Goal: Task Accomplishment & Management: Complete application form

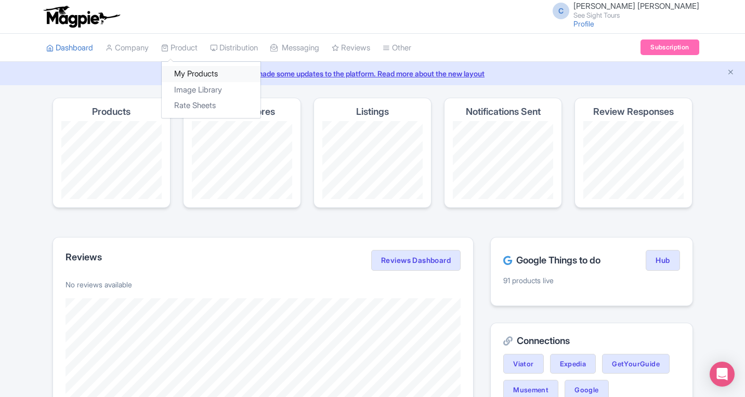
click at [196, 72] on link "My Products" at bounding box center [211, 74] width 99 height 16
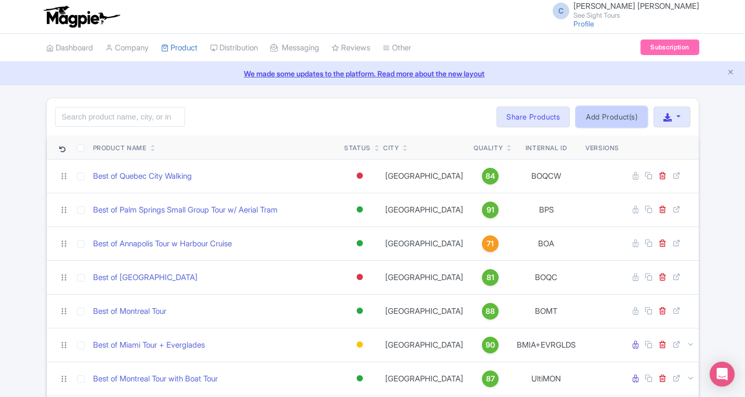
click at [586, 115] on link "Add Product(s)" at bounding box center [611, 117] width 71 height 21
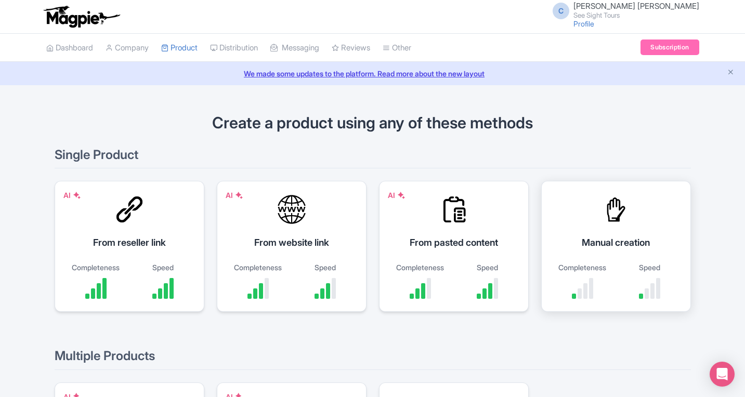
click at [620, 245] on div "Manual creation" at bounding box center [616, 242] width 124 height 14
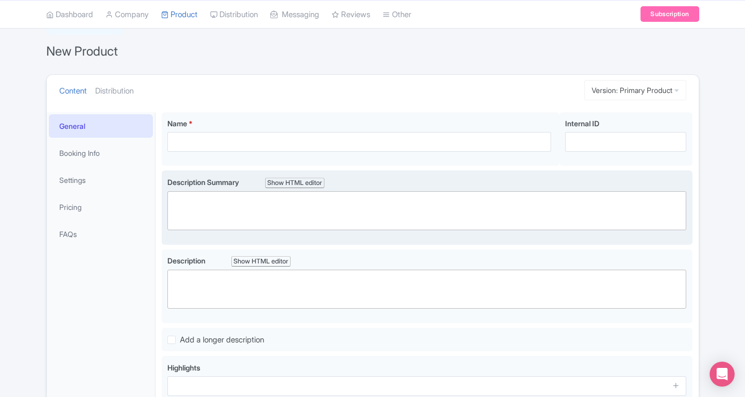
scroll to position [84, 0]
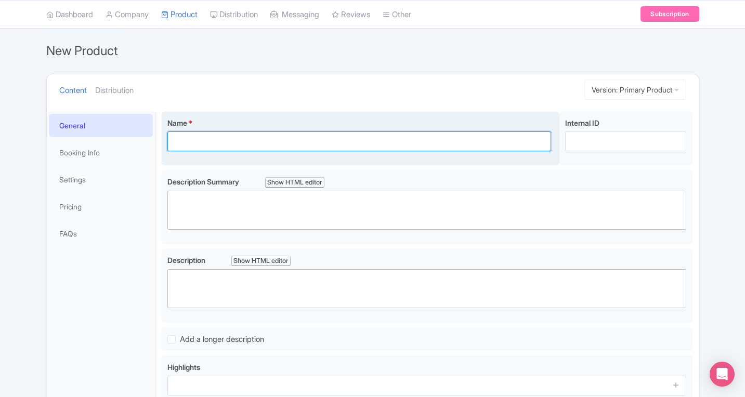
click at [196, 137] on input "Name *" at bounding box center [359, 141] width 384 height 20
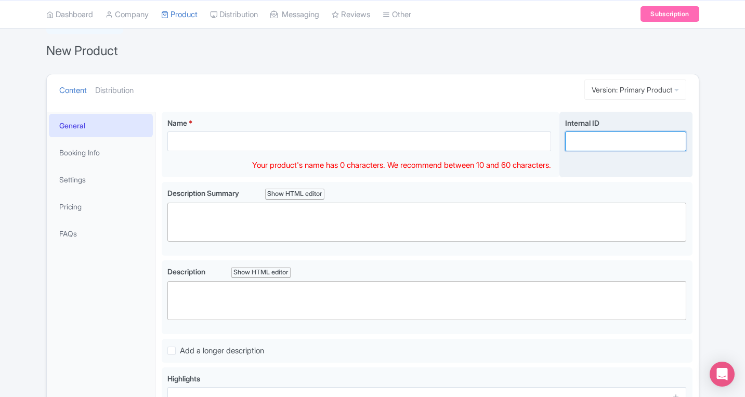
click at [607, 139] on input "Internal ID" at bounding box center [625, 141] width 121 height 20
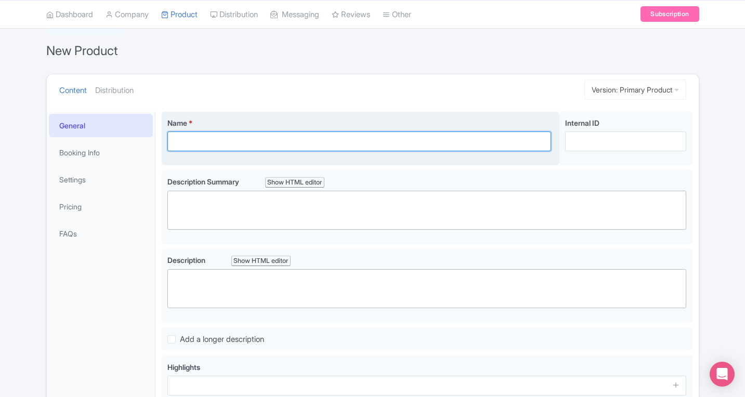
click at [381, 143] on input "Name *" at bounding box center [359, 141] width 384 height 20
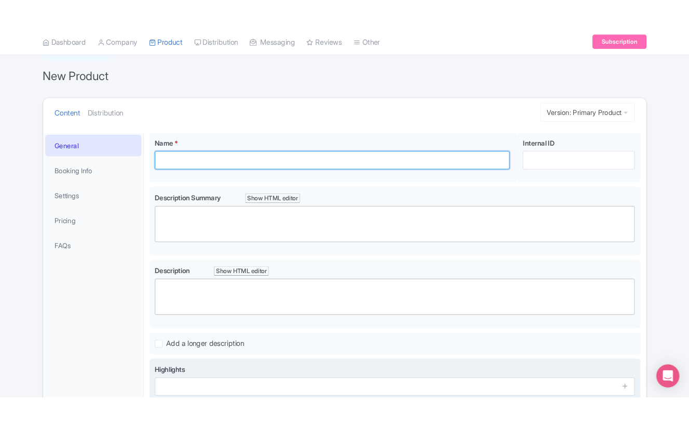
scroll to position [84, 0]
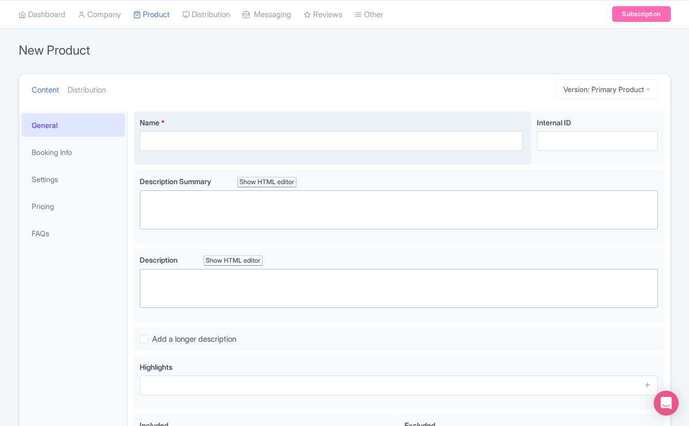
click at [186, 129] on div "Name *" at bounding box center [332, 134] width 384 height 34
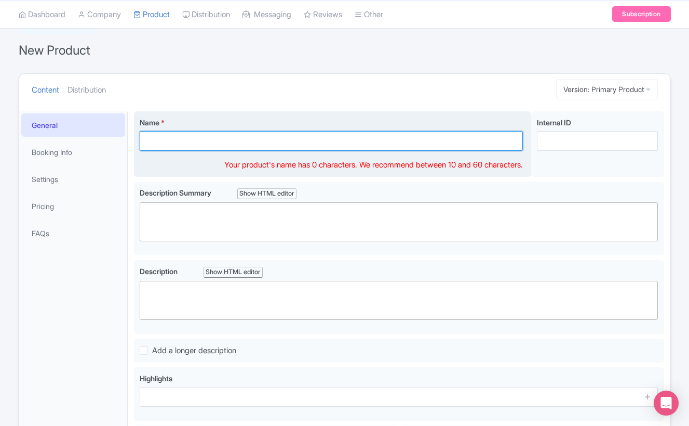
click at [185, 135] on input "Name *" at bounding box center [332, 141] width 384 height 20
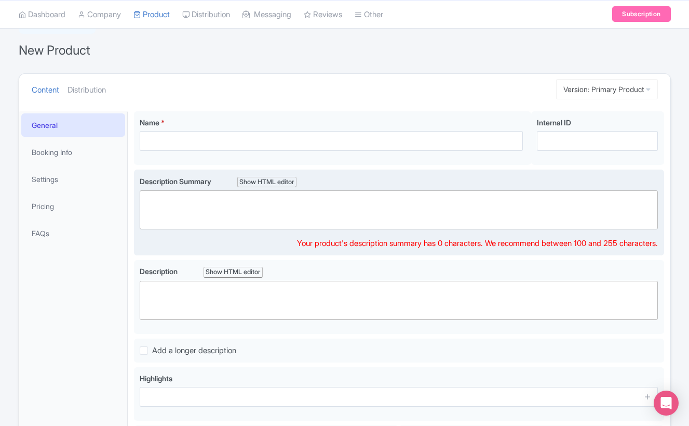
click at [177, 209] on trix-editor at bounding box center [399, 209] width 519 height 39
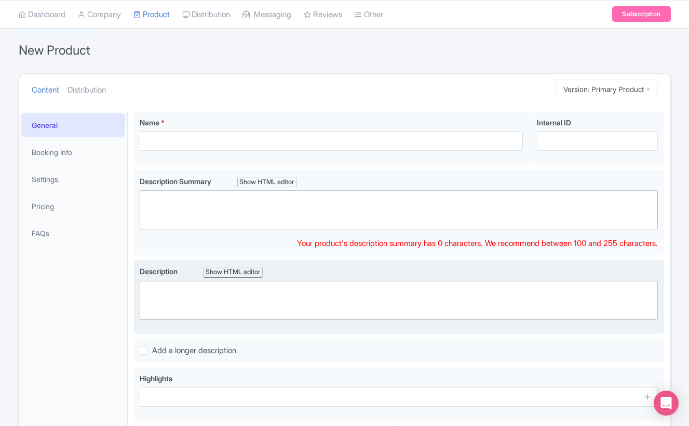
click at [173, 307] on trix-editor at bounding box center [399, 300] width 519 height 39
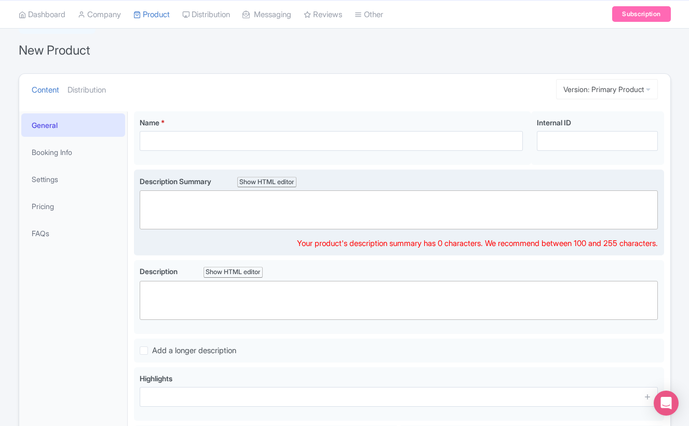
scroll to position [96, 0]
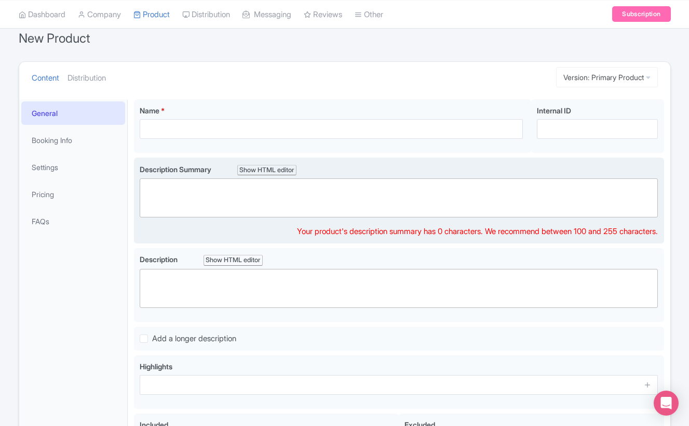
click at [180, 203] on trix-editor at bounding box center [399, 197] width 519 height 39
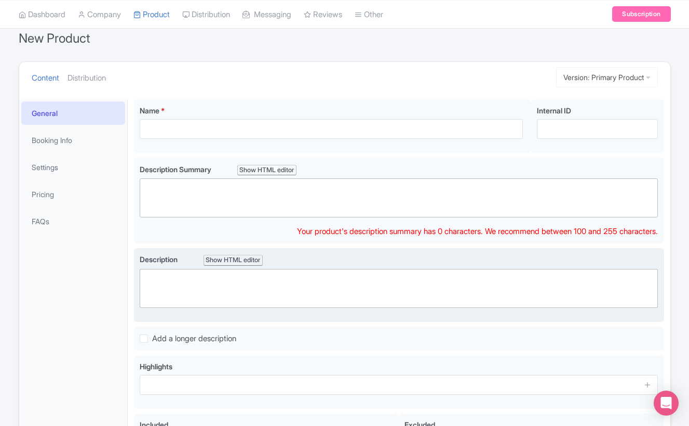
click at [165, 289] on trix-editor at bounding box center [399, 288] width 519 height 39
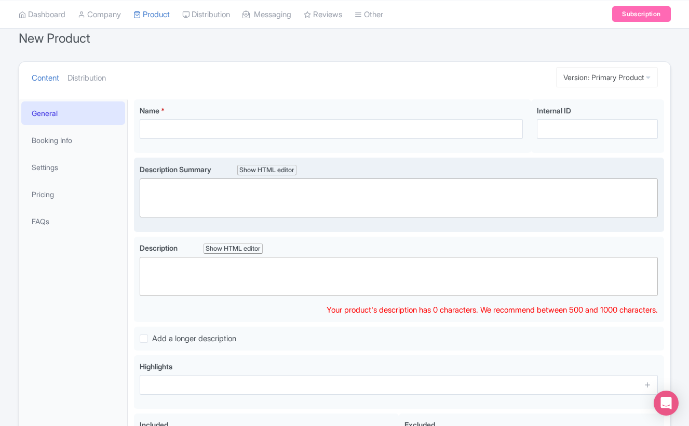
click at [183, 184] on trix-editor at bounding box center [399, 197] width 519 height 39
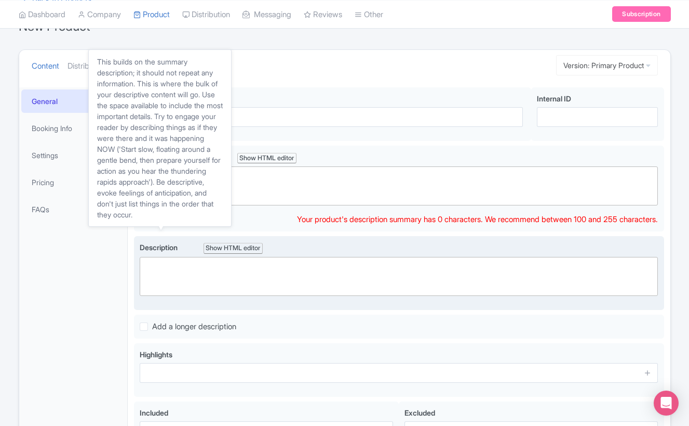
click at [174, 276] on trix-editor at bounding box center [399, 276] width 519 height 39
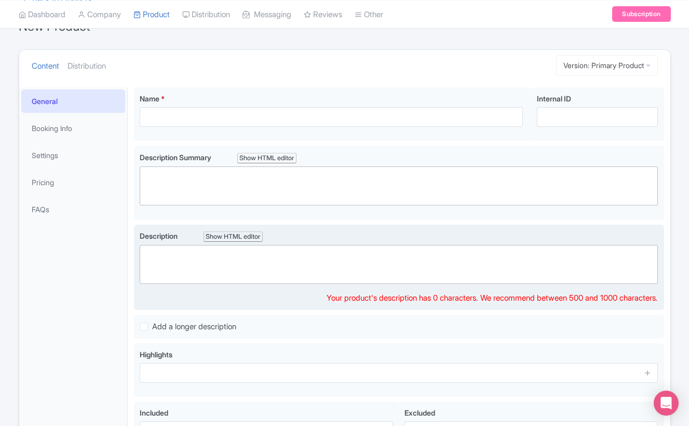
scroll to position [198, 0]
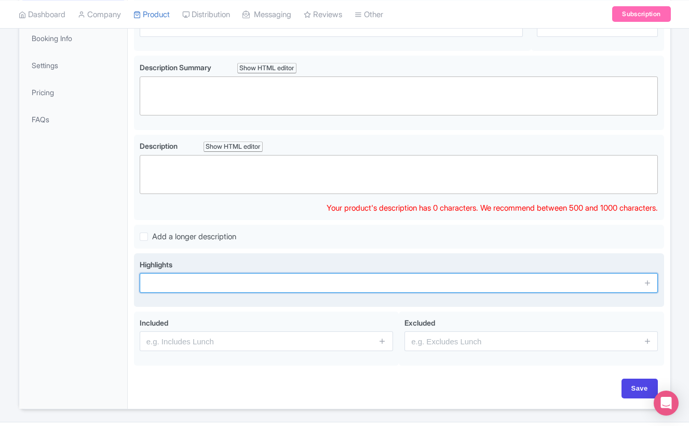
click at [168, 281] on div "Highlights" at bounding box center [399, 280] width 519 height 42
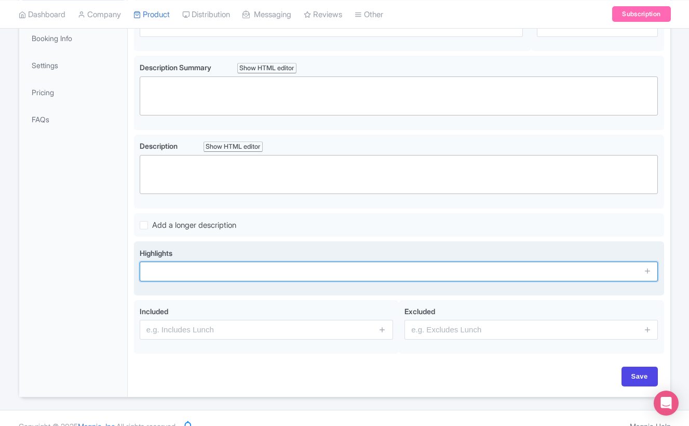
paste input "The Edge"
type input "The Edge (Admission Included in Price)"
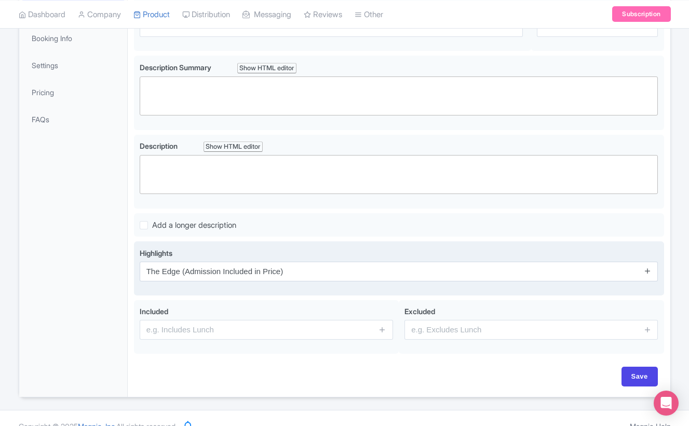
click at [647, 272] on icon at bounding box center [648, 271] width 8 height 8
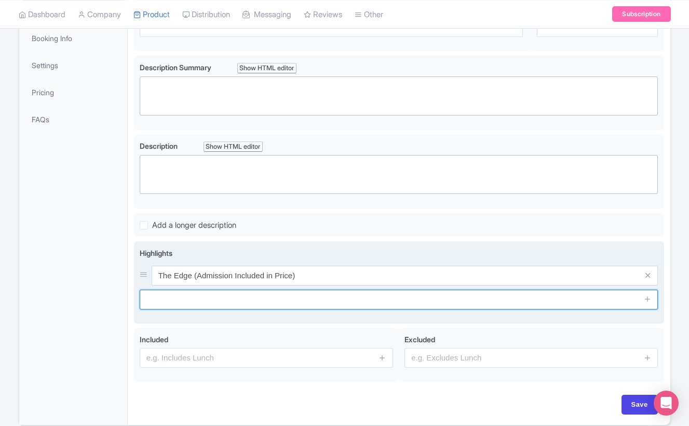
click at [206, 305] on input "text" at bounding box center [399, 299] width 519 height 20
paste input "Times Square"
type input "Times Square (Pass By)"
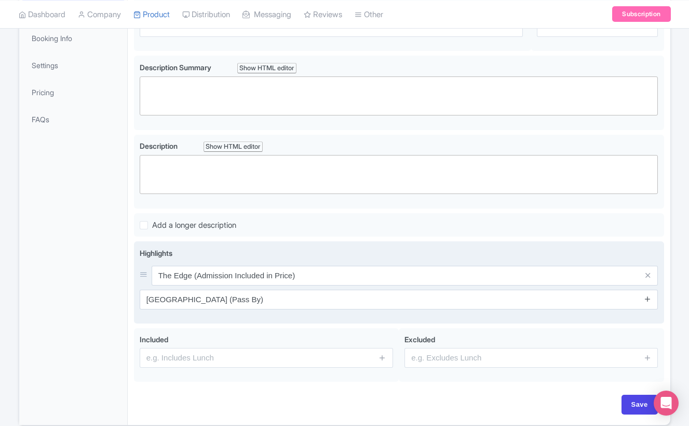
click at [648, 299] on icon at bounding box center [648, 299] width 8 height 8
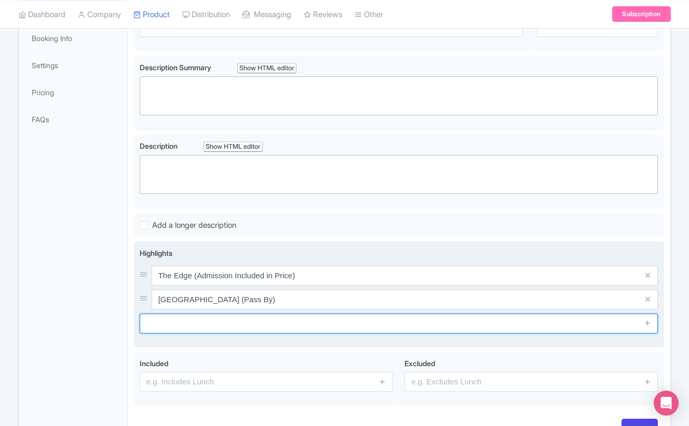
click at [218, 326] on input "text" at bounding box center [399, 323] width 519 height 20
paste input "Empire State Building"
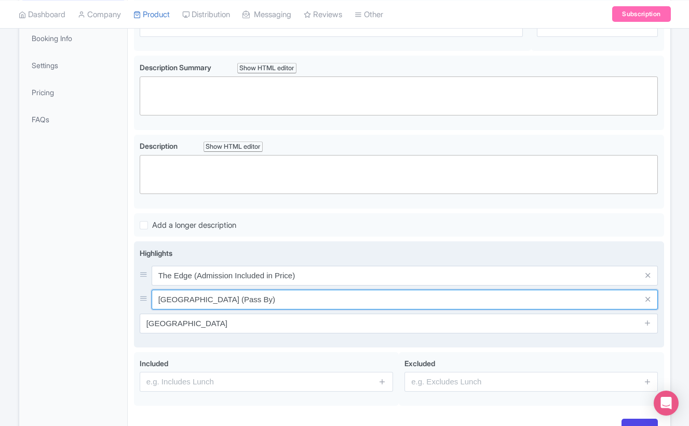
drag, startPoint x: 262, startPoint y: 300, endPoint x: 209, endPoint y: 300, distance: 53.0
click at [209, 285] on input "[GEOGRAPHIC_DATA] (Pass By)" at bounding box center [405, 276] width 507 height 20
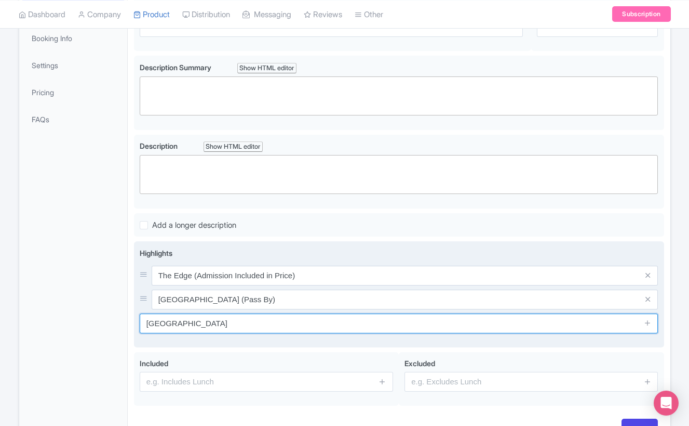
click at [231, 323] on input "Empire State Building" at bounding box center [399, 323] width 519 height 20
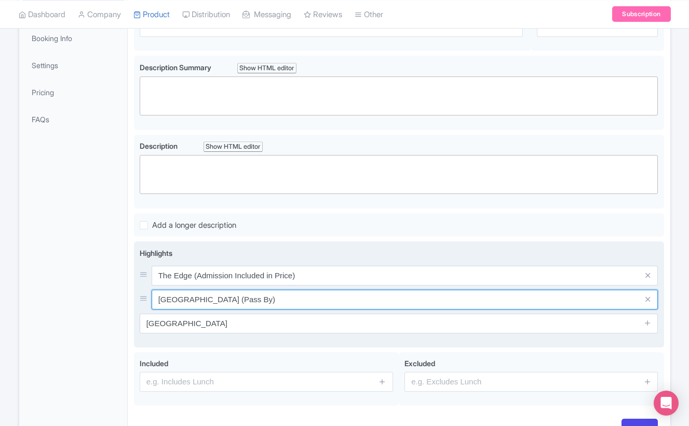
drag, startPoint x: 249, startPoint y: 298, endPoint x: 209, endPoint y: 299, distance: 39.5
click at [209, 285] on input "[GEOGRAPHIC_DATA] (Pass By)" at bounding box center [405, 276] width 507 height 20
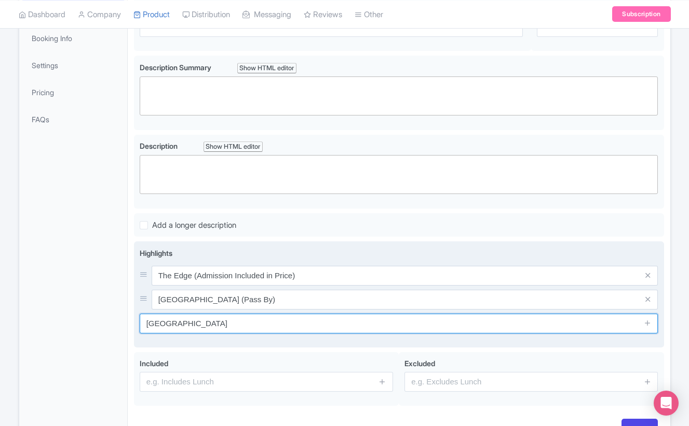
click at [270, 329] on input "Empire State Building" at bounding box center [399, 323] width 519 height 20
paste input "(Pass By)"
type input "[GEOGRAPHIC_DATA] (Pass By)"
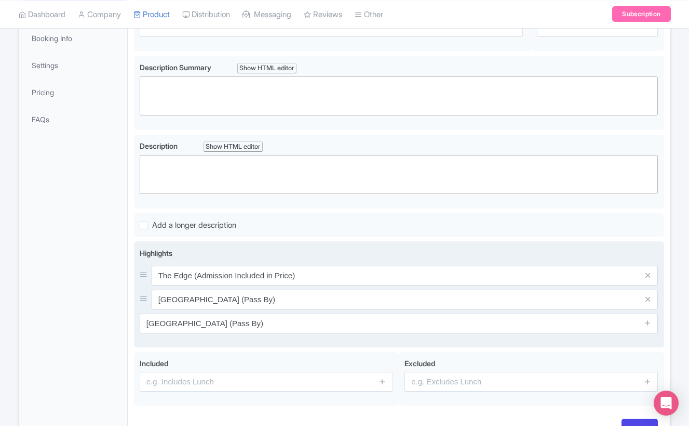
click at [653, 324] on span at bounding box center [648, 323] width 21 height 20
click at [649, 323] on icon at bounding box center [648, 323] width 8 height 8
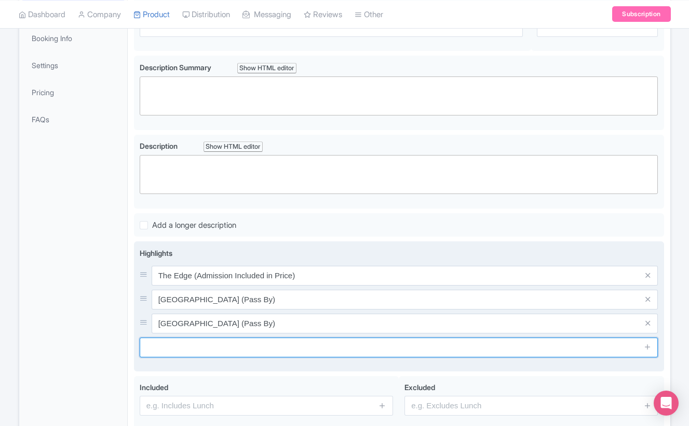
click at [214, 342] on input "text" at bounding box center [399, 347] width 519 height 20
paste input "Rockefeller Centre"
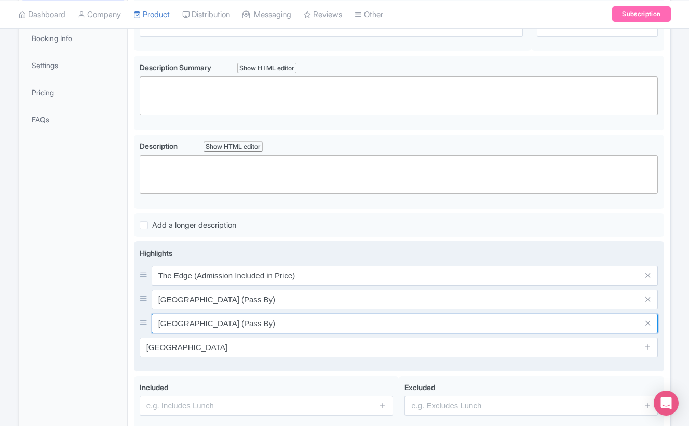
drag, startPoint x: 275, startPoint y: 319, endPoint x: 236, endPoint y: 321, distance: 39.0
click at [236, 285] on input "[GEOGRAPHIC_DATA] (Pass By)" at bounding box center [405, 276] width 507 height 20
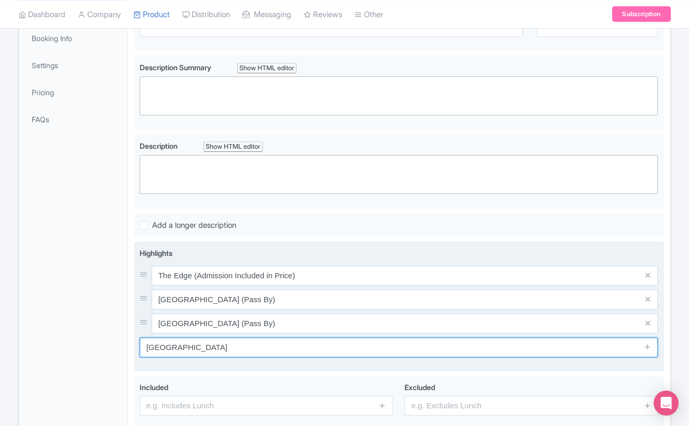
click at [283, 355] on input "Rockefeller Centre" at bounding box center [399, 347] width 519 height 20
paste input "(Pass By)"
type input "[GEOGRAPHIC_DATA] (Pass By)"
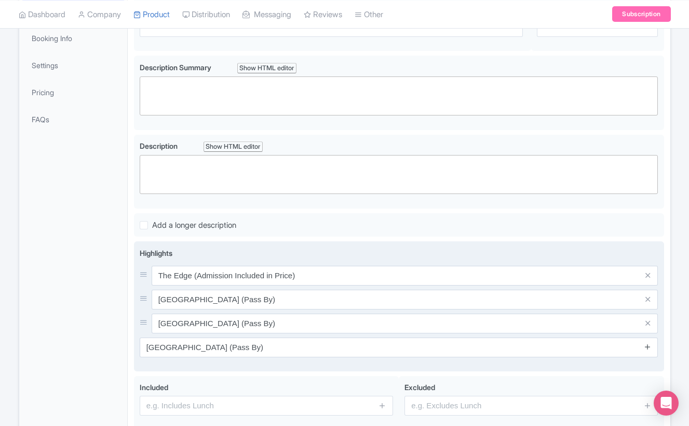
click at [644, 348] on icon at bounding box center [648, 346] width 8 height 8
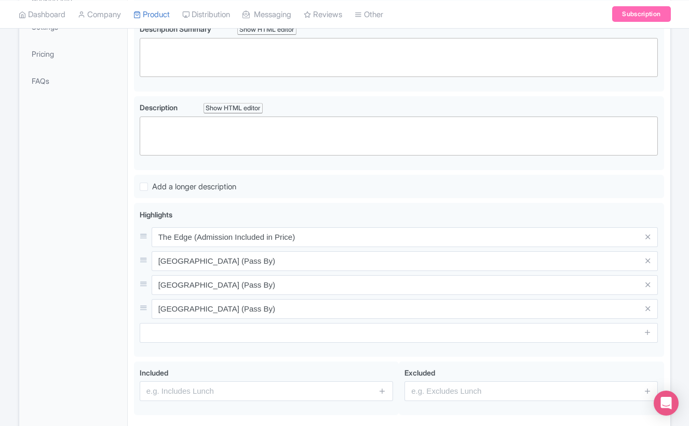
scroll to position [284, 0]
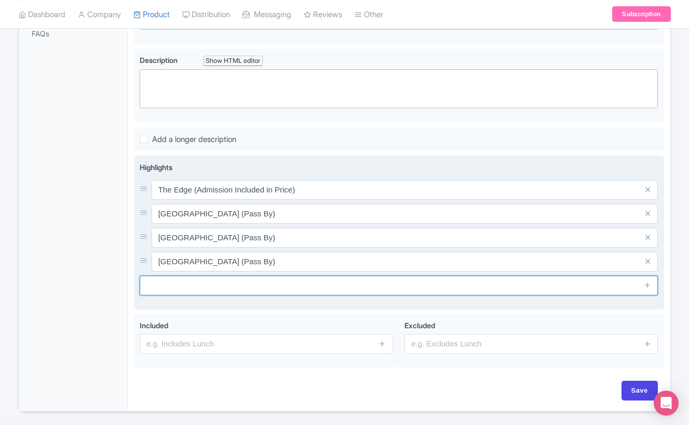
click at [308, 287] on input "text" at bounding box center [399, 285] width 519 height 20
paste input "Diamond District"
type input "Diamond District (Pass By)"
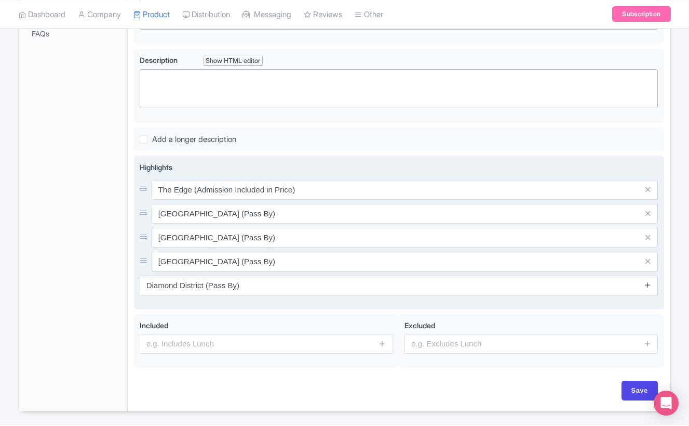
click at [649, 284] on icon at bounding box center [648, 285] width 8 height 8
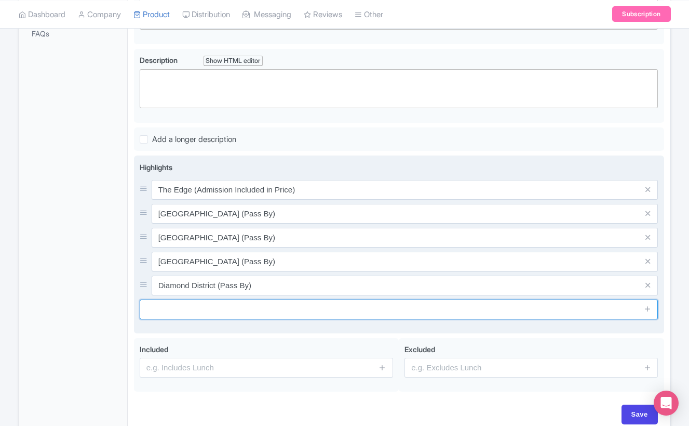
click at [196, 307] on input "text" at bounding box center [399, 309] width 519 height 20
paste input "Grand Central"
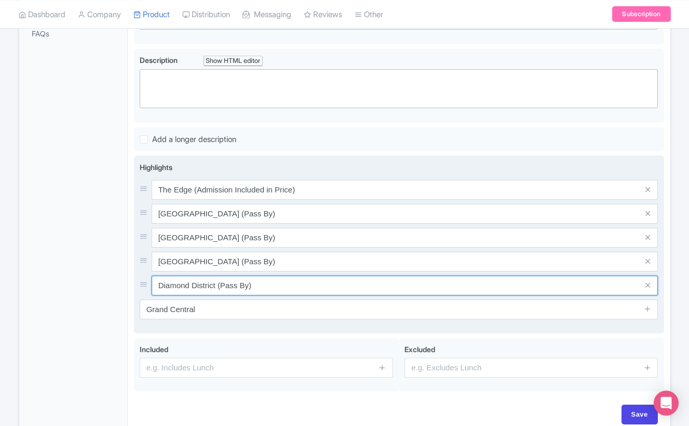
drag, startPoint x: 282, startPoint y: 285, endPoint x: 219, endPoint y: 285, distance: 62.9
click at [219, 200] on input "Diamond District (Pass By)" at bounding box center [405, 190] width 507 height 20
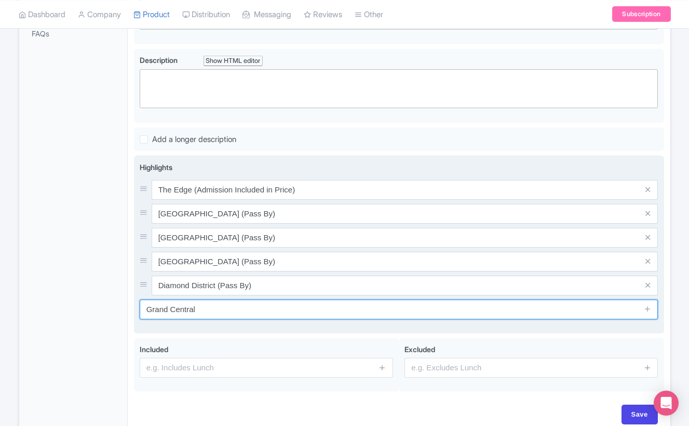
click at [284, 310] on input "Grand Central" at bounding box center [399, 309] width 519 height 20
paste input "(Pass By)"
type input "Grand Central (Pass By)"
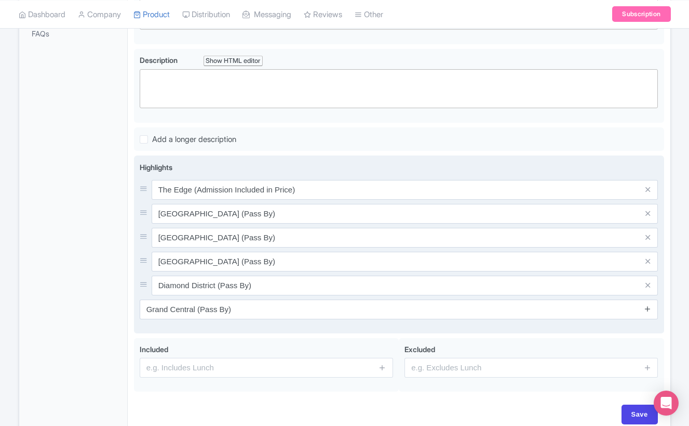
click at [647, 313] on link at bounding box center [648, 309] width 8 height 12
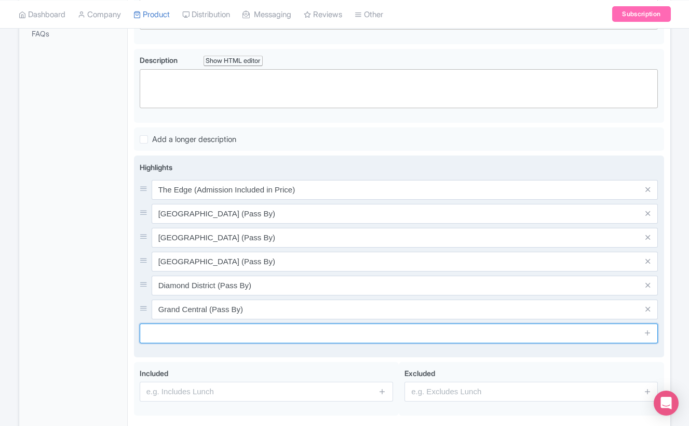
click at [220, 335] on input "text" at bounding box center [399, 333] width 519 height 20
type input "("
type input "Small Group Guided Tour (Max 12)"
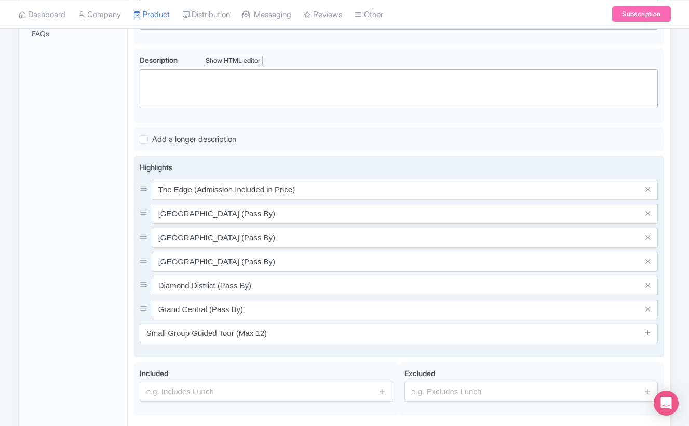
click at [651, 335] on icon at bounding box center [648, 332] width 8 height 8
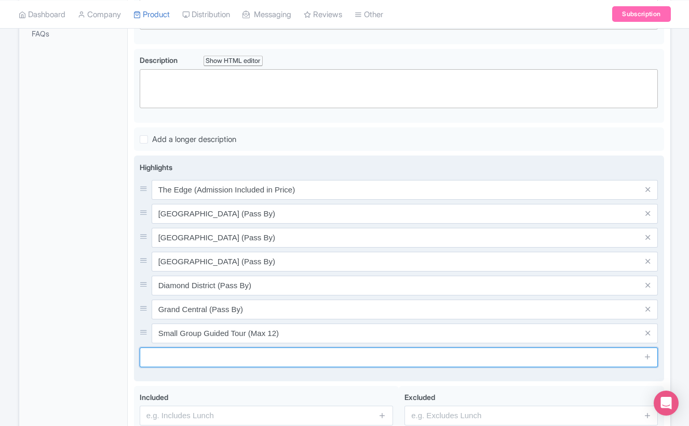
click at [259, 361] on input "text" at bounding box center [399, 357] width 519 height 20
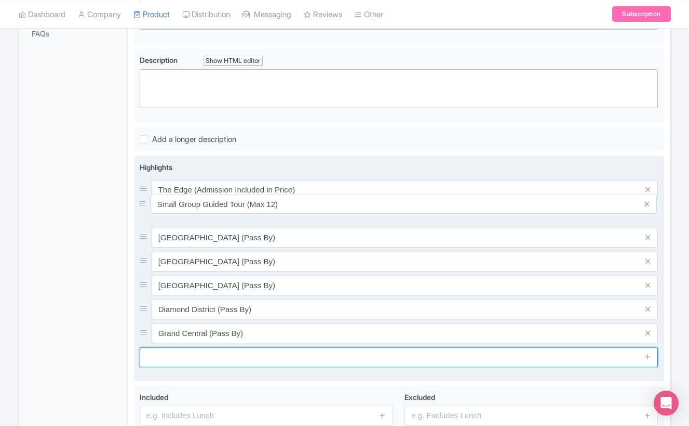
drag, startPoint x: 145, startPoint y: 334, endPoint x: 144, endPoint y: 205, distance: 128.9
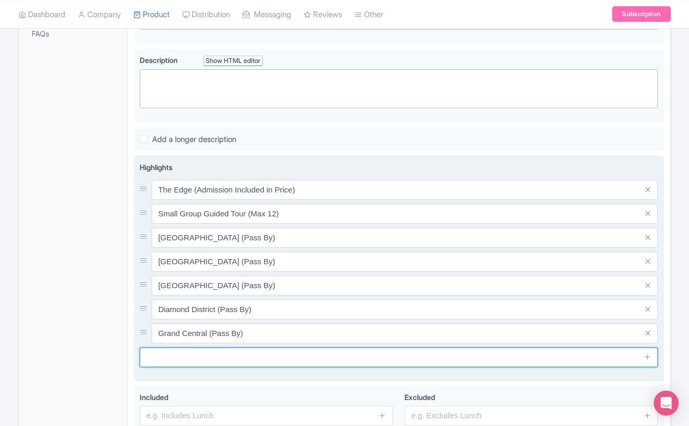
click at [179, 353] on input "text" at bounding box center [399, 357] width 519 height 20
click at [260, 359] on input "Narrated Walking Tour With A LOcal Guide" at bounding box center [399, 357] width 519 height 20
type input "Narrated Walking Tour With A Local Guide"
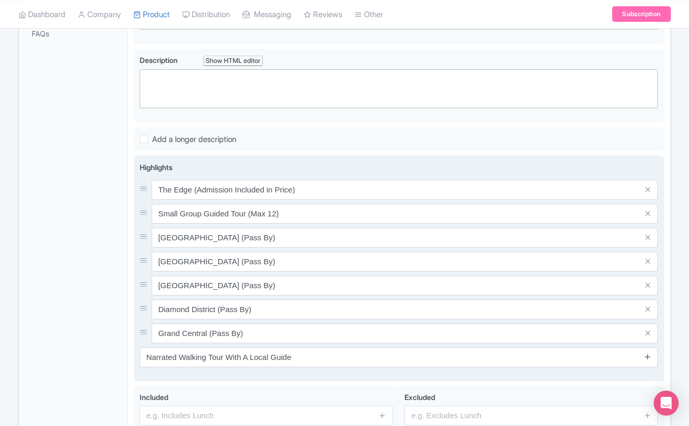
click at [650, 357] on icon at bounding box center [648, 356] width 8 height 8
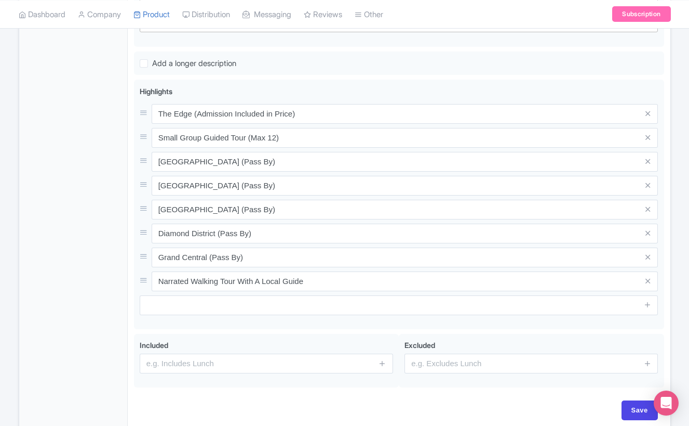
scroll to position [409, 0]
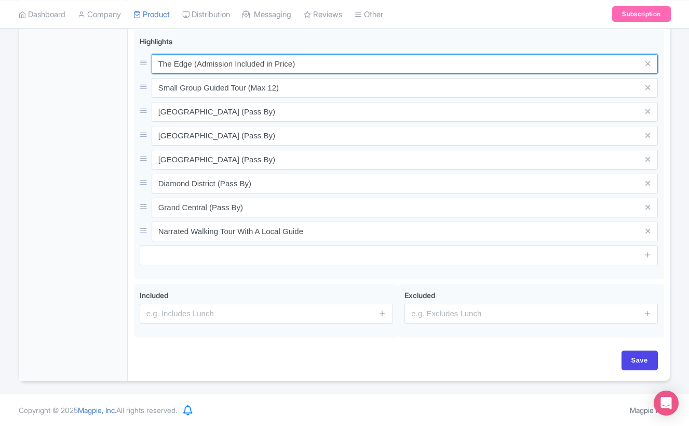
drag, startPoint x: 308, startPoint y: 67, endPoint x: 145, endPoint y: 59, distance: 163.3
click at [145, 59] on div "The Edge (Admission Included in Price)" at bounding box center [399, 64] width 519 height 20
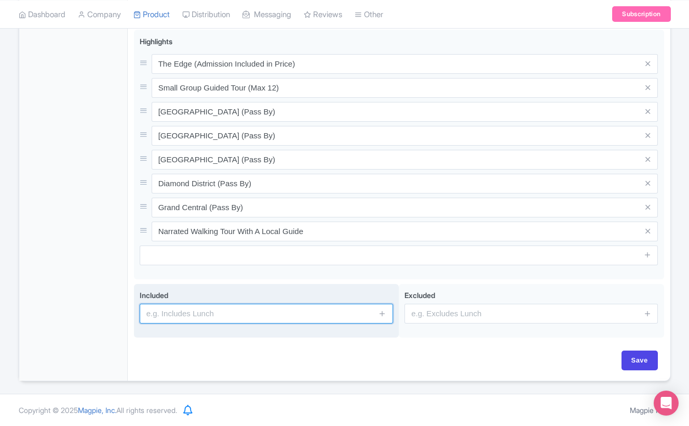
click at [215, 310] on input "text" at bounding box center [267, 313] width 254 height 20
paste input "The Edge (Admission Included in Price)"
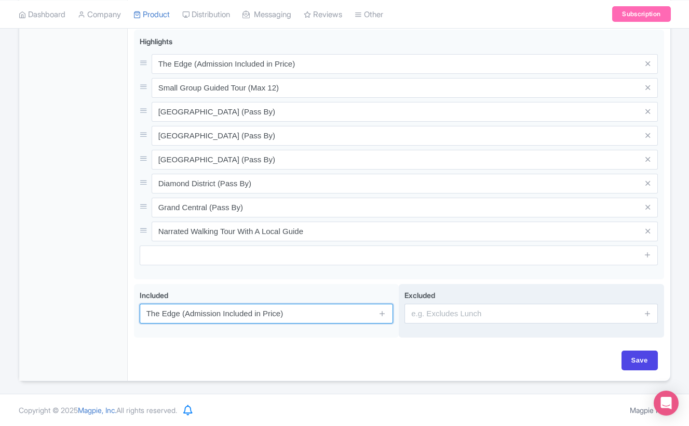
type input "The Edge (Admission Included in Price)"
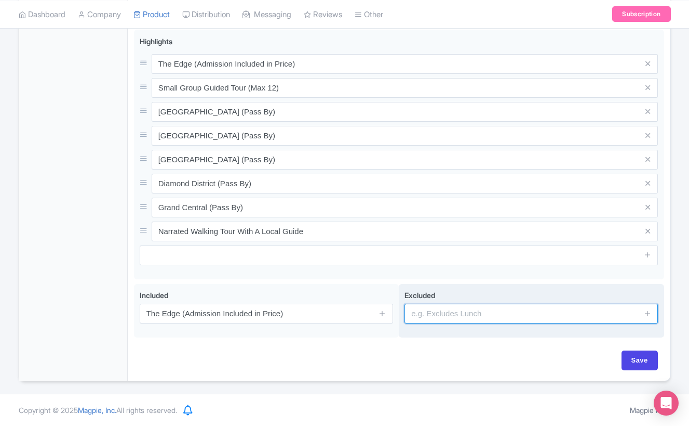
click at [447, 313] on input "text" at bounding box center [532, 313] width 254 height 20
type input "Gratuities"
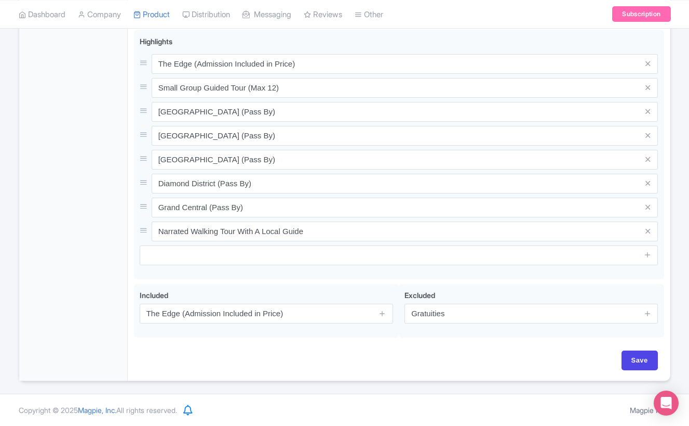
click at [444, 342] on div "Name * Your product's name has 0 characters. We recommend between 10 and 60 cha…" at bounding box center [399, 68] width 531 height 564
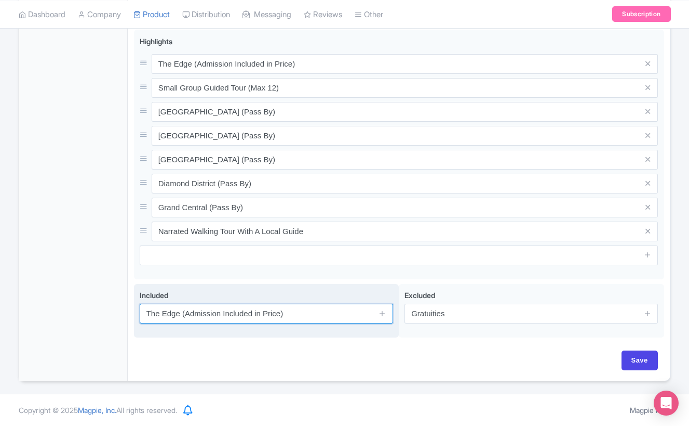
click at [313, 312] on input "The Edge (Admission Included in Price)" at bounding box center [267, 313] width 254 height 20
click at [381, 313] on icon at bounding box center [383, 313] width 8 height 8
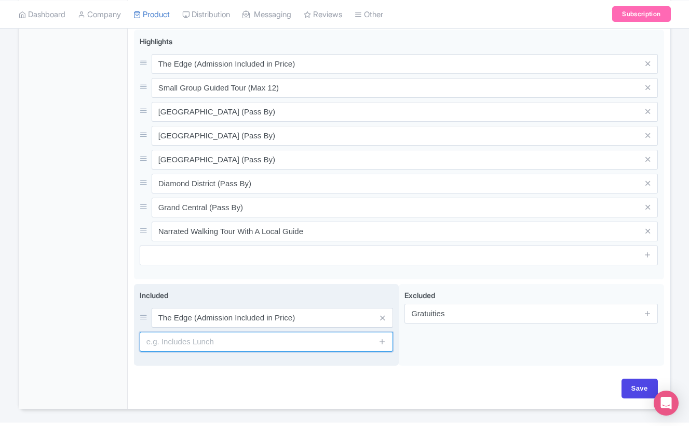
click at [251, 337] on input "text" at bounding box center [267, 341] width 254 height 20
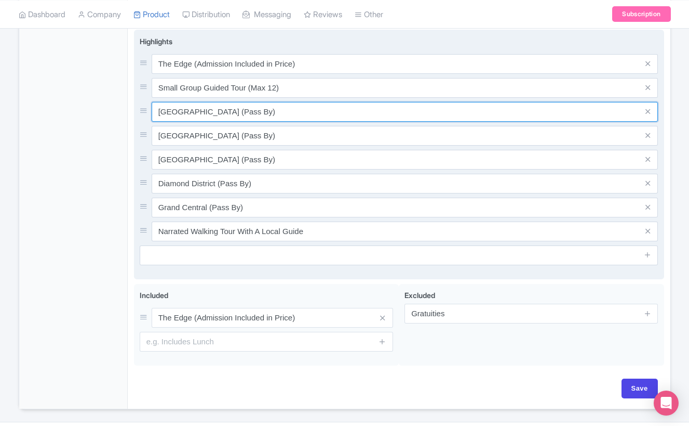
drag, startPoint x: 251, startPoint y: 116, endPoint x: 153, endPoint y: 108, distance: 99.1
click at [153, 74] on input "Times Square (Pass By)" at bounding box center [405, 64] width 507 height 20
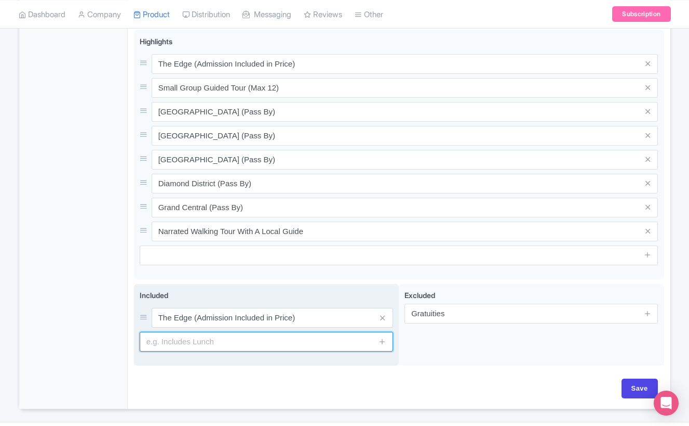
click at [186, 346] on input "text" at bounding box center [267, 341] width 254 height 20
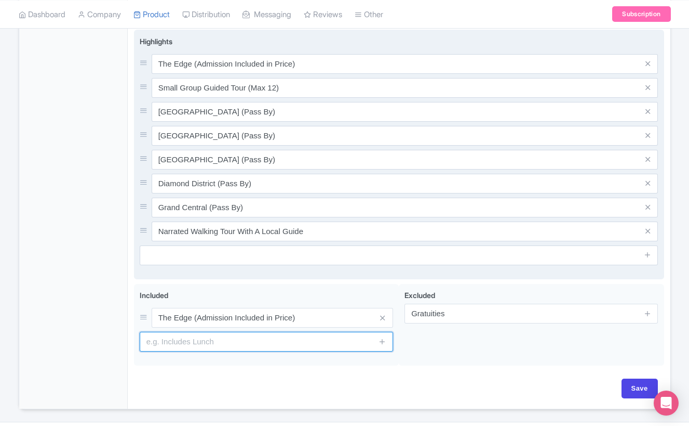
paste input "Times Square (Pass By)"
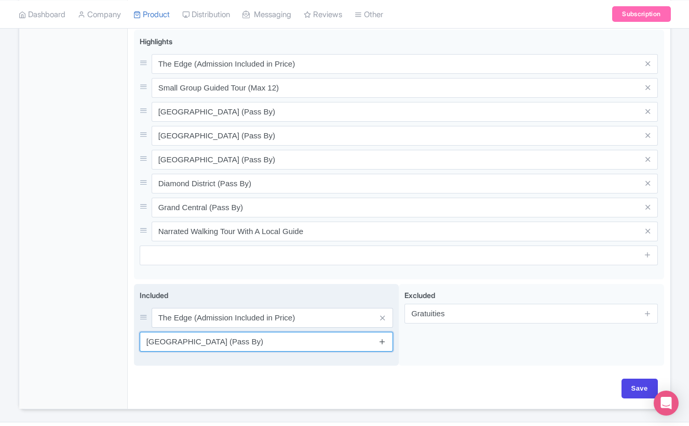
type input "Times Square (Pass By)"
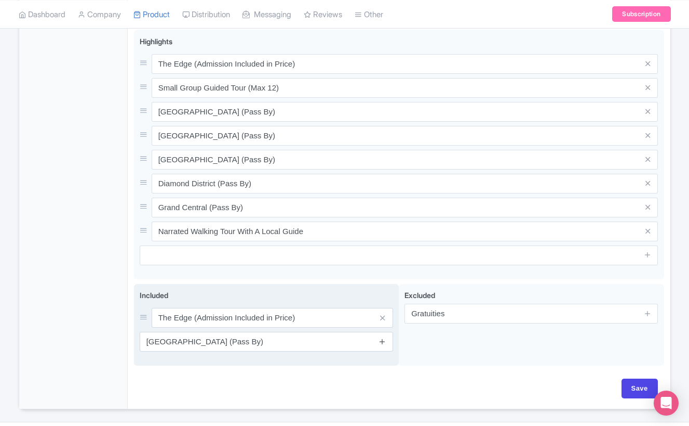
click at [384, 343] on icon at bounding box center [383, 341] width 8 height 8
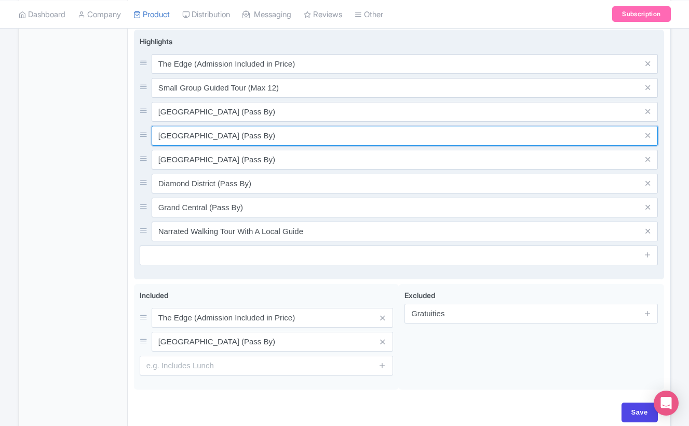
drag, startPoint x: 292, startPoint y: 133, endPoint x: 146, endPoint y: 137, distance: 146.1
click at [146, 137] on div "Empire State Building (Pass By)" at bounding box center [399, 136] width 519 height 20
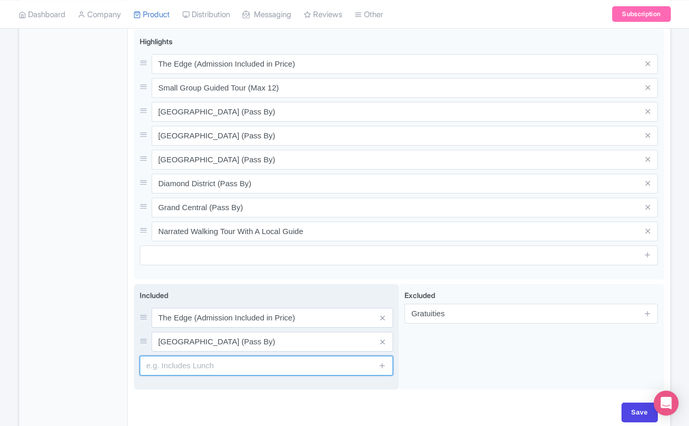
click at [183, 362] on input "text" at bounding box center [267, 365] width 254 height 20
paste input "Empire State Building (Pass By)"
type input "Empire State Building (Pass By)"
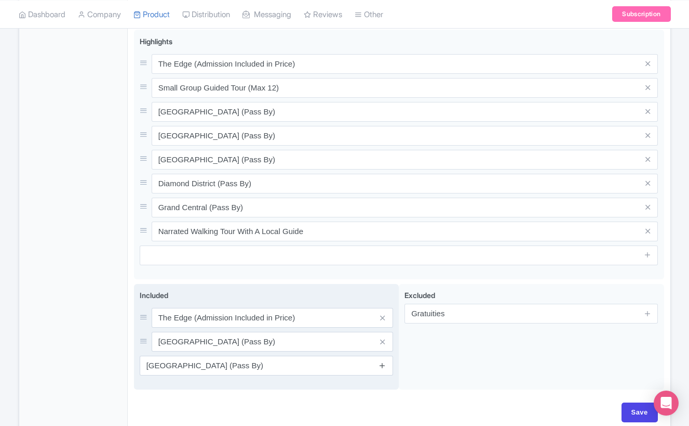
click at [383, 368] on icon at bounding box center [383, 365] width 8 height 8
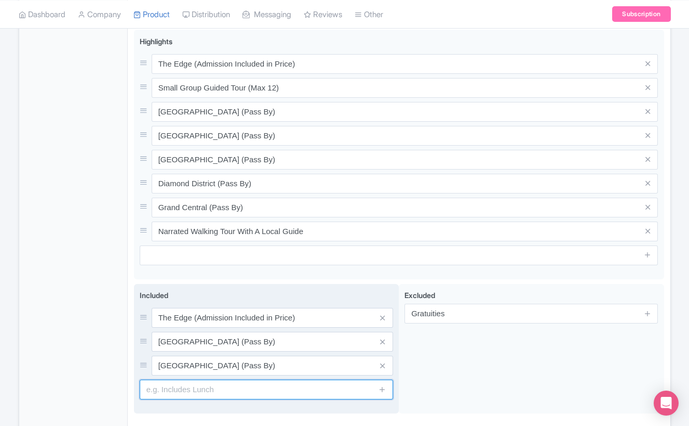
click at [238, 387] on input "text" at bounding box center [267, 389] width 254 height 20
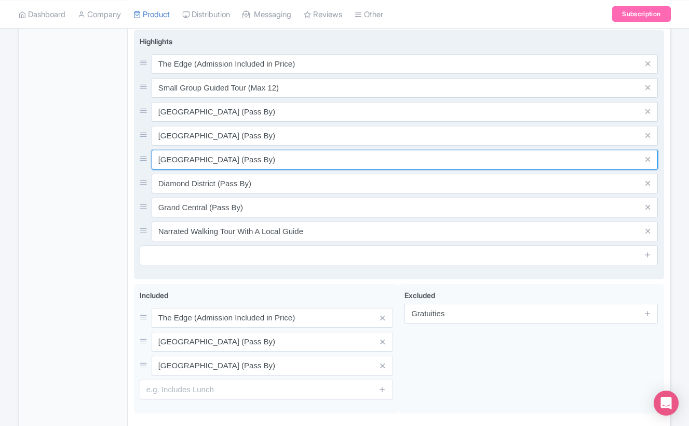
drag, startPoint x: 267, startPoint y: 155, endPoint x: 144, endPoint y: 160, distance: 123.2
click at [144, 160] on div "Rockefeller Centre (Pass By)" at bounding box center [399, 160] width 519 height 20
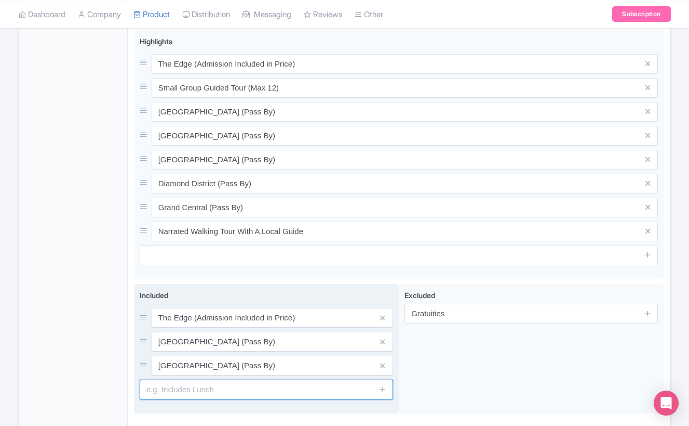
click at [175, 396] on input "text" at bounding box center [267, 389] width 254 height 20
paste input "Rockefeller Centre (Pass By)"
type input "Rockefeller Centre (Pass By)"
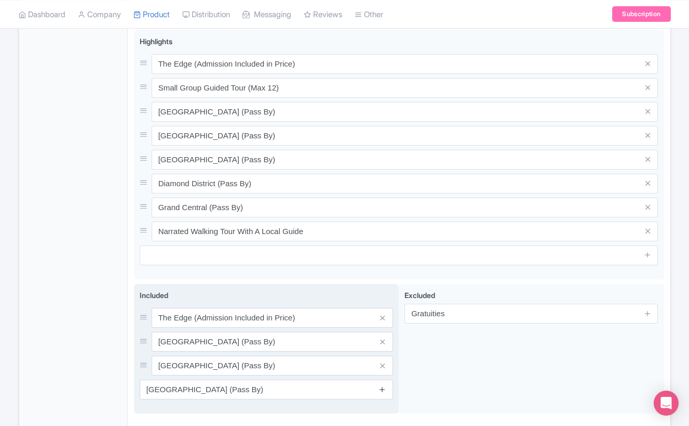
click at [382, 390] on icon at bounding box center [383, 389] width 8 height 8
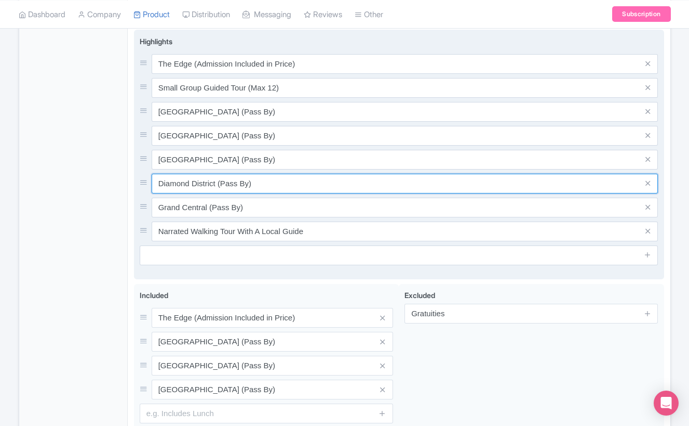
drag, startPoint x: 282, startPoint y: 182, endPoint x: 285, endPoint y: 188, distance: 7.2
click at [285, 74] on input "Diamond District (Pass By)" at bounding box center [405, 64] width 507 height 20
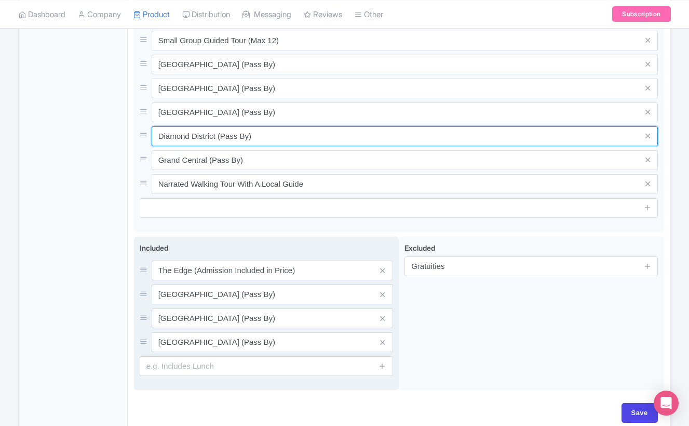
scroll to position [499, 0]
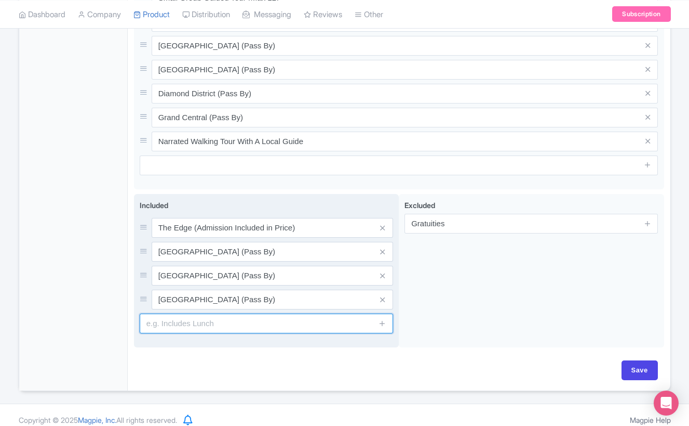
click at [219, 330] on input "text" at bounding box center [267, 323] width 254 height 20
paste input "Diamond District (Pass By)"
type input "Diamond District (Pass By)"
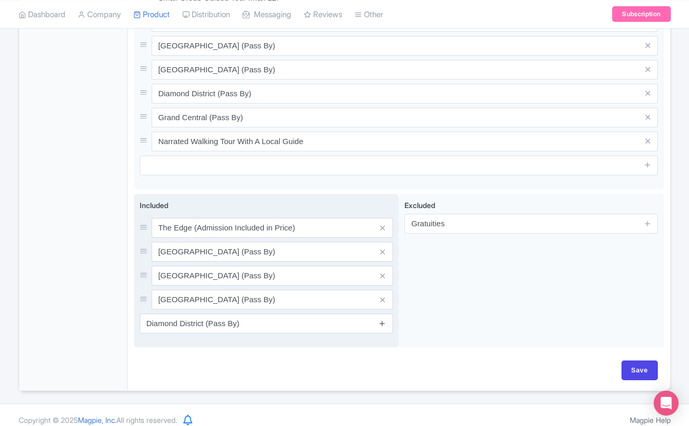
click at [382, 325] on icon at bounding box center [383, 323] width 8 height 8
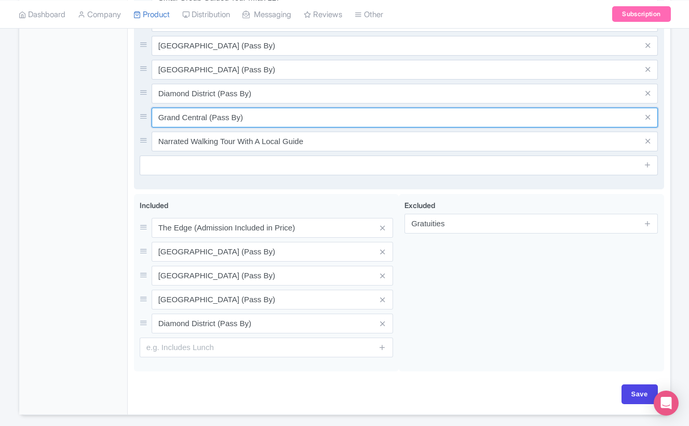
drag, startPoint x: 264, startPoint y: 117, endPoint x: 151, endPoint y: 122, distance: 113.9
click at [151, 122] on div "Grand Central (Pass By)" at bounding box center [399, 118] width 519 height 20
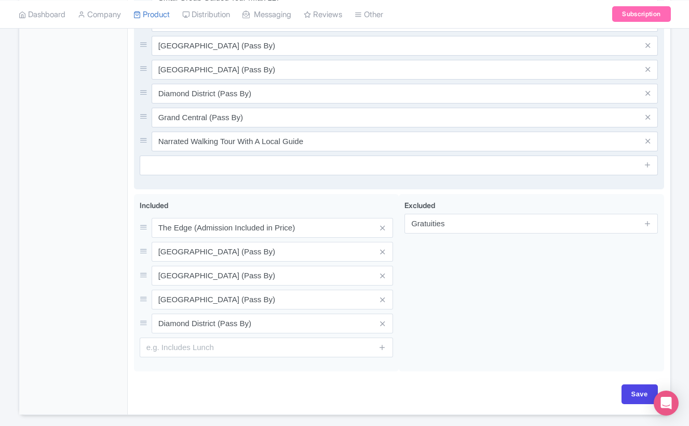
click at [151, 122] on div "Grand Central (Pass By)" at bounding box center [399, 118] width 519 height 20
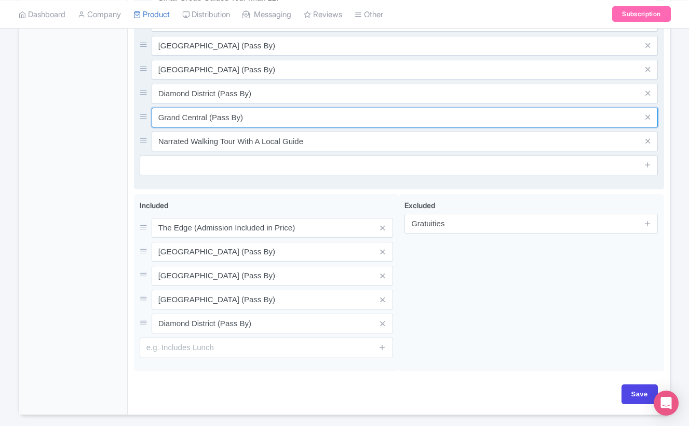
drag, startPoint x: 279, startPoint y: 117, endPoint x: 147, endPoint y: 114, distance: 132.5
click at [147, 114] on div "Grand Central (Pass By)" at bounding box center [399, 118] width 519 height 20
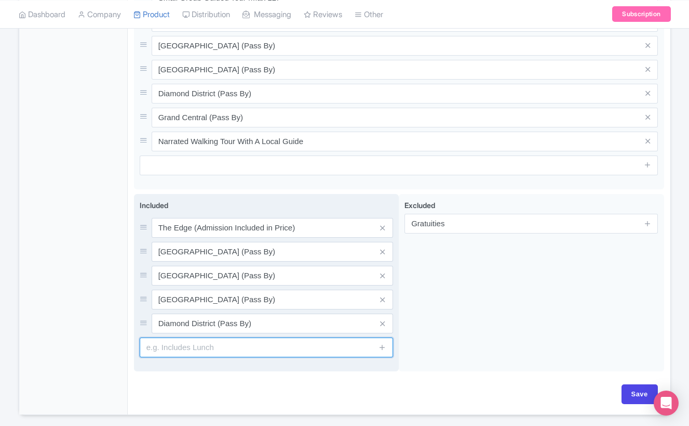
click at [194, 349] on input "text" at bounding box center [267, 347] width 254 height 20
paste input "Grand Central (Pass By)"
type input "Grand Central (Pass By)"
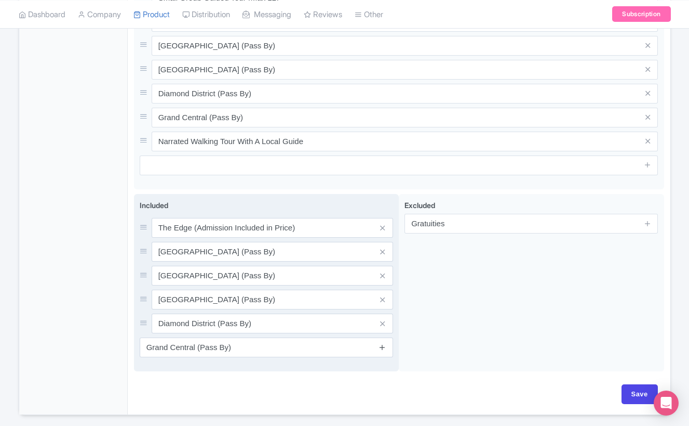
click at [381, 349] on icon at bounding box center [383, 347] width 8 height 8
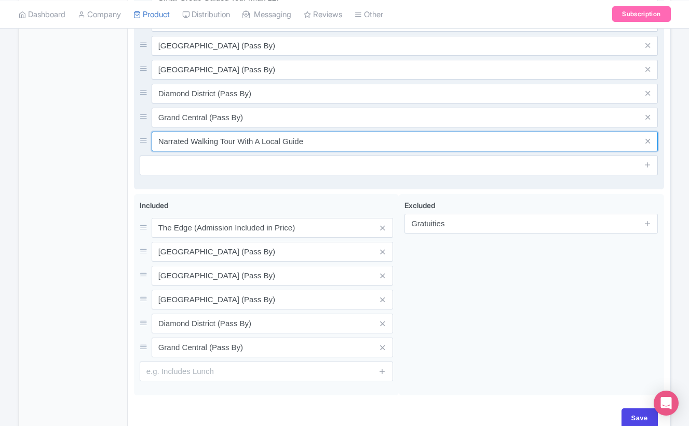
drag, startPoint x: 324, startPoint y: 145, endPoint x: 142, endPoint y: 144, distance: 181.9
click at [142, 144] on div "Narrated Walking Tour With A Local Guide" at bounding box center [399, 141] width 519 height 20
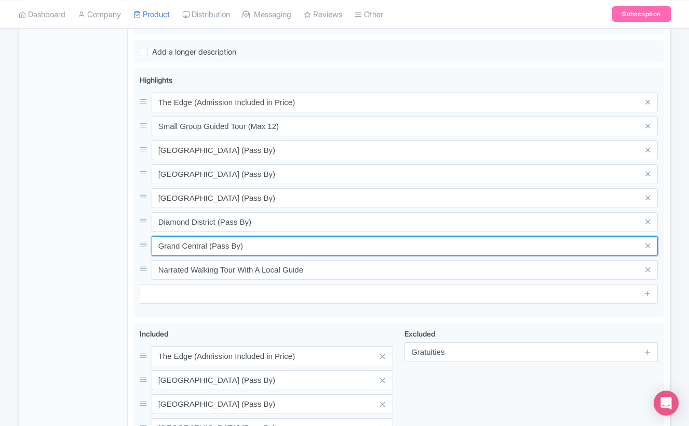
scroll to position [354, 0]
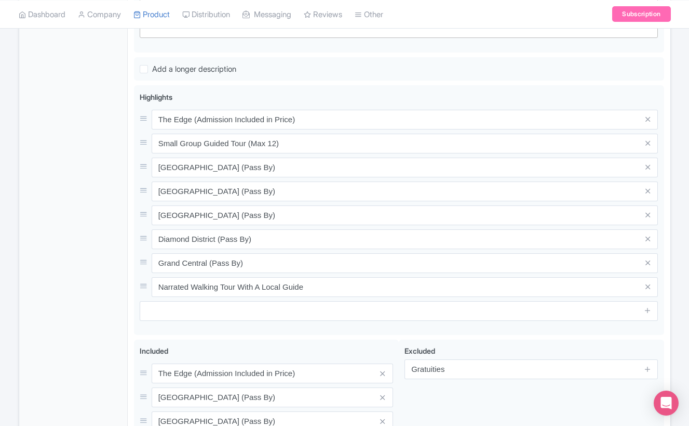
click at [65, 177] on div "General Booking Info Settings Pricing FAQs" at bounding box center [73, 213] width 109 height 742
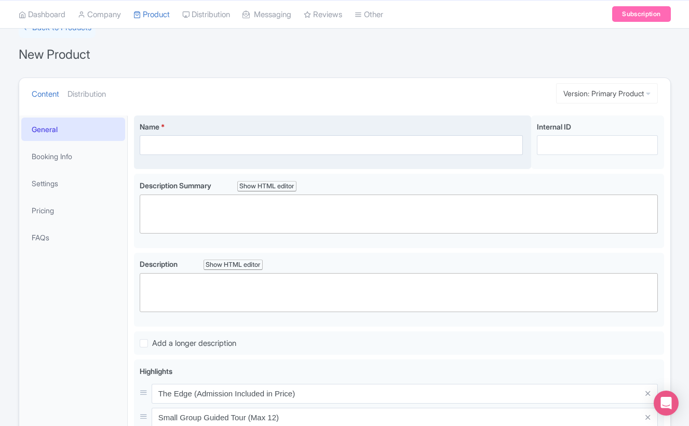
scroll to position [198, 0]
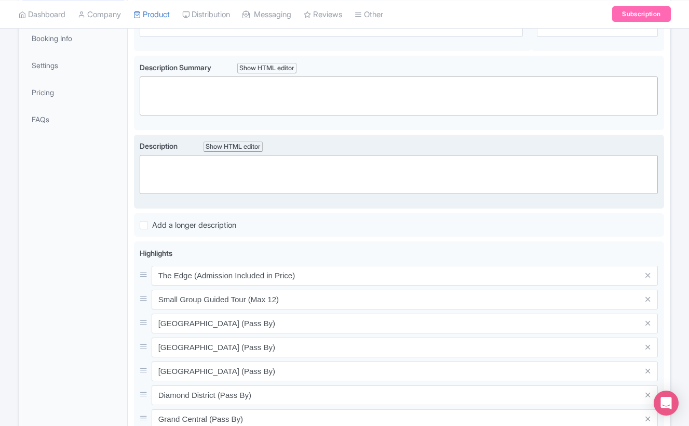
click at [162, 164] on trix-editor at bounding box center [399, 174] width 519 height 39
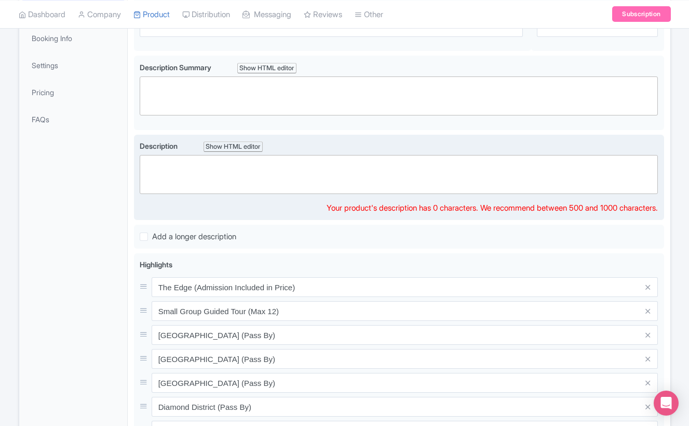
paste trix-editor "<div><strong>Experience the Best of Midtown Manhattan on a Morning Walking Tour…"
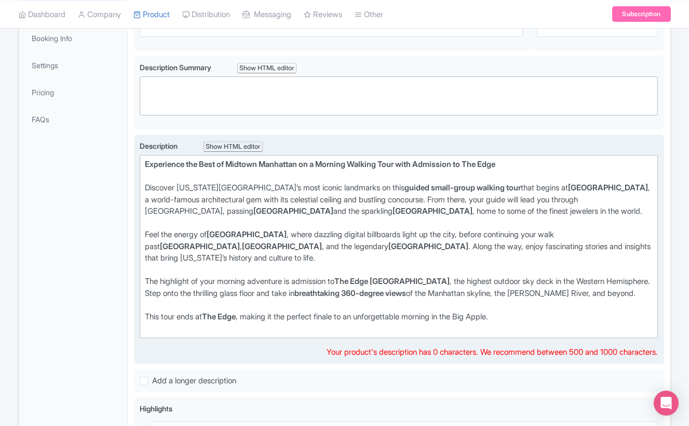
type trix-editor "<div><strong>Experience the Best of Midtown Manhattan on a Morning Walking Tour…"
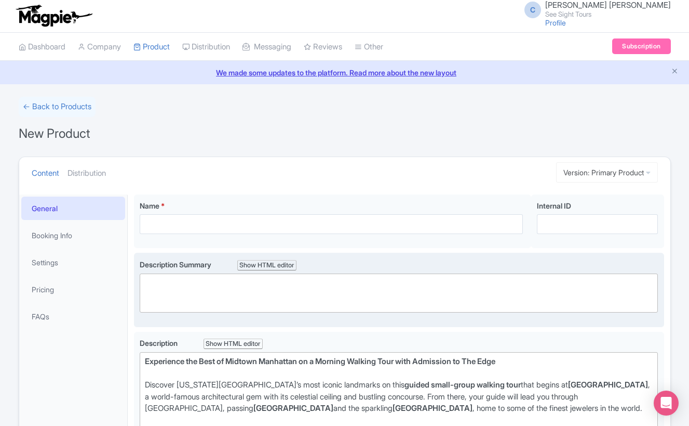
scroll to position [0, 0]
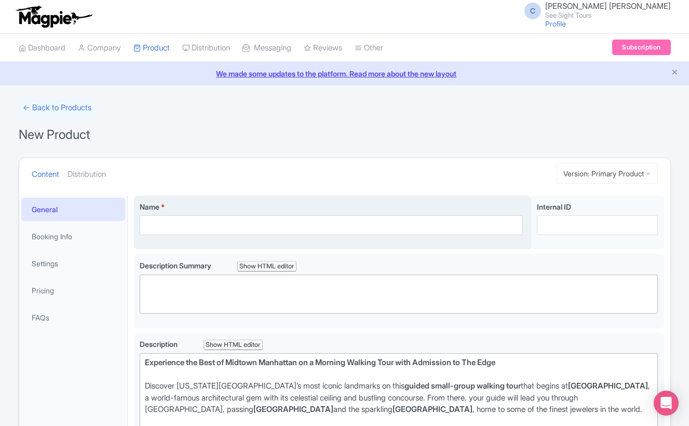
click at [192, 243] on div "Name * Your product's name has 0 characters. We recommend between 10 and 60 cha…" at bounding box center [333, 222] width 398 height 54
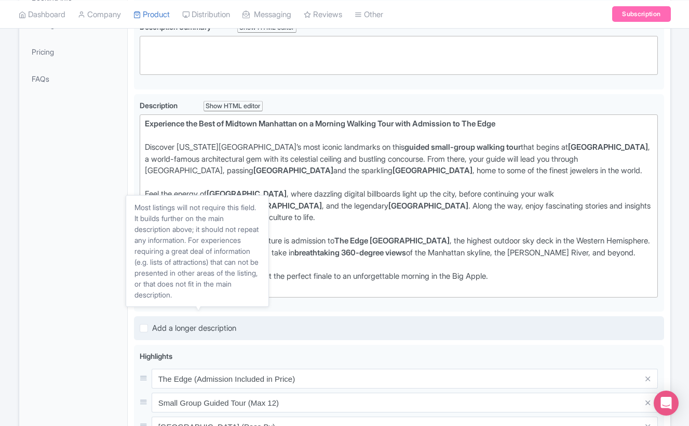
scroll to position [134, 0]
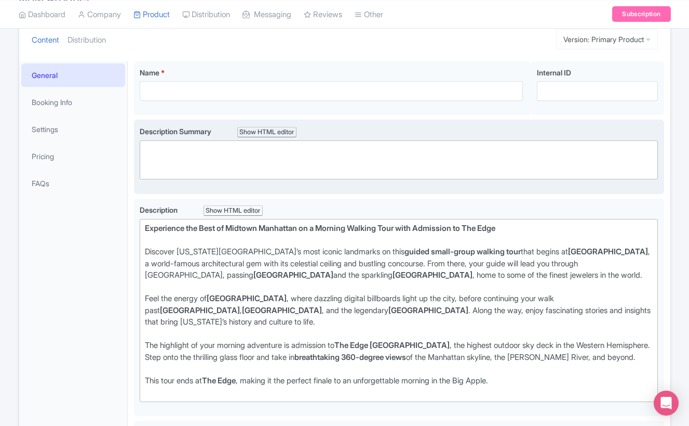
click at [180, 158] on trix-editor at bounding box center [399, 159] width 519 height 39
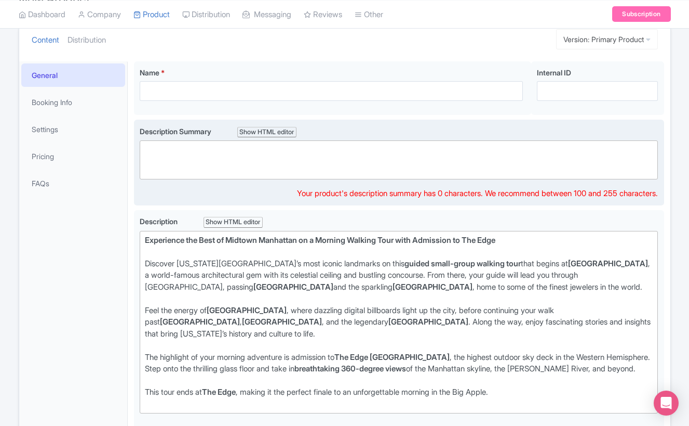
paste trix-editor "<div>NYC walking tour with Grand Central, Times Square &amp; admission to The E…"
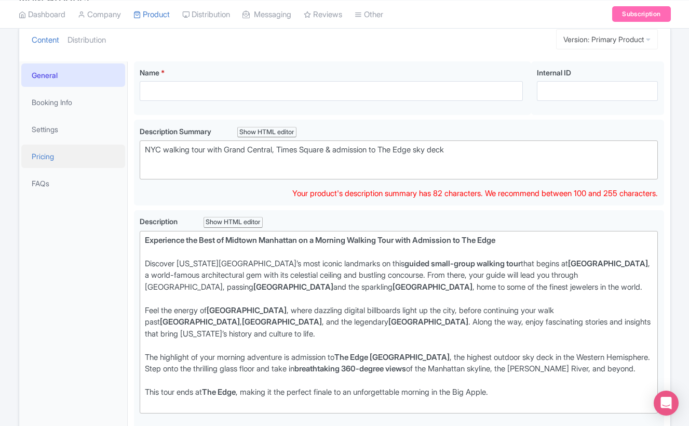
drag, startPoint x: 473, startPoint y: 153, endPoint x: 95, endPoint y: 157, distance: 377.8
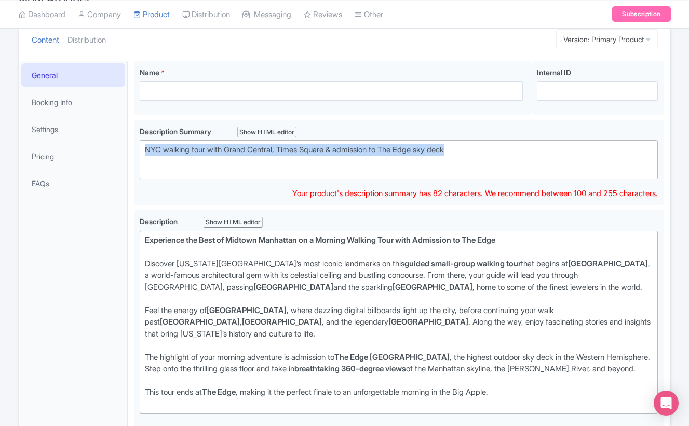
drag, startPoint x: 449, startPoint y: 154, endPoint x: 129, endPoint y: 138, distance: 320.5
paste trix-editor "<div>Explore NYC on a guided walking tour through Grand Central, Rockefeller Ce…"
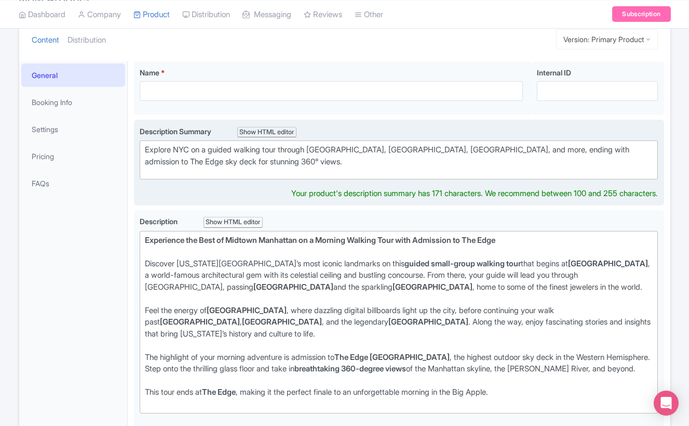
type trix-editor "<div>Explore NYC on a guided walking tour through Grand Central, Rockefeller Ce…"
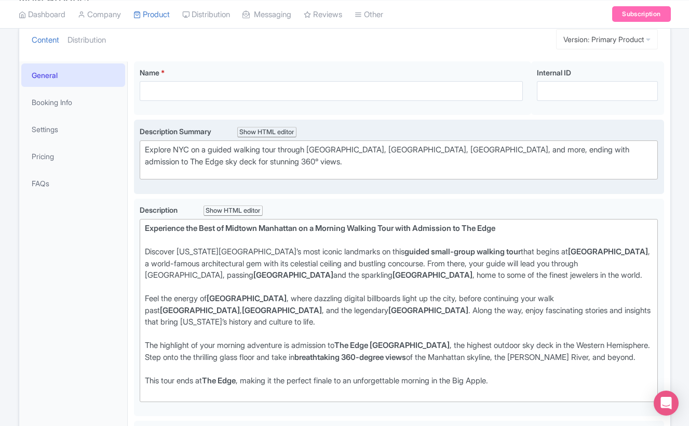
click at [224, 193] on div "Description Summary Show HTML editor Bold Italic Strikethrough Link Heading Quo…" at bounding box center [399, 157] width 531 height 74
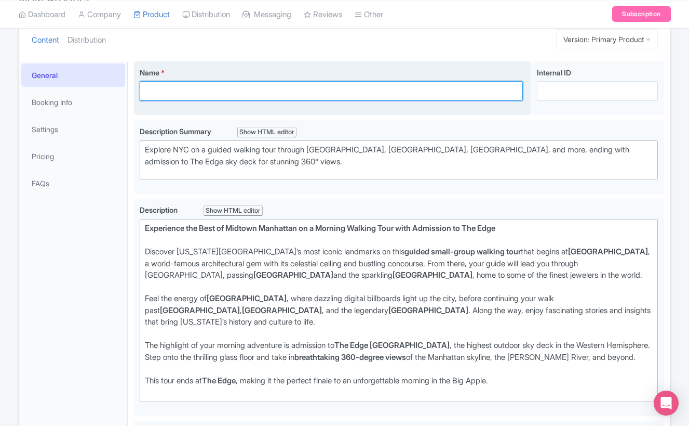
click at [190, 95] on input "Name *" at bounding box center [332, 91] width 384 height 20
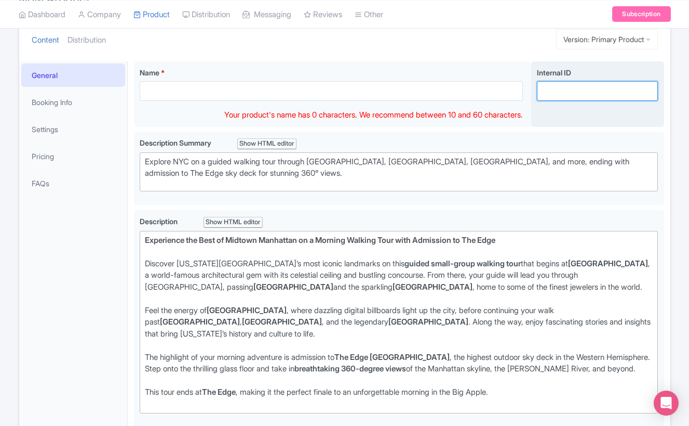
click at [624, 88] on input "Internal ID" at bounding box center [597, 91] width 121 height 20
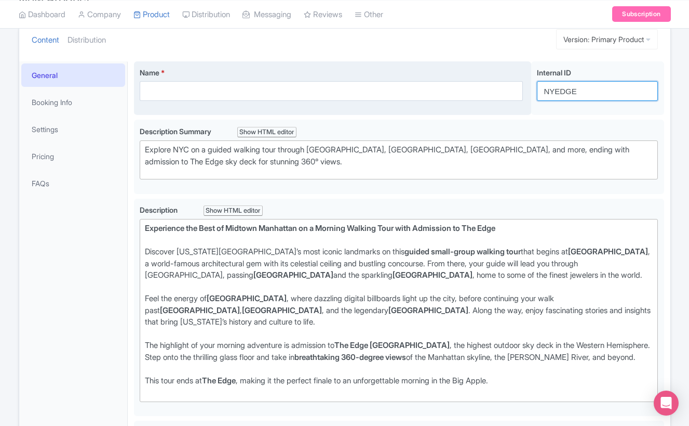
type input "NYEDGE"
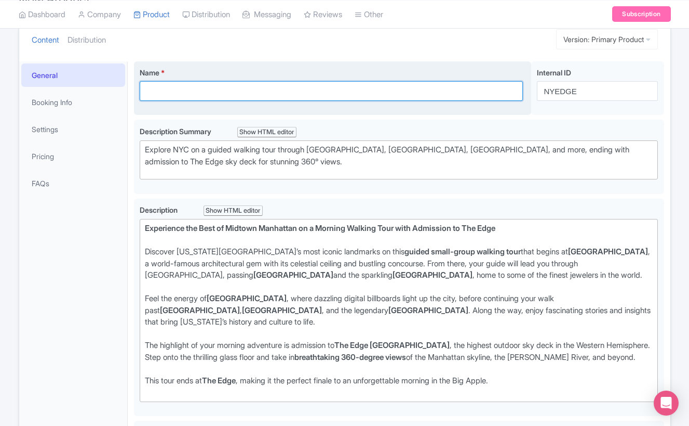
click at [400, 98] on input "Name *" at bounding box center [332, 91] width 384 height 20
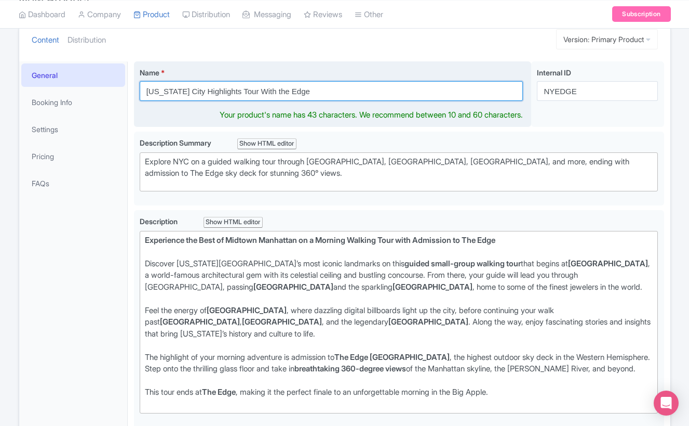
click at [233, 90] on input "New York City Highlights Tour With the Edge" at bounding box center [332, 91] width 384 height 20
type input "New York City Highlights Walking Tour With the Edge"
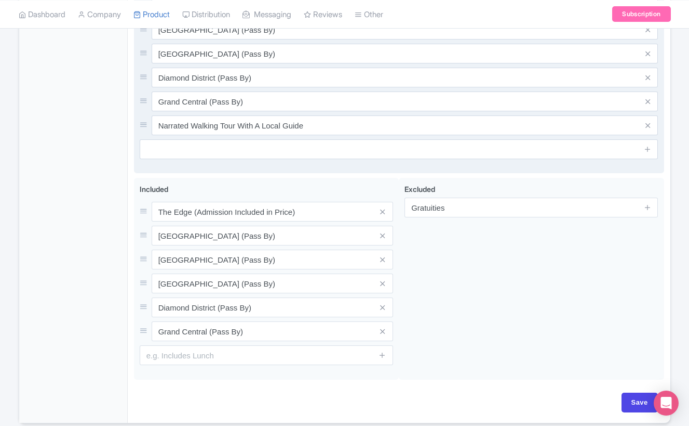
scroll to position [700, 0]
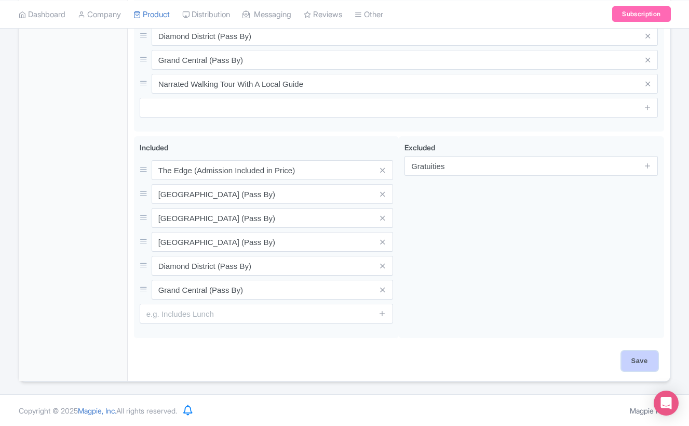
click at [633, 355] on input "Save" at bounding box center [640, 361] width 36 height 20
type input "Saving..."
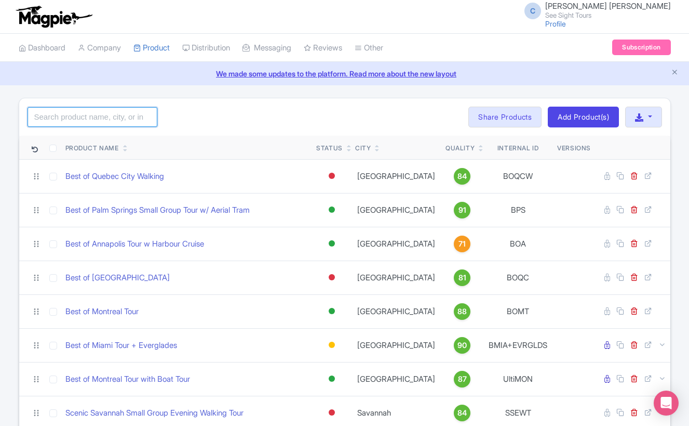
click at [77, 117] on input "search" at bounding box center [93, 117] width 130 height 20
type input "New"
click button "Search" at bounding box center [0, 0] width 0 height 0
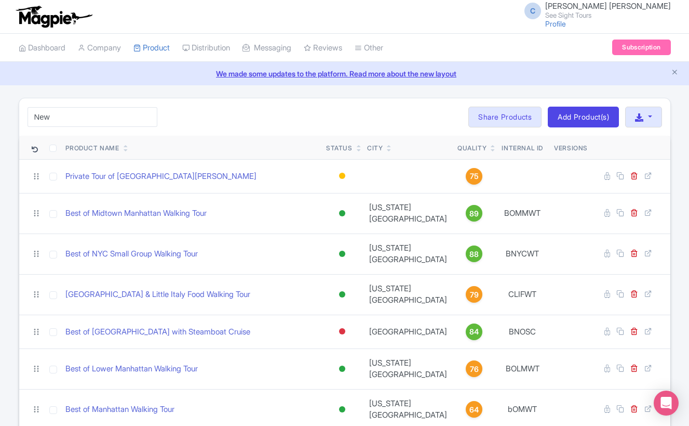
click at [249, 117] on div "New Search Bulk Actions Delete Add to Collection Share Products Add to Collecti…" at bounding box center [345, 116] width 652 height 37
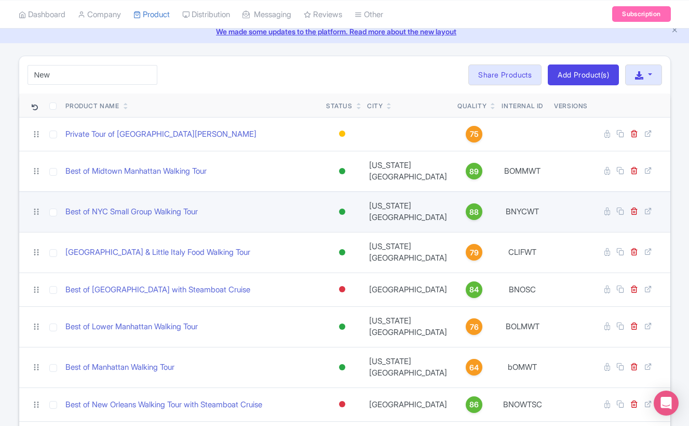
scroll to position [204, 0]
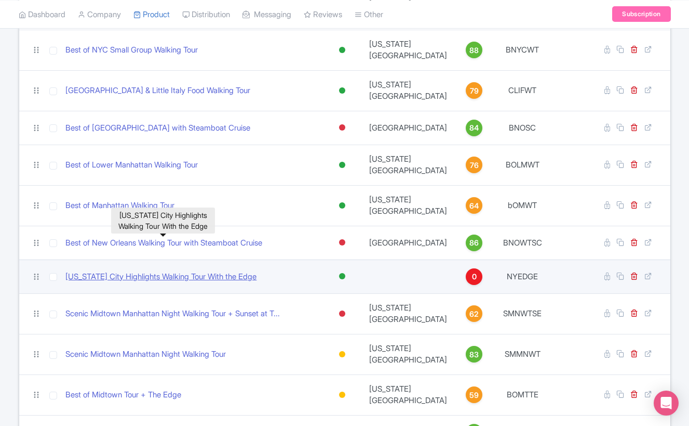
click at [233, 271] on link "[US_STATE] City Highlights Walking Tour With the Edge" at bounding box center [160, 277] width 191 height 12
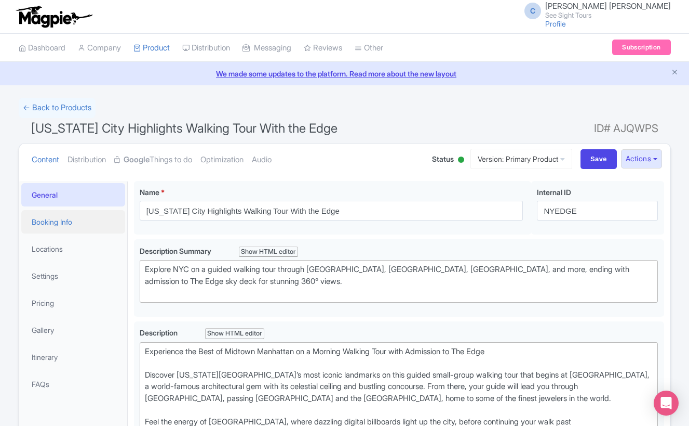
click at [46, 224] on link "Booking Info" at bounding box center [73, 221] width 104 height 23
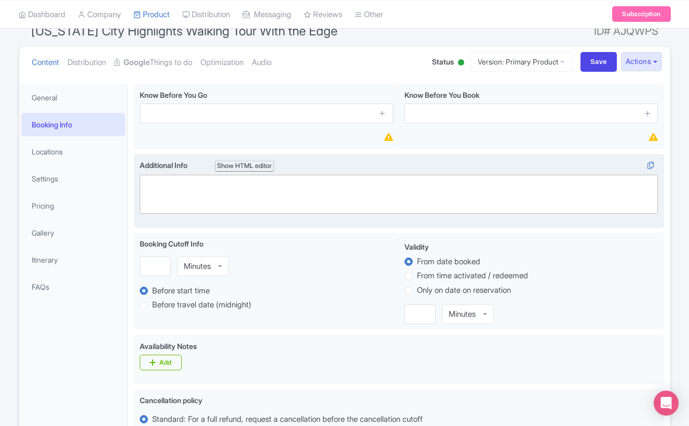
scroll to position [142, 0]
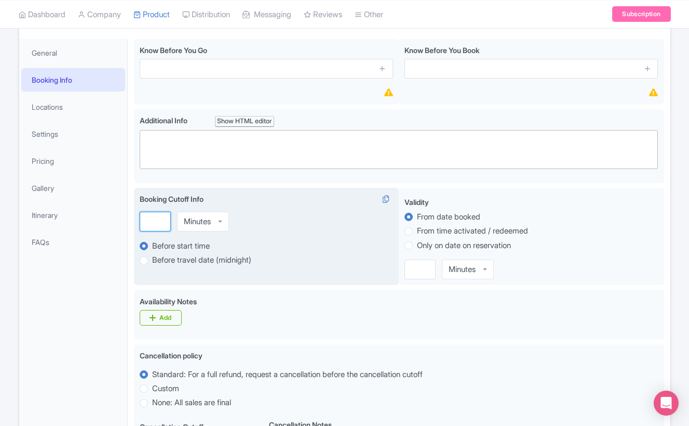
click at [153, 215] on input "number" at bounding box center [155, 221] width 31 height 20
click at [218, 219] on div "Minutes" at bounding box center [203, 221] width 52 height 20
click at [160, 222] on input "-1" at bounding box center [155, 221] width 31 height 20
click at [158, 219] on input "0" at bounding box center [155, 221] width 31 height 20
click at [158, 219] on input "1" at bounding box center [155, 221] width 31 height 20
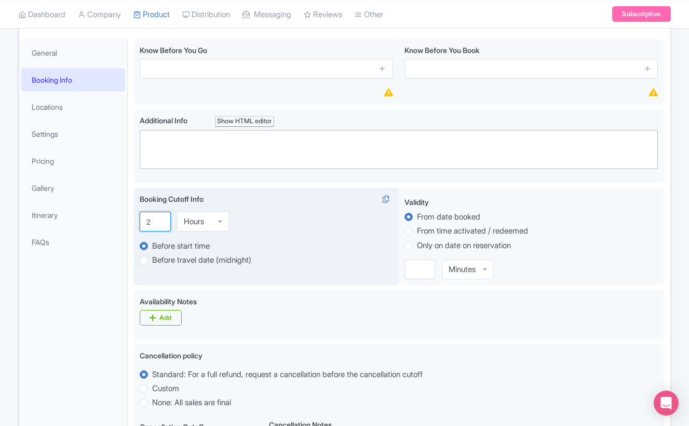
click at [158, 219] on input "2" at bounding box center [155, 221] width 31 height 20
type input "3"
click at [158, 219] on input "3" at bounding box center [155, 221] width 31 height 20
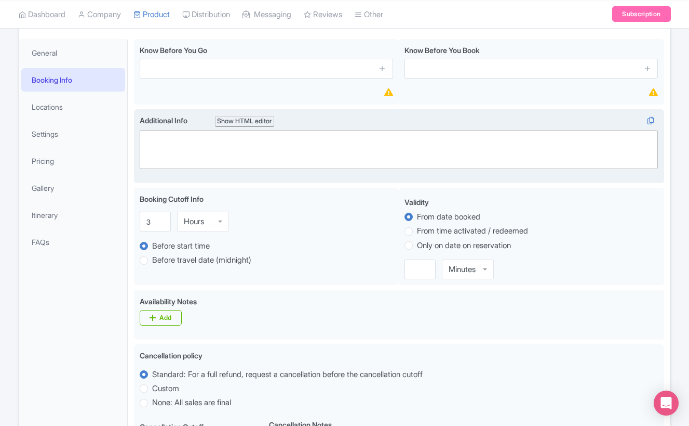
click at [453, 180] on div "Additional Info i Show HTML editor Bold Italic Strikethrough Link Heading Quote…" at bounding box center [399, 146] width 531 height 74
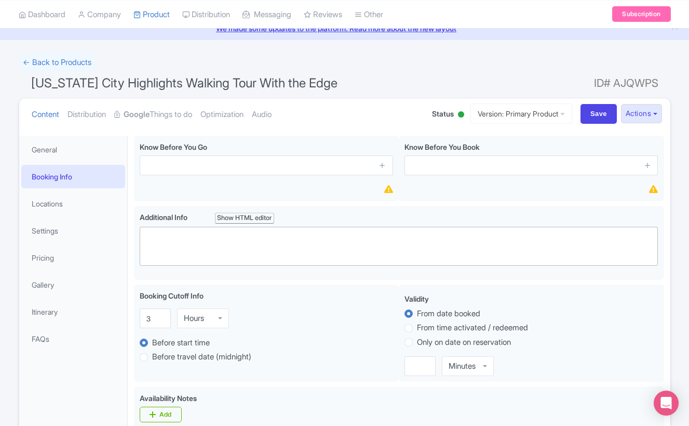
scroll to position [10, 0]
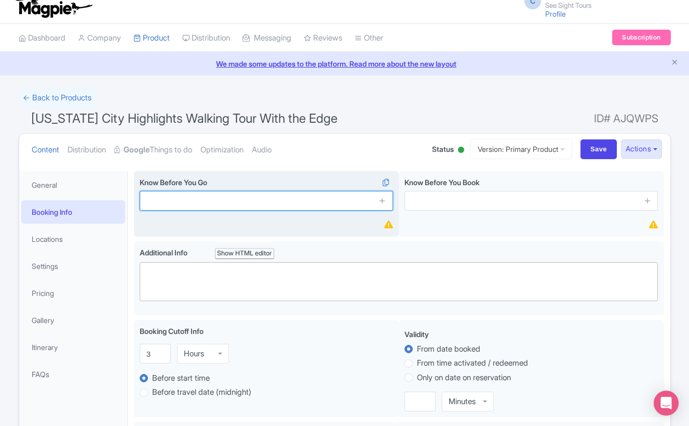
click at [185, 202] on input "text" at bounding box center [267, 201] width 254 height 20
click at [201, 206] on input "text" at bounding box center [267, 201] width 254 height 20
type input "This is a Walking Tour"
click at [581, 139] on input "Save" at bounding box center [599, 149] width 36 height 20
type input "Saving..."
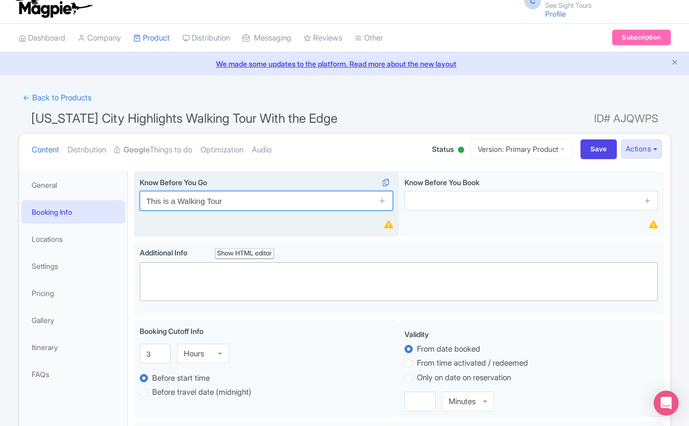
type input "Saving..."
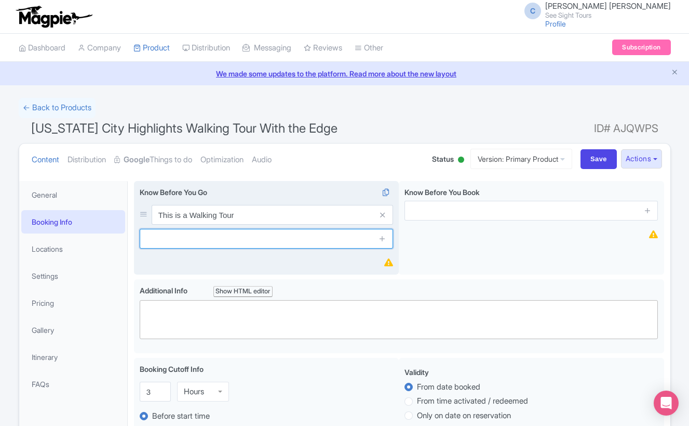
click at [203, 238] on input "text" at bounding box center [267, 239] width 254 height 20
type input "Times Vary Depending on How Busy [US_STATE] is"
click at [581, 149] on input "Save" at bounding box center [599, 159] width 36 height 20
type input "Saving..."
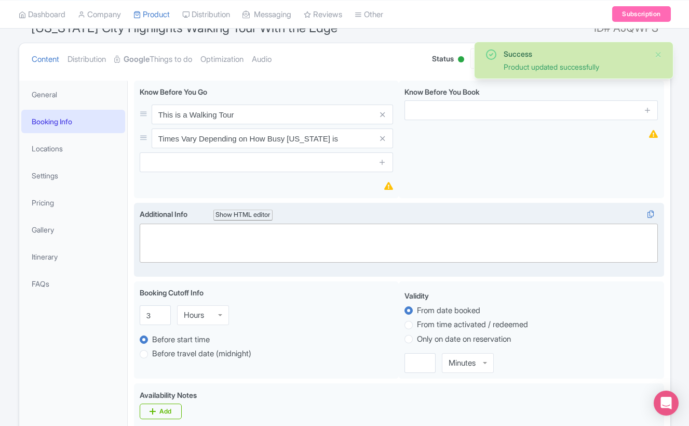
scroll to position [99, 0]
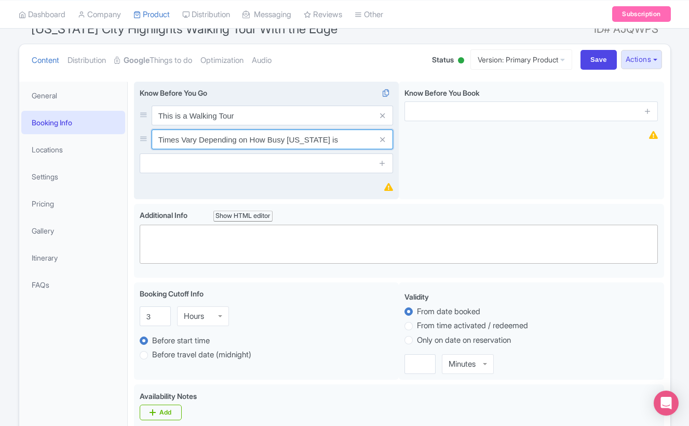
drag, startPoint x: 351, startPoint y: 138, endPoint x: 248, endPoint y: 143, distance: 103.5
click at [248, 125] on input "Times Vary Depending on How Busy [US_STATE] is" at bounding box center [273, 115] width 242 height 20
drag, startPoint x: 246, startPoint y: 138, endPoint x: 153, endPoint y: 141, distance: 93.1
click at [153, 125] on input "Times Vary Dependin" at bounding box center [273, 115] width 242 height 20
type input "Tour times may vary due to external circumstances"
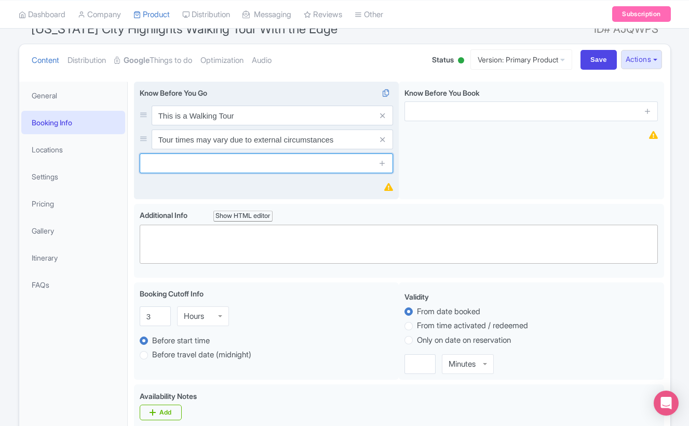
click at [243, 158] on input "text" at bounding box center [267, 163] width 254 height 20
click at [199, 164] on input "text" at bounding box center [267, 163] width 254 height 20
click at [195, 158] on input "text" at bounding box center [267, 163] width 254 height 20
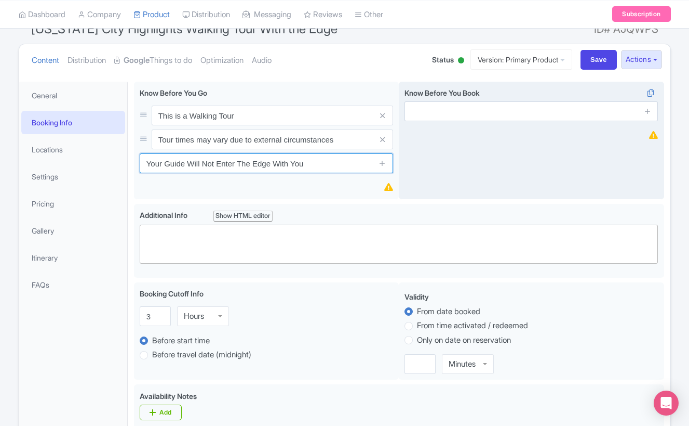
type input "Your Guide Will Not Enter The Edge With You"
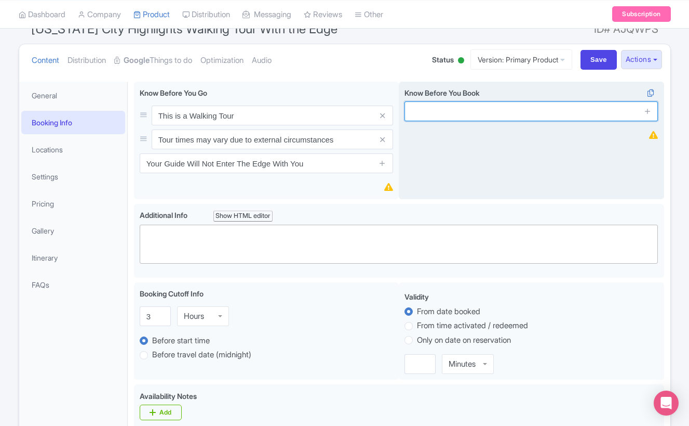
click at [452, 115] on input "text" at bounding box center [532, 111] width 254 height 20
click at [436, 112] on input "text" at bounding box center [532, 111] width 254 height 20
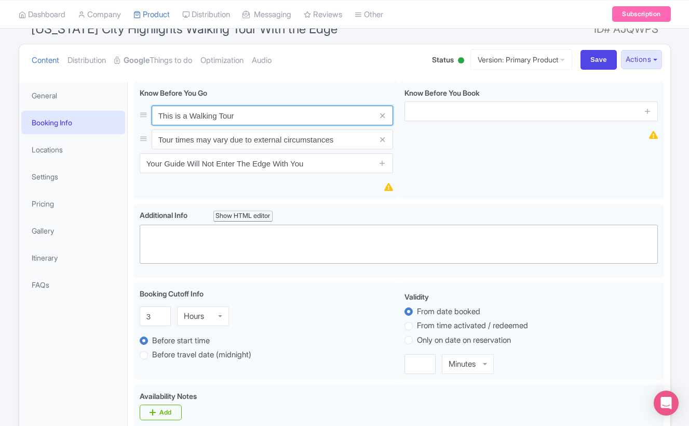
drag, startPoint x: 275, startPoint y: 116, endPoint x: 118, endPoint y: 113, distance: 156.4
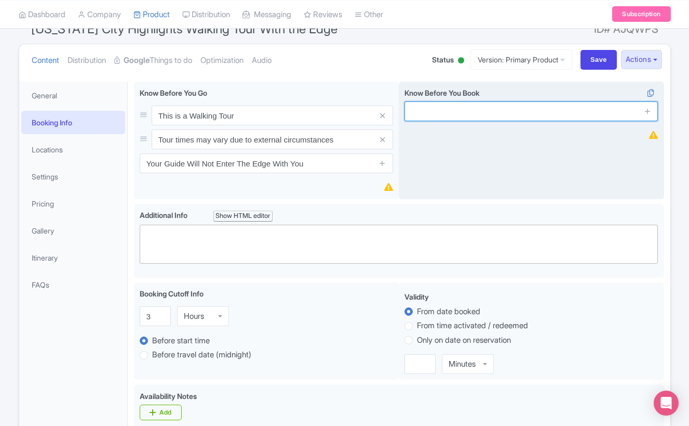
click at [492, 109] on input "text" at bounding box center [532, 111] width 254 height 20
paste input "This is a Walking Tour"
type input "This is a Walking Tour"
click at [647, 109] on icon at bounding box center [648, 111] width 8 height 8
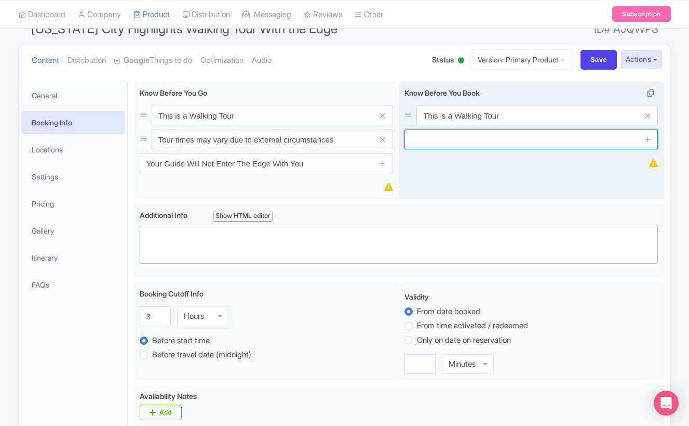
click at [488, 145] on input "text" at bounding box center [532, 139] width 254 height 20
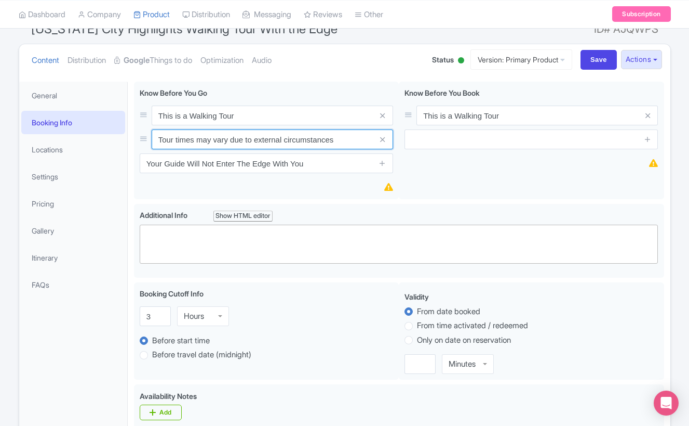
drag, startPoint x: 346, startPoint y: 140, endPoint x: 116, endPoint y: 132, distance: 229.8
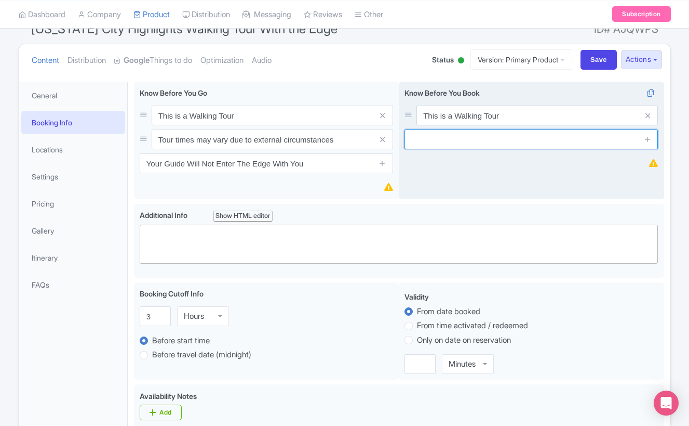
click at [545, 138] on input "text" at bounding box center [532, 139] width 254 height 20
paste input "Tour times may vary due to external circumstances"
type input "Tour times may vary due to external circumstances"
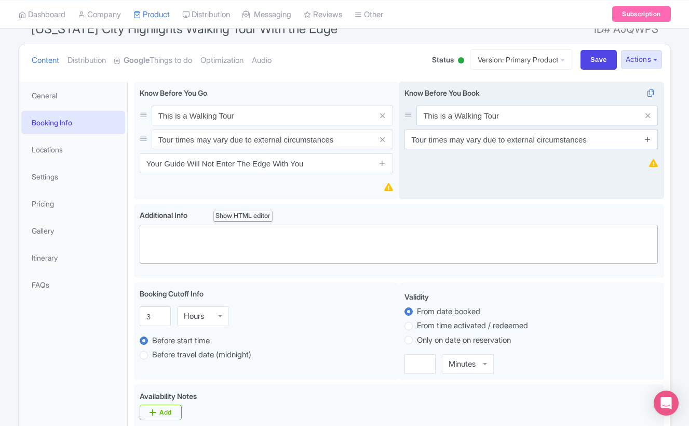
click at [651, 140] on icon at bounding box center [648, 139] width 8 height 8
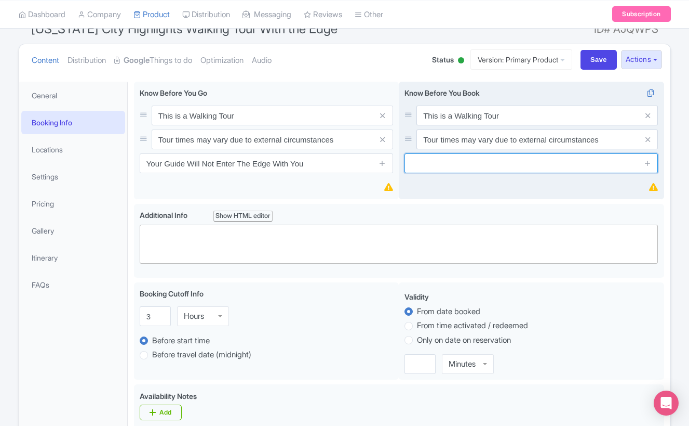
click at [511, 158] on input "text" at bounding box center [532, 163] width 254 height 20
click at [487, 163] on input "text" at bounding box center [532, 163] width 254 height 20
type input "Average Physical Fitness Recommended"
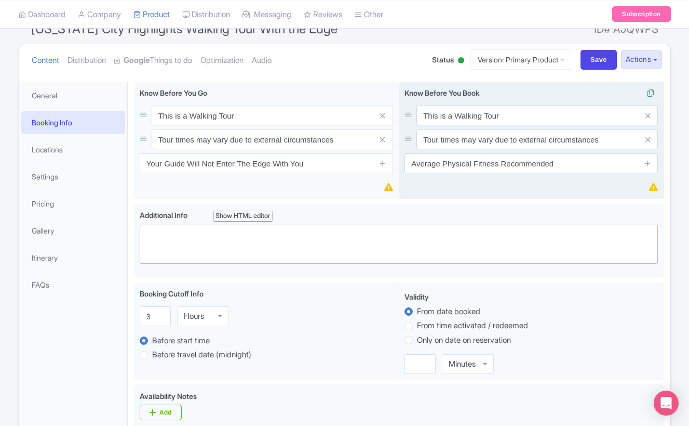
click at [522, 182] on div "Know Before You Book This is a Walking Tour Tour times may vary due to external…" at bounding box center [532, 141] width 266 height 118
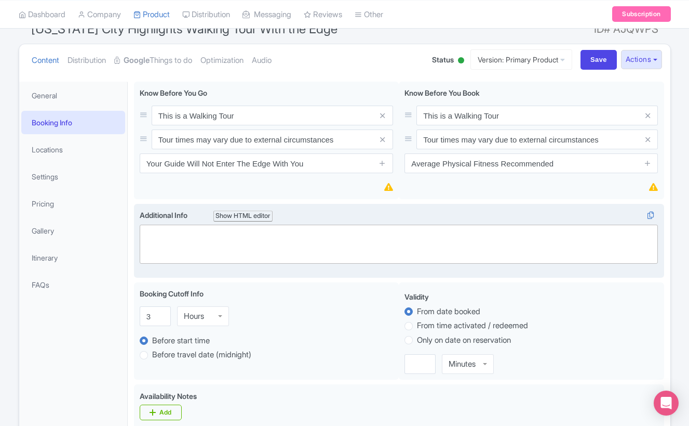
click at [291, 251] on trix-editor at bounding box center [399, 243] width 519 height 39
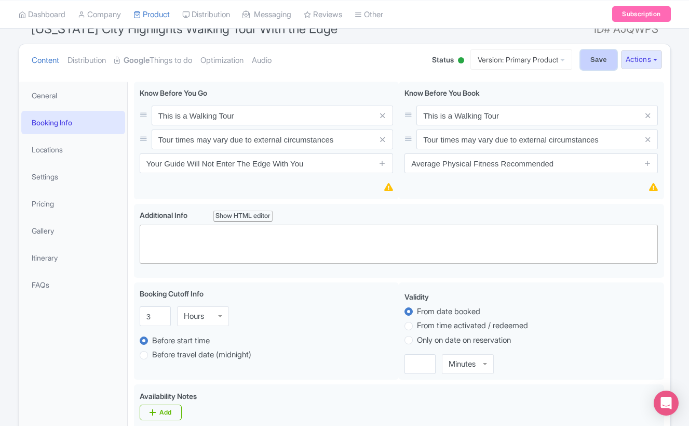
click at [594, 60] on input "Save" at bounding box center [599, 60] width 36 height 20
type input "Saving..."
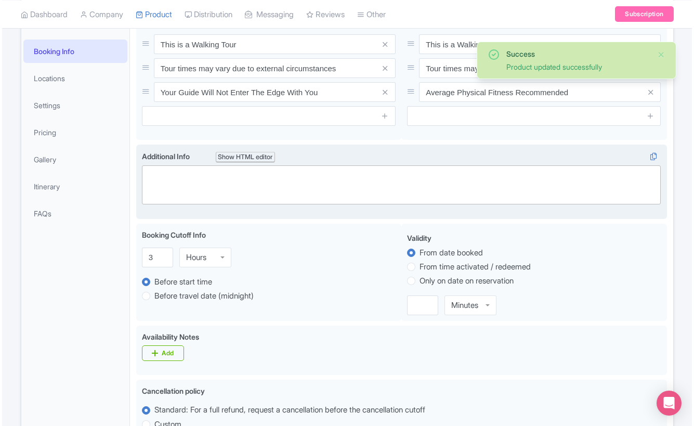
scroll to position [169, 0]
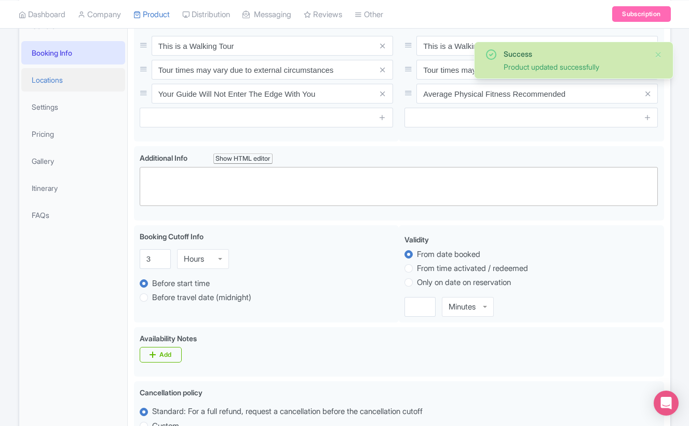
click at [55, 82] on link "Locations" at bounding box center [73, 79] width 104 height 23
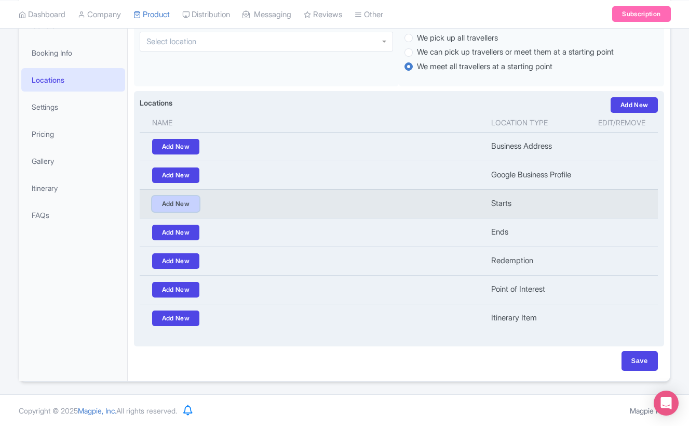
click at [177, 206] on link "Add New" at bounding box center [176, 204] width 48 height 16
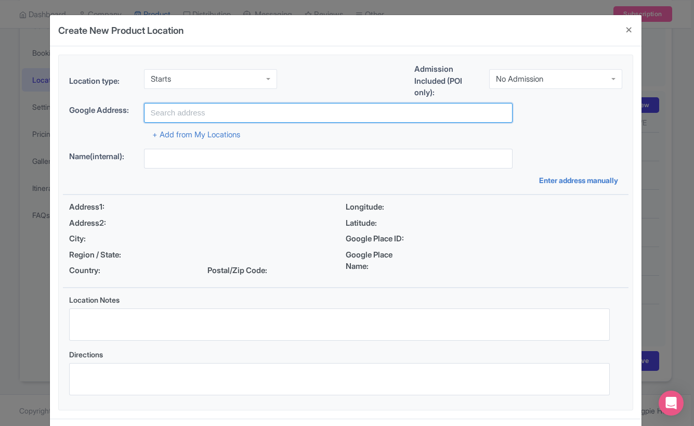
click at [168, 114] on input "text" at bounding box center [328, 113] width 368 height 20
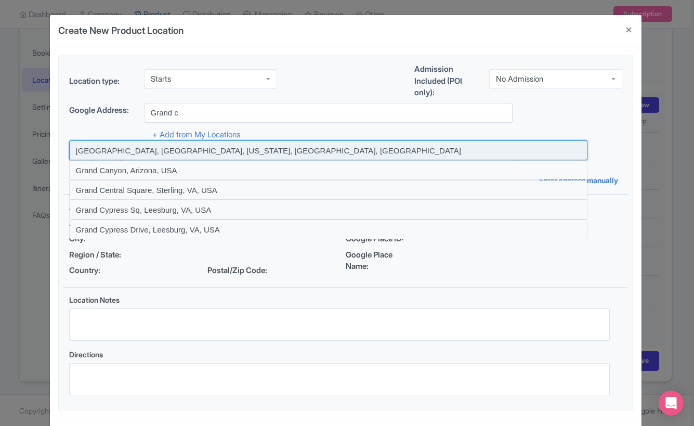
click at [207, 147] on input at bounding box center [328, 150] width 518 height 20
type input "[GEOGRAPHIC_DATA], [GEOGRAPHIC_DATA], [US_STATE], [GEOGRAPHIC_DATA], [GEOGRAPHI…"
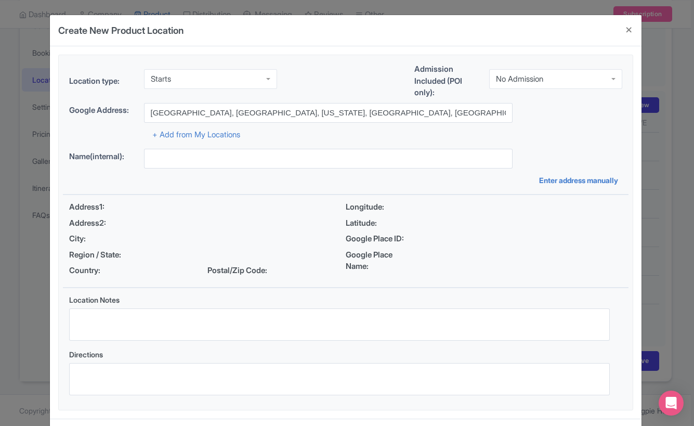
type input "[GEOGRAPHIC_DATA], [GEOGRAPHIC_DATA], [US_STATE], [GEOGRAPHIC_DATA], [GEOGRAPHI…"
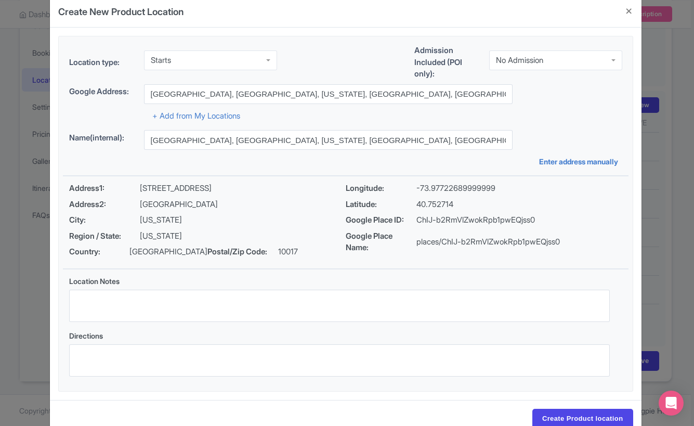
scroll to position [45, 0]
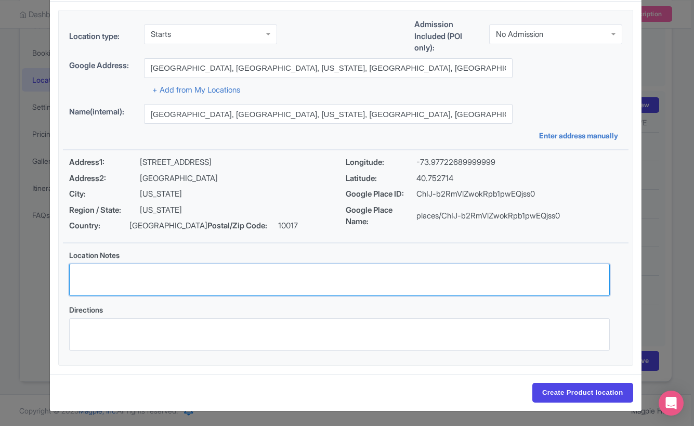
click at [234, 274] on textarea "Location Notes" at bounding box center [339, 279] width 540 height 32
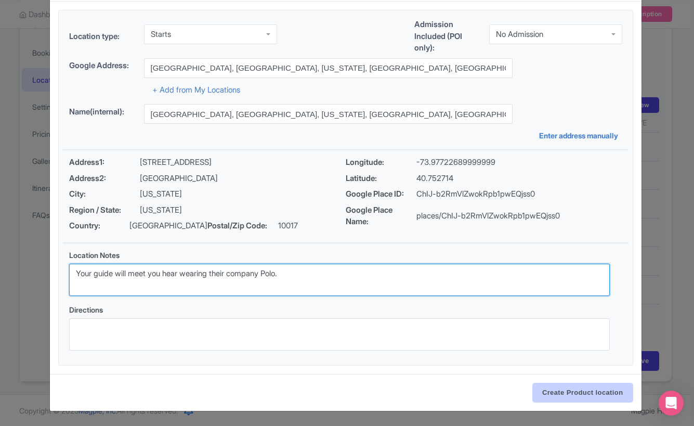
type textarea "Your guide will meet you hear wearing their company Polo."
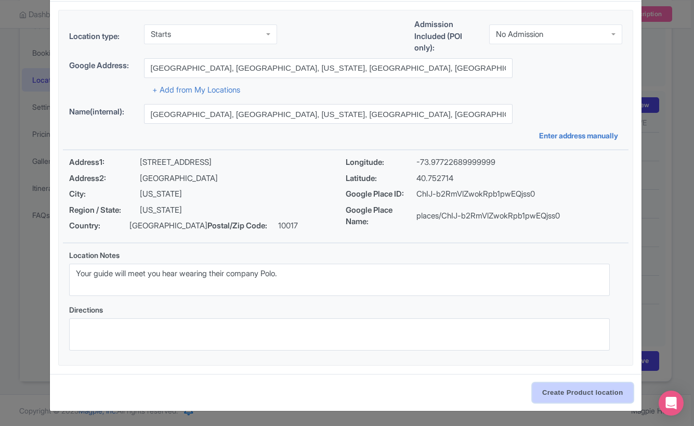
click at [578, 388] on input "Create Product location" at bounding box center [582, 392] width 101 height 20
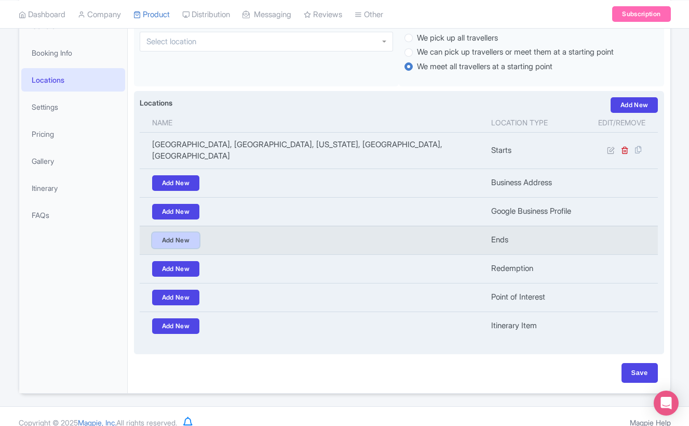
click at [181, 233] on link "Add New" at bounding box center [176, 240] width 48 height 16
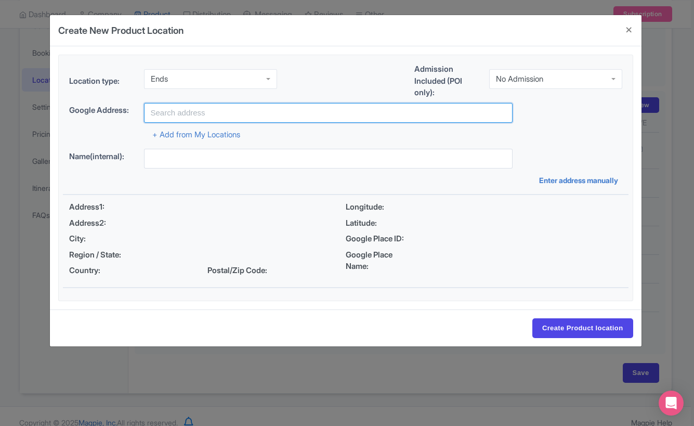
click at [174, 114] on input "text" at bounding box center [328, 113] width 368 height 20
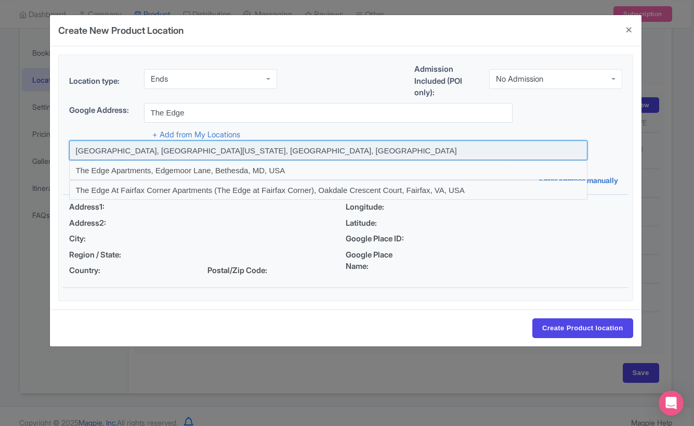
click at [187, 151] on input at bounding box center [328, 150] width 518 height 20
type input "[GEOGRAPHIC_DATA], [GEOGRAPHIC_DATA][US_STATE], [GEOGRAPHIC_DATA], [GEOGRAPHIC_…"
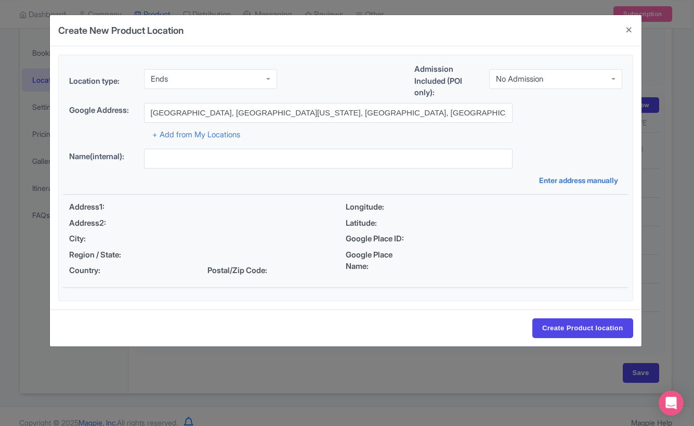
type input "[GEOGRAPHIC_DATA], [GEOGRAPHIC_DATA][US_STATE], [GEOGRAPHIC_DATA], [GEOGRAPHIC_…"
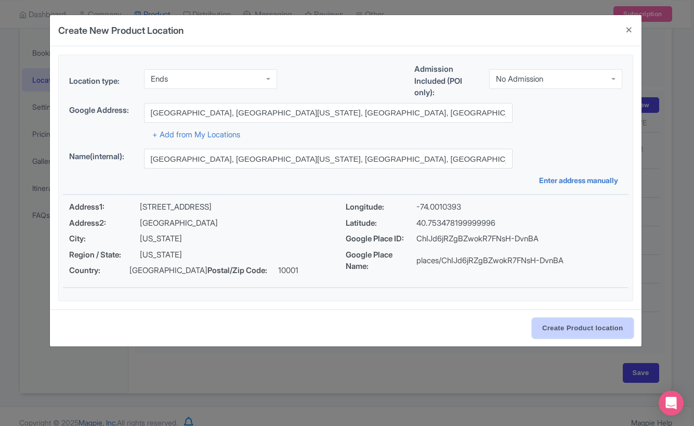
click at [550, 328] on input "Create Product location" at bounding box center [582, 328] width 101 height 20
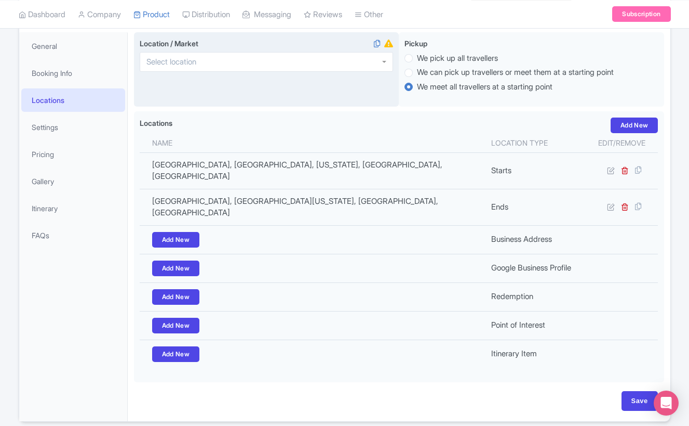
scroll to position [80, 0]
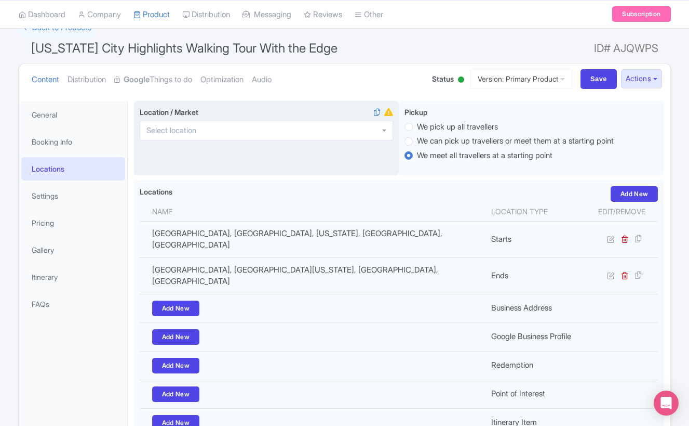
click at [248, 136] on div at bounding box center [267, 131] width 254 height 20
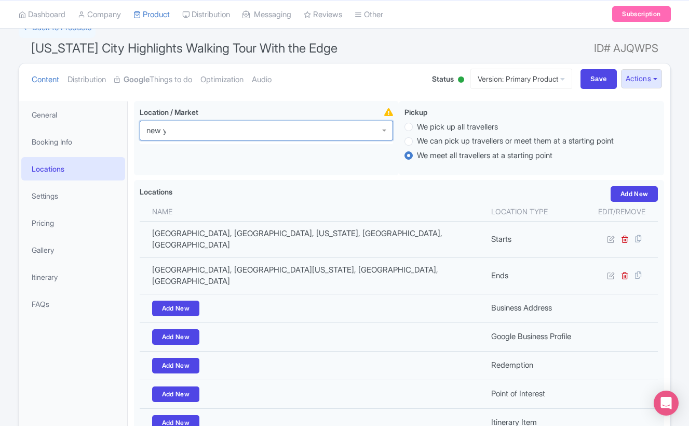
scroll to position [0, 0]
type input "new york"
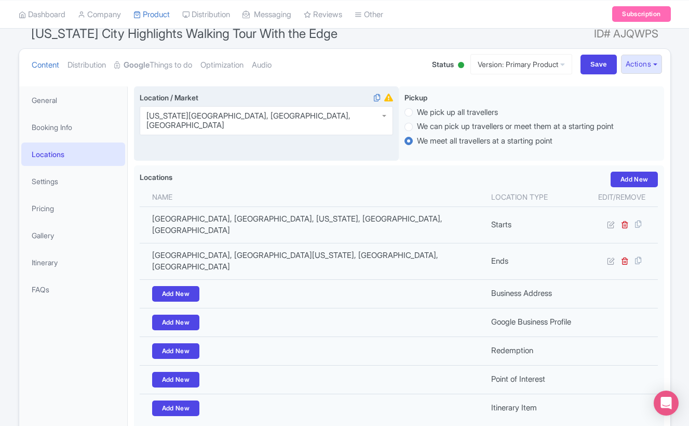
scroll to position [166, 0]
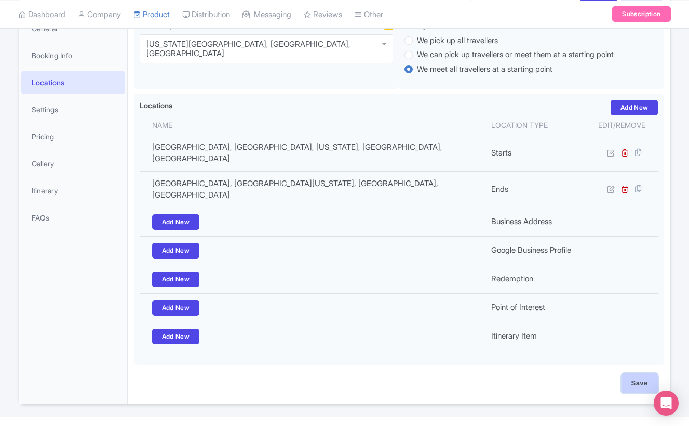
click at [641, 373] on input "Save" at bounding box center [640, 383] width 36 height 20
type input "Update Product"
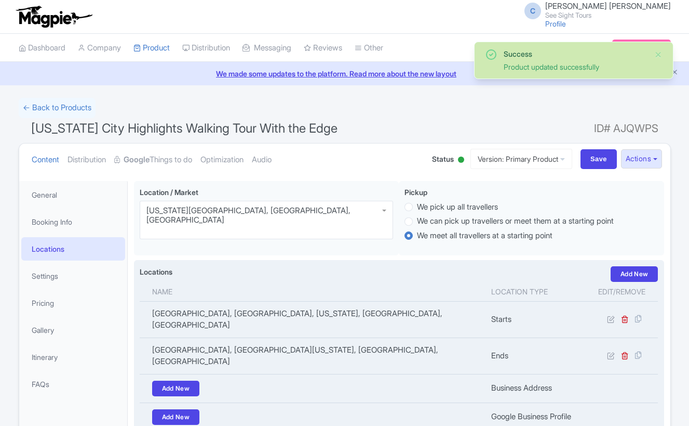
scroll to position [162, 0]
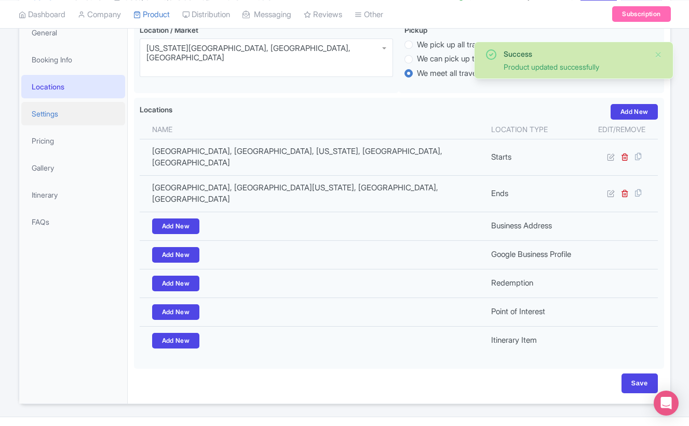
click at [49, 116] on link "Settings" at bounding box center [73, 113] width 104 height 23
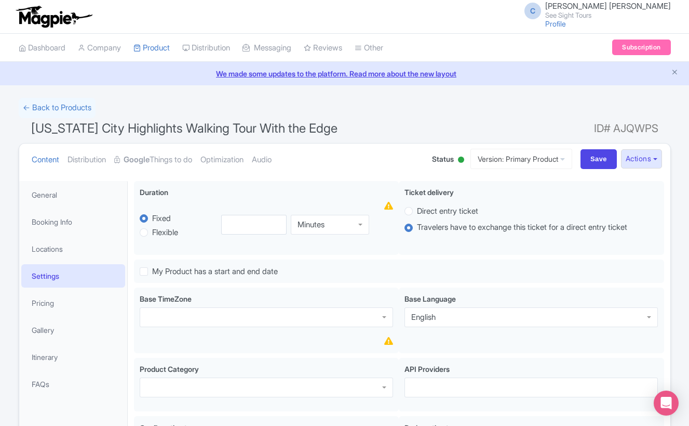
scroll to position [86, 0]
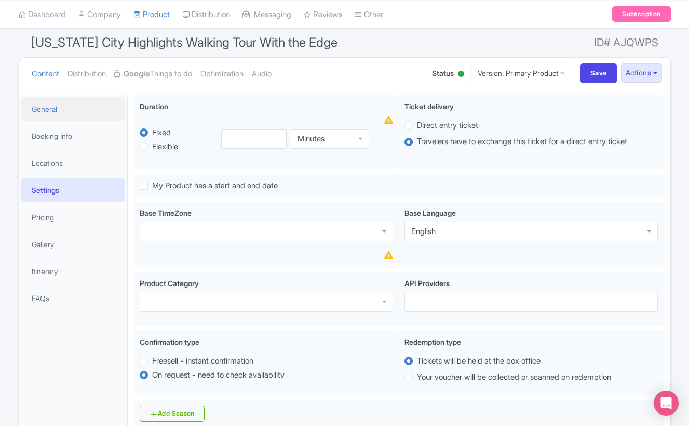
click at [49, 108] on link "General" at bounding box center [73, 108] width 104 height 23
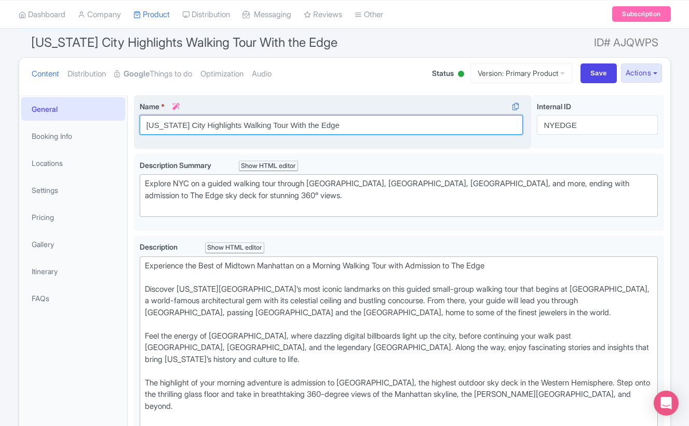
click at [300, 123] on input "[US_STATE] City Highlights Walking Tour With the Edge" at bounding box center [332, 125] width 384 height 20
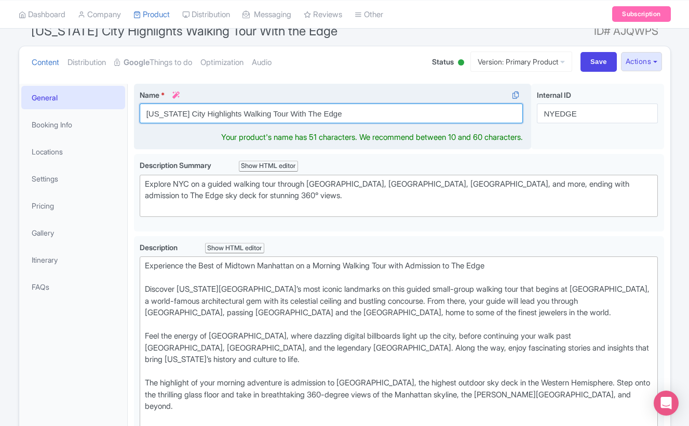
click at [350, 114] on input "[US_STATE] City Highlights Walking Tour With The Edge" at bounding box center [332, 113] width 384 height 20
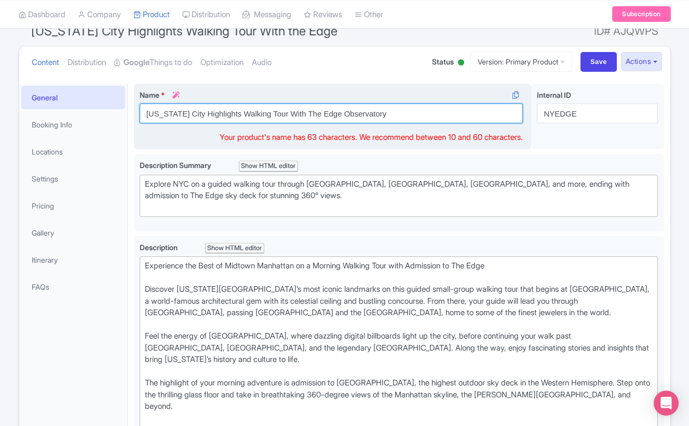
drag, startPoint x: 385, startPoint y: 113, endPoint x: 335, endPoint y: 116, distance: 49.9
click at [335, 116] on input "[US_STATE] City Highlights Walking Tour With The Edge Observatory" at bounding box center [332, 113] width 384 height 20
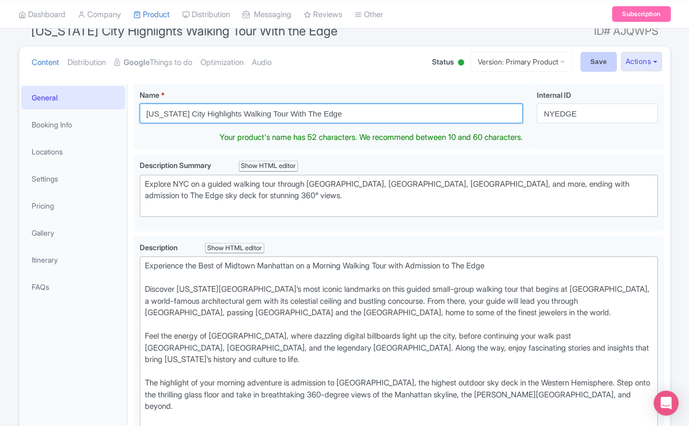
type input "[US_STATE] City Highlights Walking Tour With The Edge"
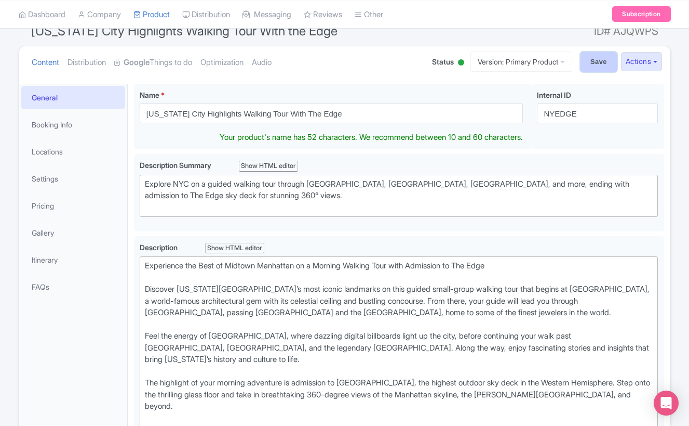
click at [595, 55] on input "Save" at bounding box center [599, 62] width 36 height 20
type input "Saving..."
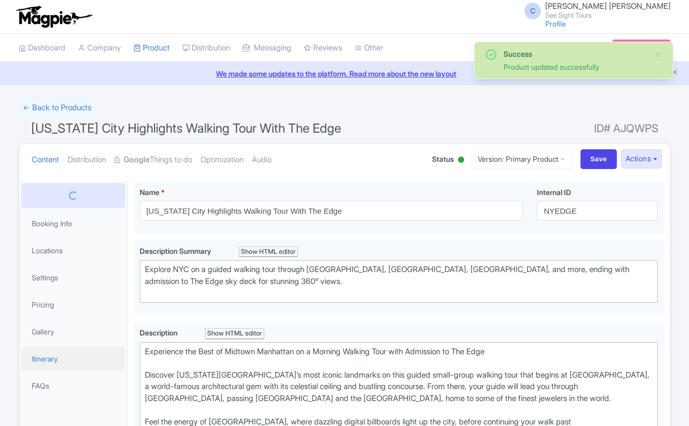
scroll to position [181, 0]
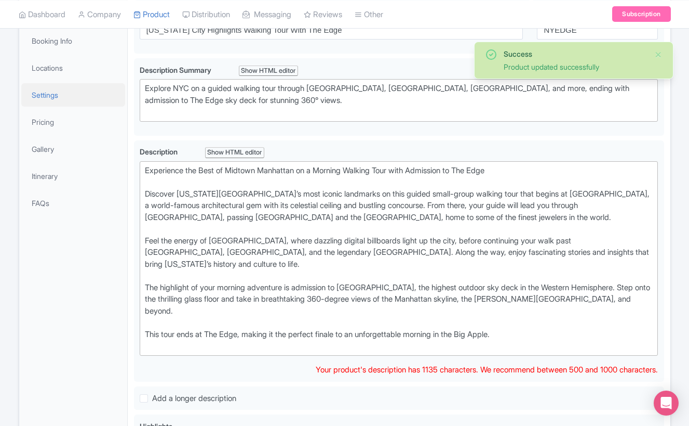
click at [73, 92] on link "Settings" at bounding box center [73, 94] width 104 height 23
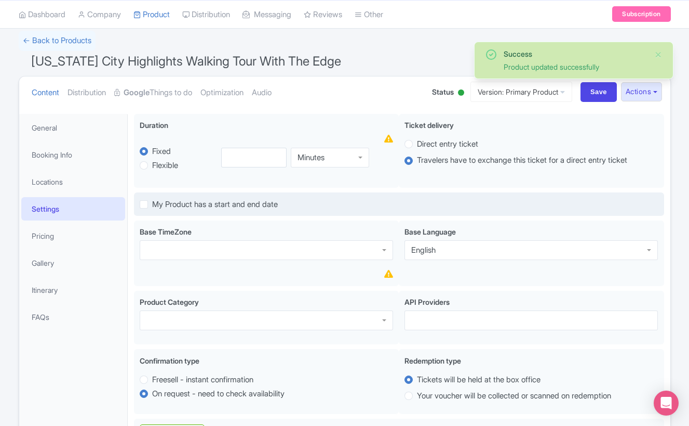
scroll to position [66, 0]
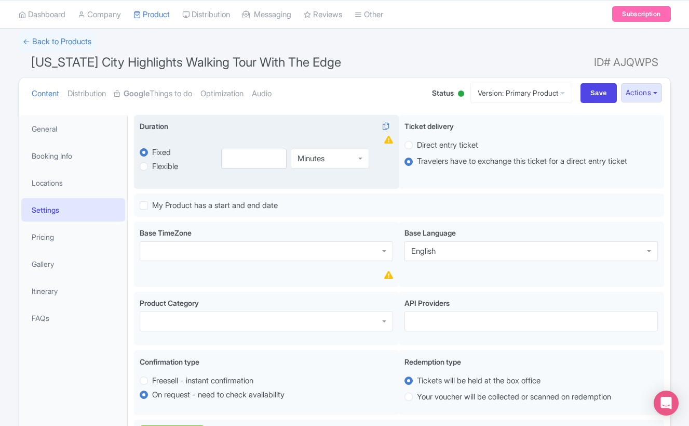
click at [338, 157] on div "Minutes" at bounding box center [330, 159] width 78 height 20
click at [246, 163] on input "number" at bounding box center [253, 159] width 65 height 20
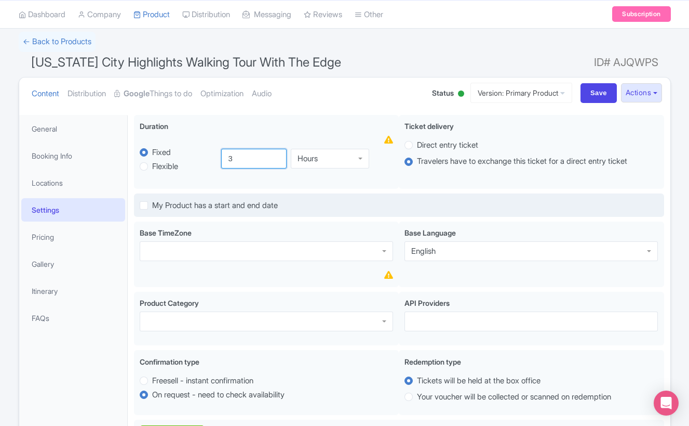
type input "3"
click at [383, 193] on div "My Product has a start and end date" at bounding box center [399, 205] width 531 height 24
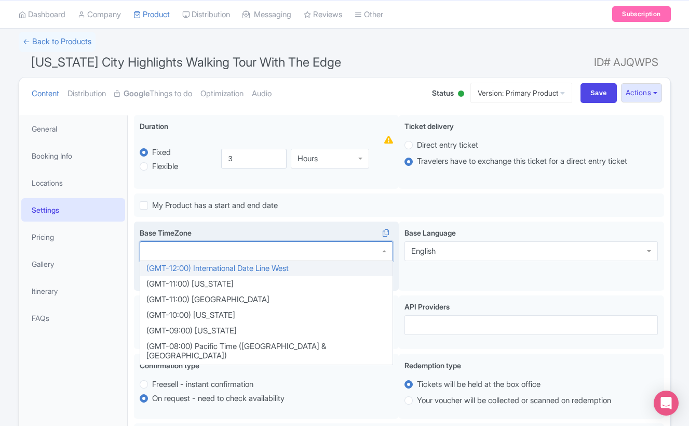
click at [233, 244] on div at bounding box center [267, 251] width 254 height 20
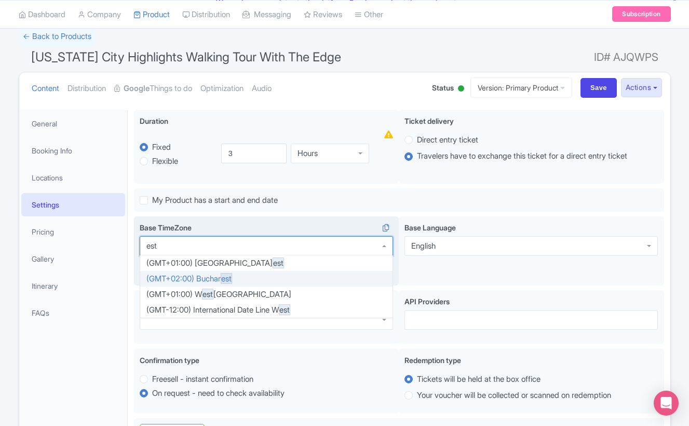
scroll to position [72, 0]
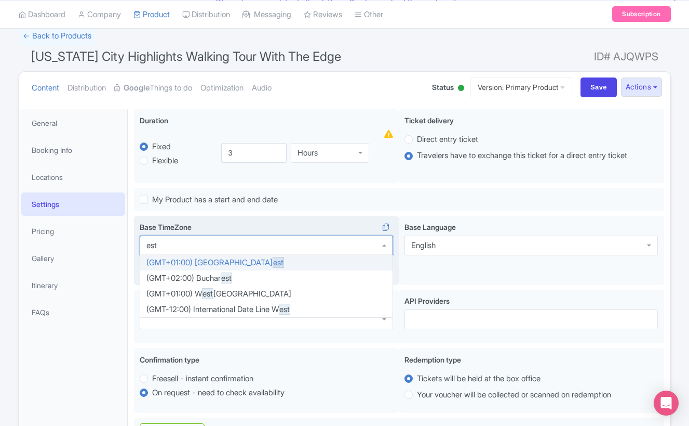
click at [214, 249] on div at bounding box center [267, 245] width 254 height 20
type input "e"
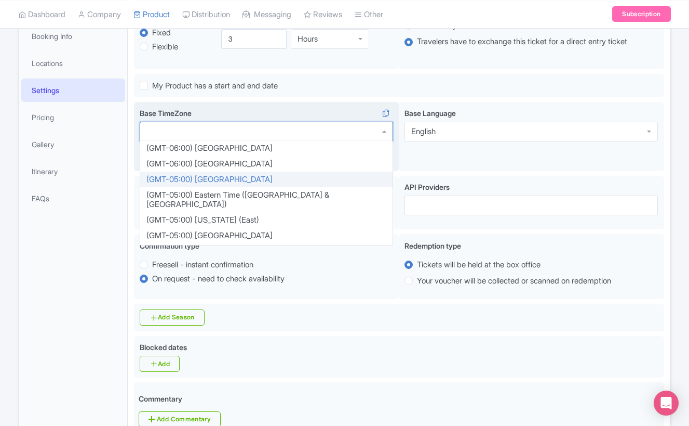
scroll to position [273, 0]
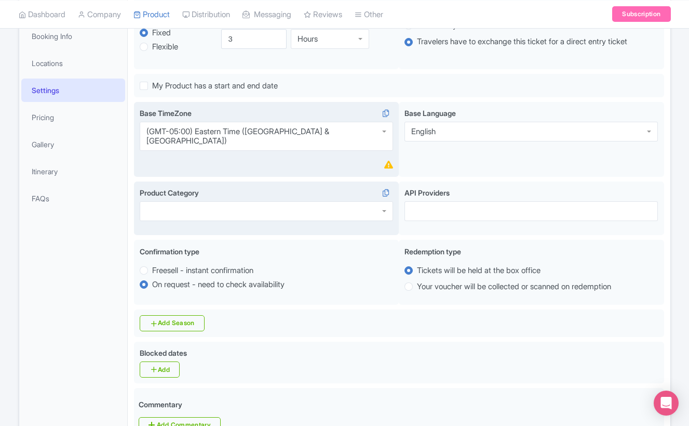
click at [238, 204] on div at bounding box center [267, 211] width 254 height 20
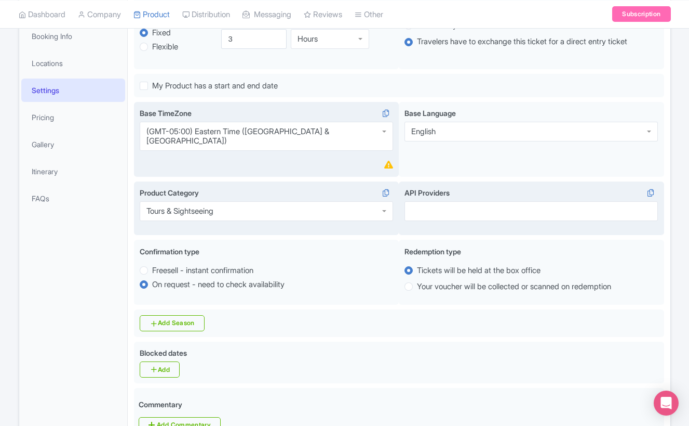
click at [448, 205] on div at bounding box center [532, 211] width 254 height 20
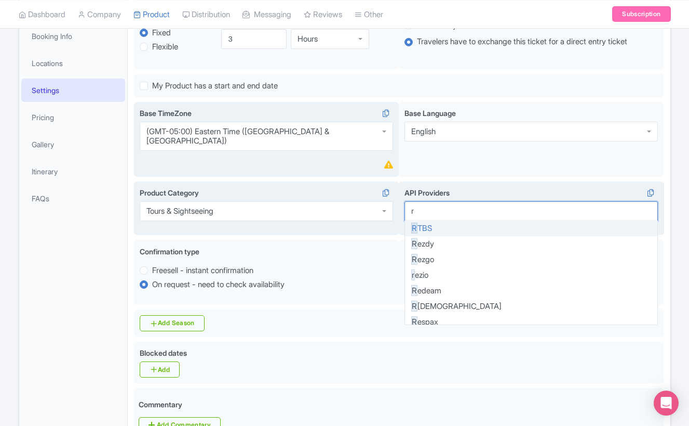
type input "re"
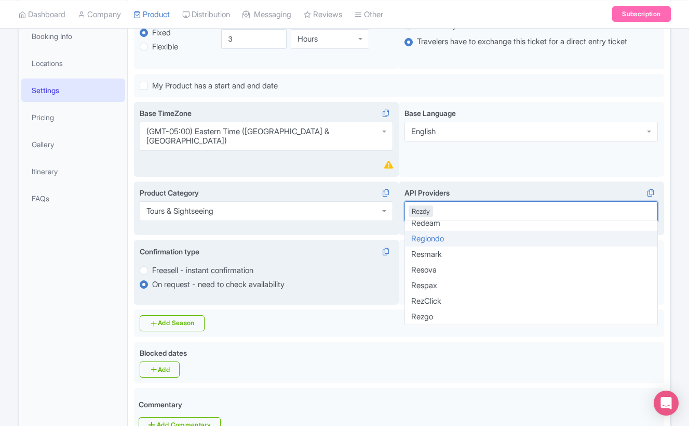
click at [374, 246] on div "Confirmation type i" at bounding box center [267, 253] width 254 height 15
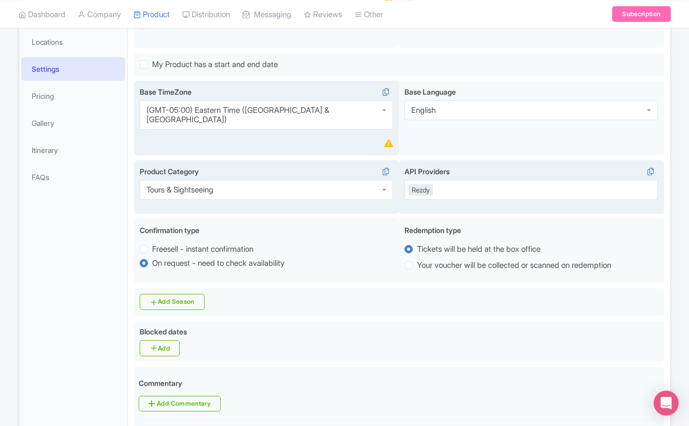
scroll to position [232, 0]
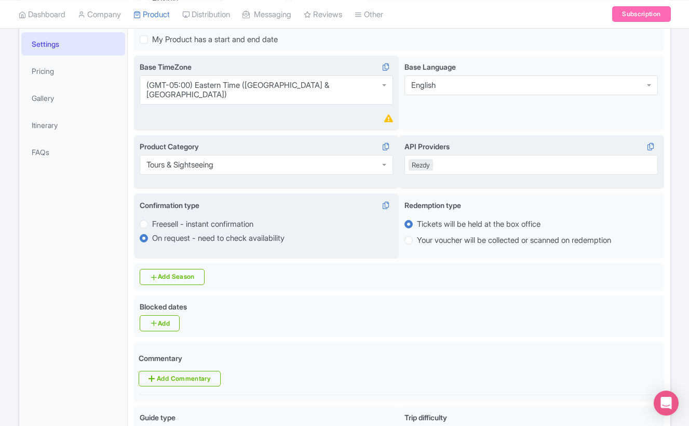
click at [152, 218] on label "Freesell - instant confirmation" at bounding box center [202, 224] width 101 height 12
click at [152, 218] on input "Freesell - instant confirmation" at bounding box center [157, 223] width 10 height 10
radio input "true"
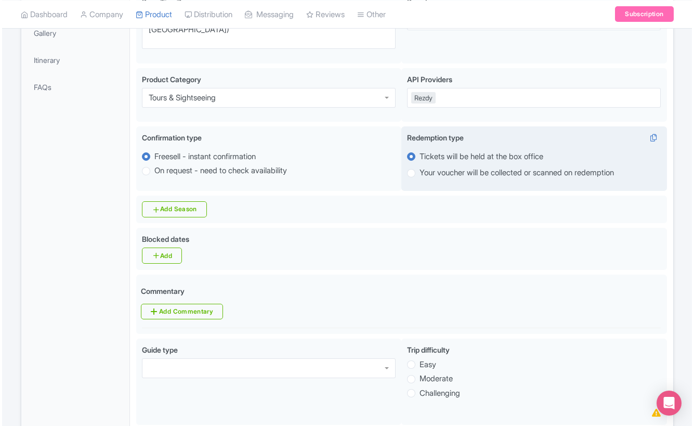
scroll to position [299, 0]
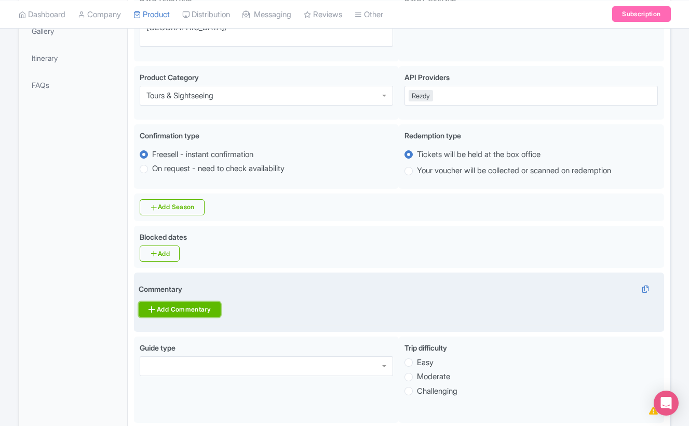
click at [193, 301] on link "Add Commentary" at bounding box center [180, 309] width 82 height 16
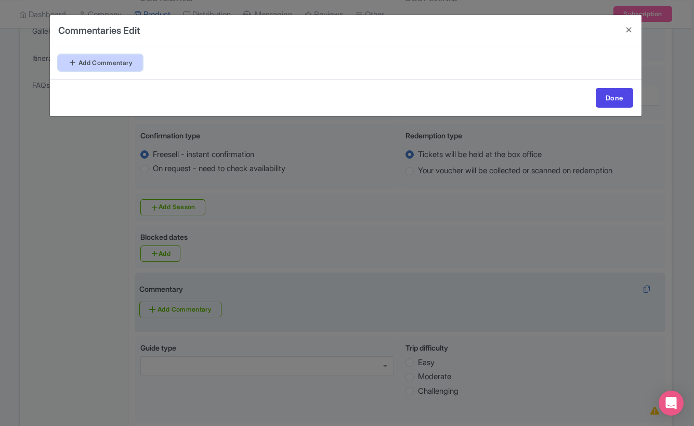
click at [132, 62] on link "Add Commentary" at bounding box center [100, 63] width 84 height 16
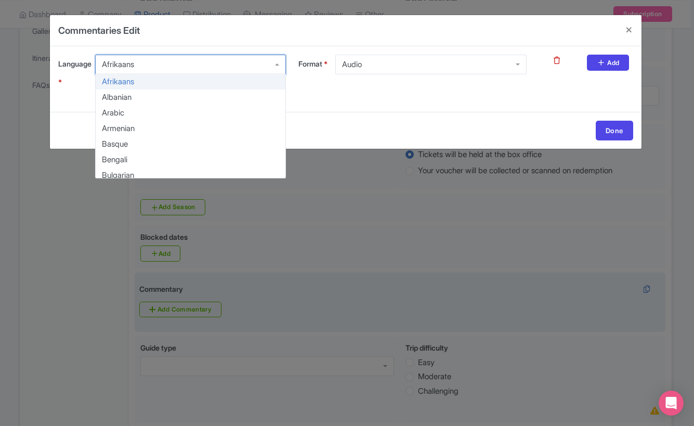
click at [156, 68] on div "Afrikaans" at bounding box center [190, 65] width 191 height 20
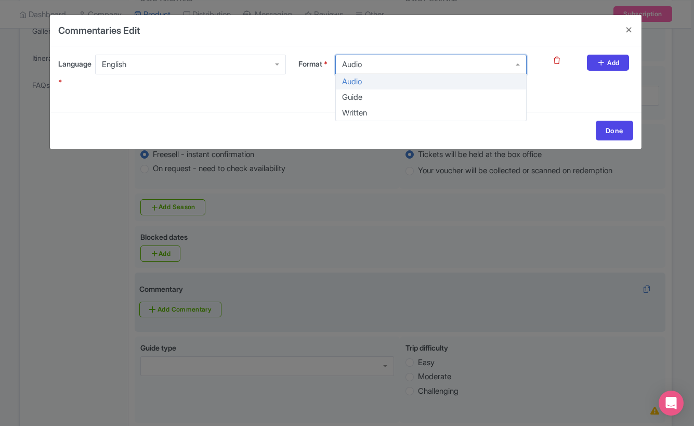
click at [403, 65] on div "Audio" at bounding box center [430, 65] width 191 height 20
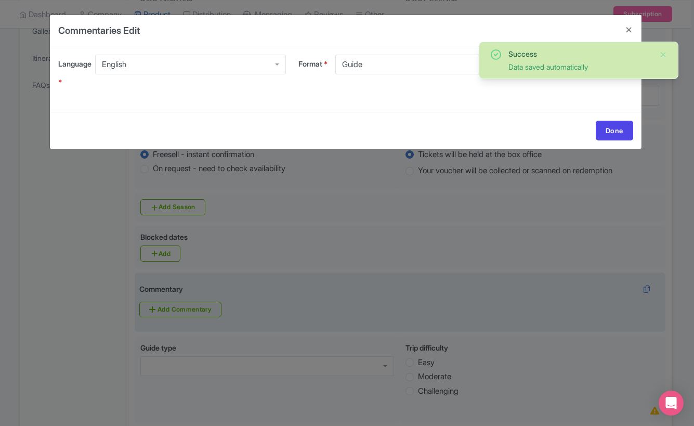
click at [566, 98] on div at bounding box center [557, 77] width 48 height 45
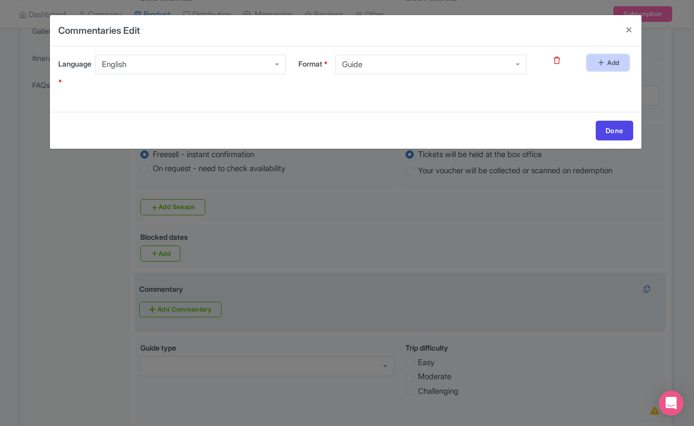
click at [601, 71] on link "Add" at bounding box center [608, 63] width 42 height 16
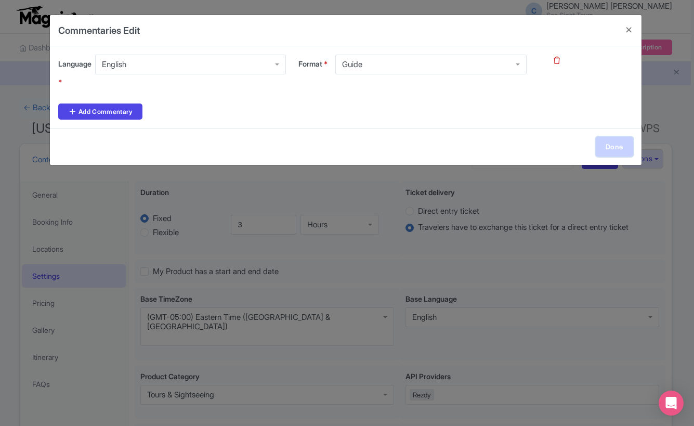
click at [616, 143] on link "Done" at bounding box center [613, 147] width 37 height 20
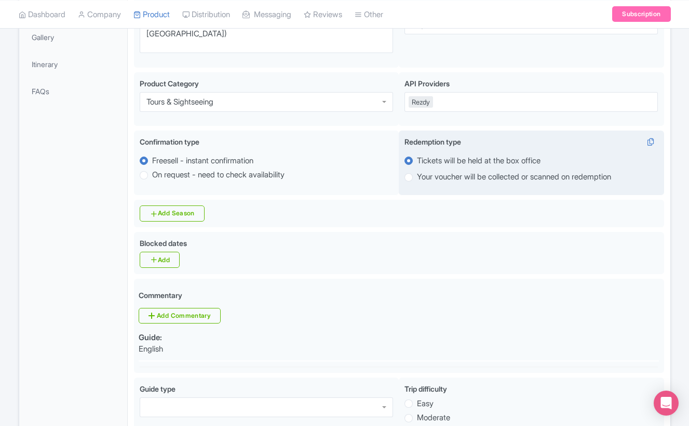
scroll to position [499, 0]
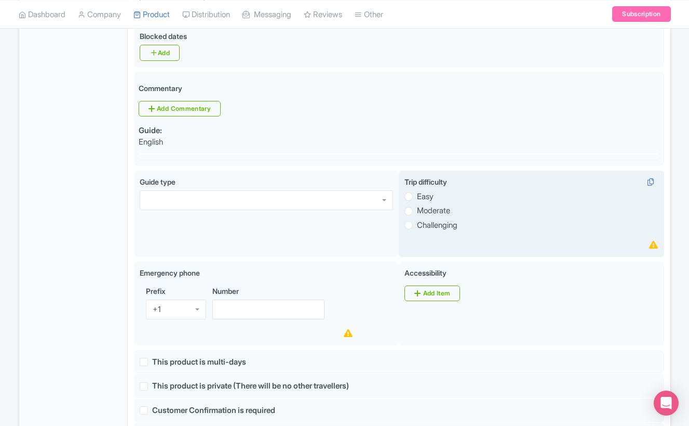
click at [414, 190] on label "Easy" at bounding box center [532, 196] width 254 height 12
click at [417, 190] on input "Easy" at bounding box center [422, 195] width 10 height 10
radio input "true"
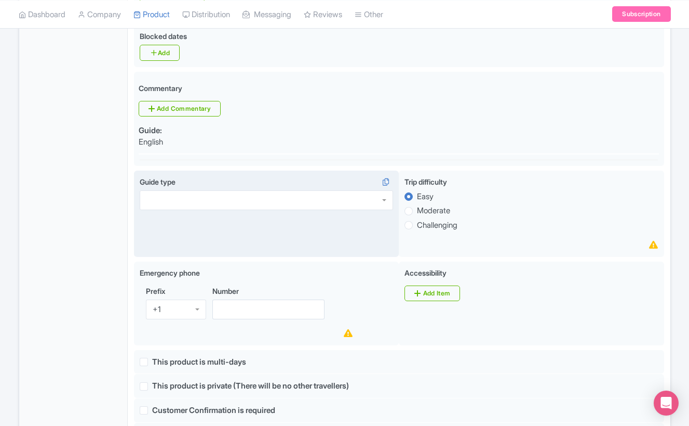
click at [310, 190] on div at bounding box center [267, 200] width 254 height 20
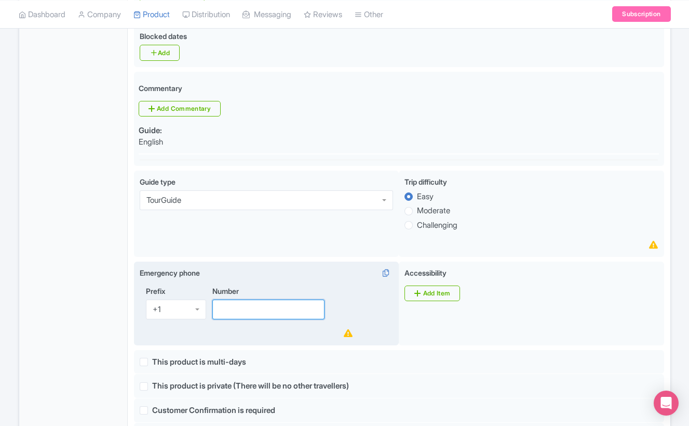
click at [245, 299] on input "Number" at bounding box center [269, 309] width 113 height 20
click at [247, 299] on input "888" at bounding box center [269, 309] width 113 height 20
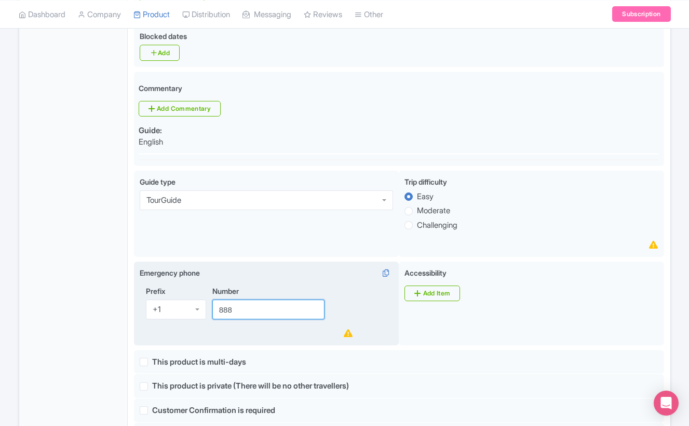
click at [247, 299] on input "888" at bounding box center [269, 309] width 113 height 20
paste input "-961-6584"
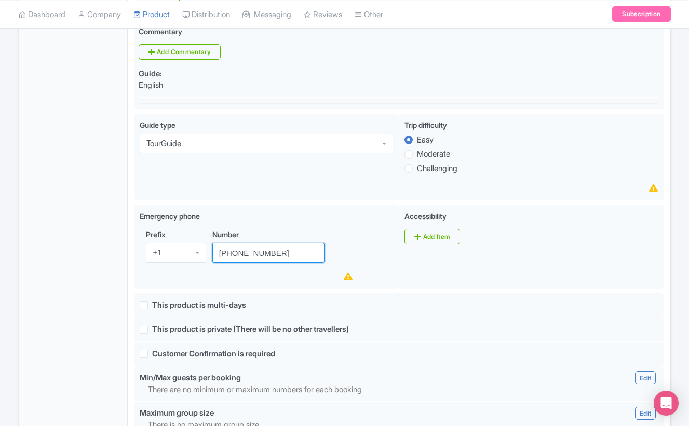
scroll to position [576, 0]
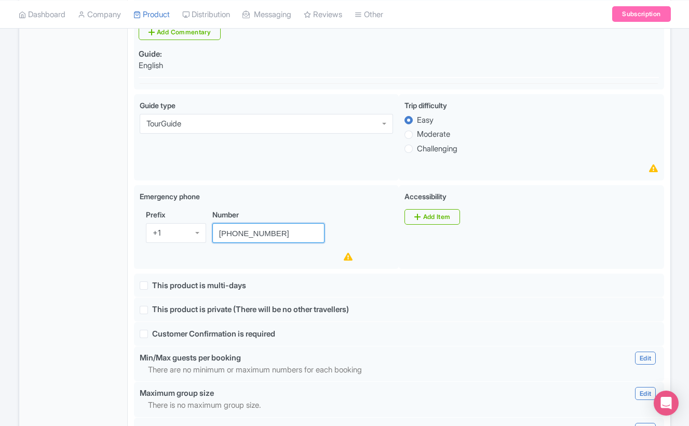
type input "[PHONE_NUMBER]"
click at [31, 242] on div "General Booking Info Locations Settings Pricing Gallery Itinerary FAQs" at bounding box center [73, 201] width 109 height 1193
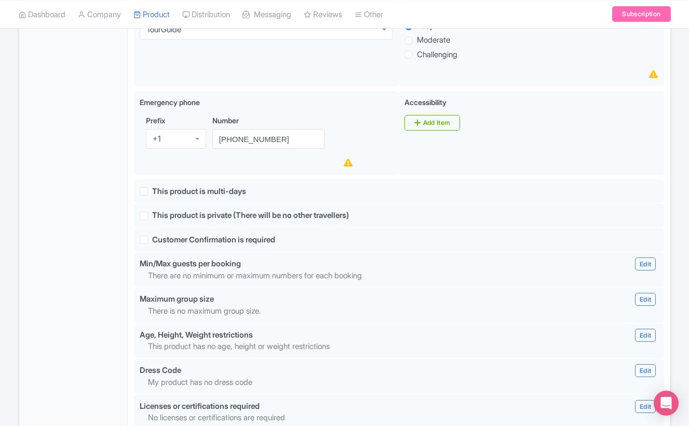
scroll to position [670, 0]
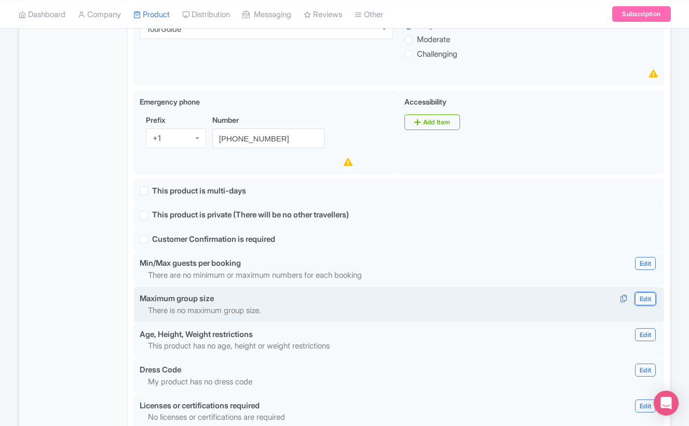
click at [654, 292] on link "Edit" at bounding box center [645, 298] width 21 height 13
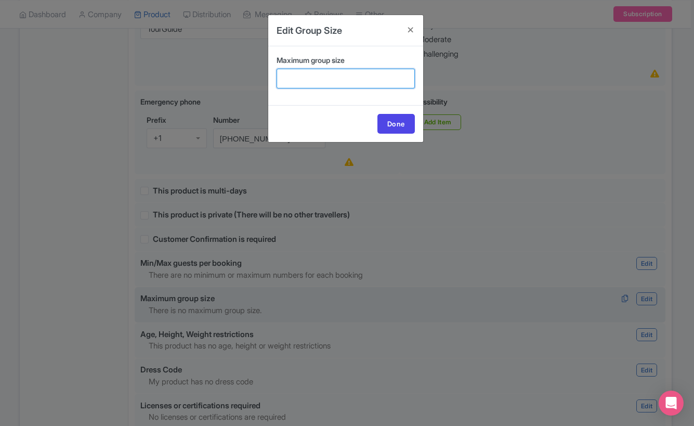
click at [293, 73] on input "Maximum group size" at bounding box center [345, 79] width 138 height 20
type input "12"
click at [391, 120] on link "Done" at bounding box center [395, 124] width 37 height 20
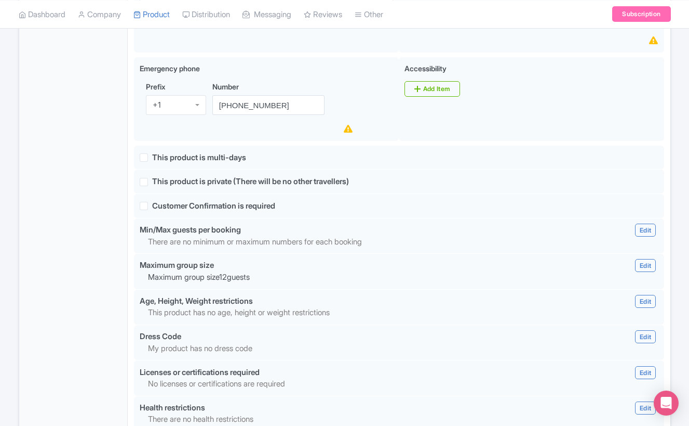
scroll to position [631, 0]
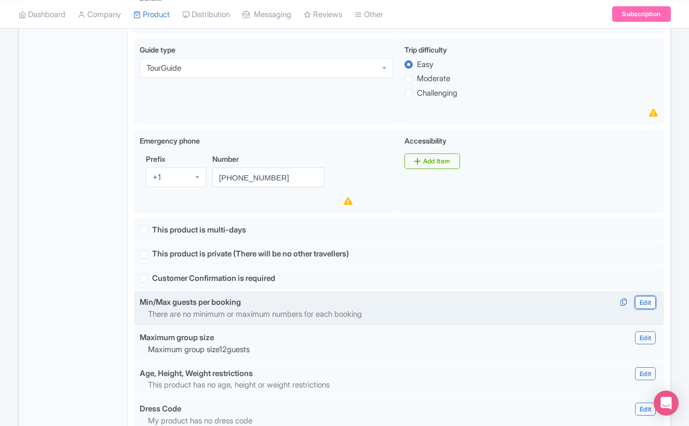
click at [649, 296] on link "Edit" at bounding box center [645, 302] width 21 height 13
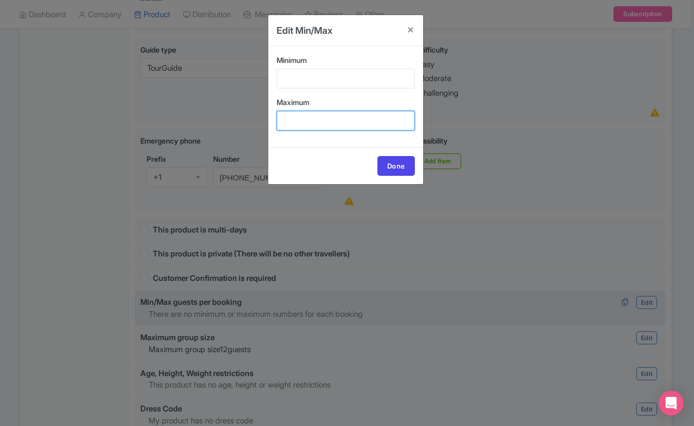
click at [306, 122] on input "Maximum" at bounding box center [345, 121] width 138 height 20
type input "12"
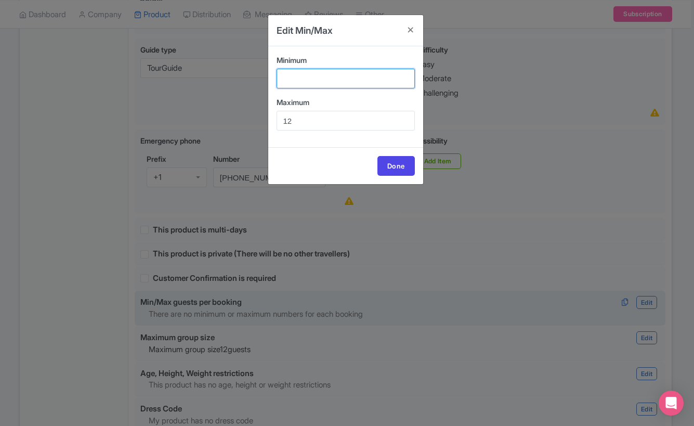
click at [308, 82] on input "Minimum" at bounding box center [345, 79] width 138 height 20
type input "1"
click at [391, 161] on link "Done" at bounding box center [395, 166] width 37 height 20
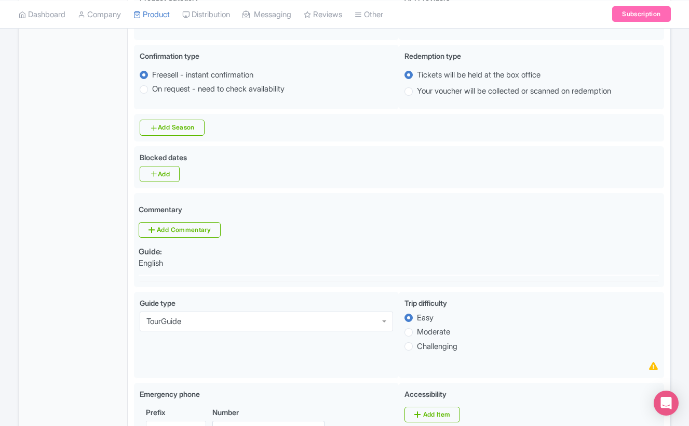
scroll to position [0, 0]
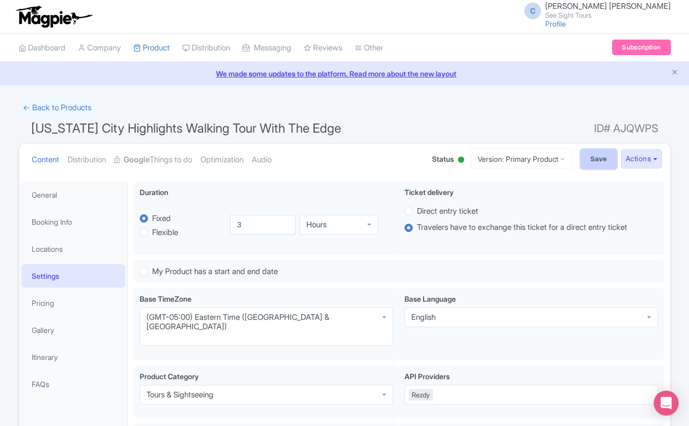
click at [588, 157] on input "Save" at bounding box center [599, 159] width 36 height 20
type input "Update Product"
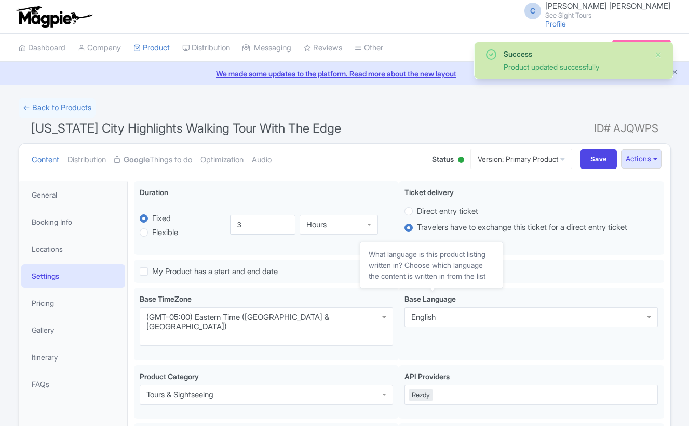
scroll to position [181, 0]
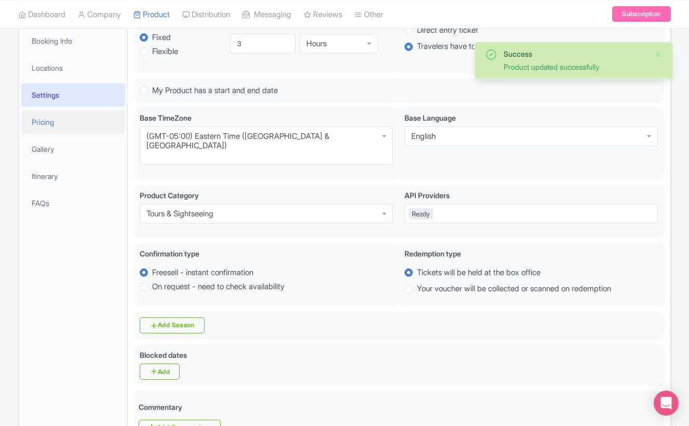
click at [41, 122] on link "Pricing" at bounding box center [73, 121] width 104 height 23
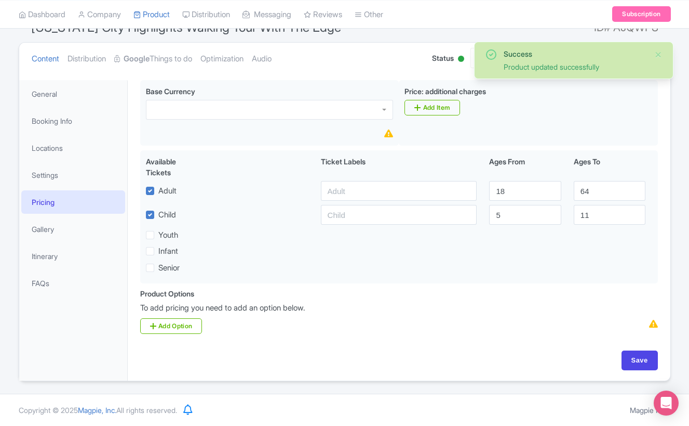
scroll to position [100, 0]
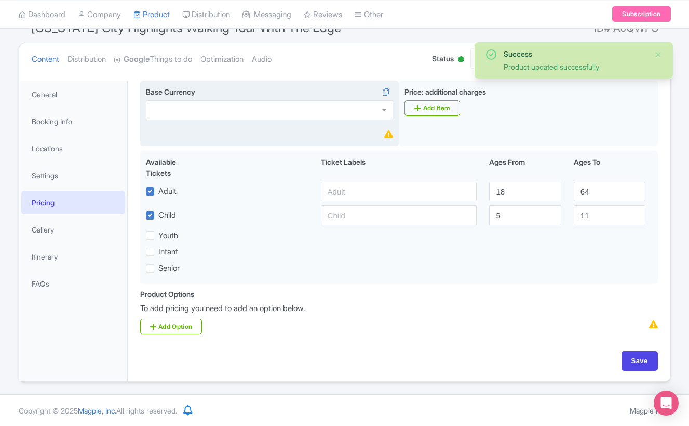
click at [261, 103] on div at bounding box center [269, 110] width 247 height 20
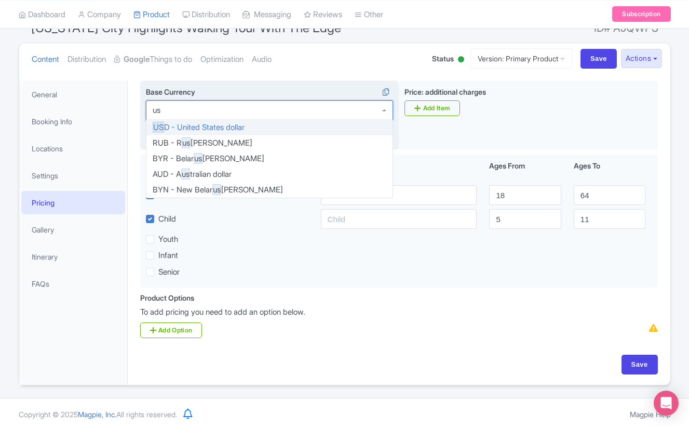
type input "usd"
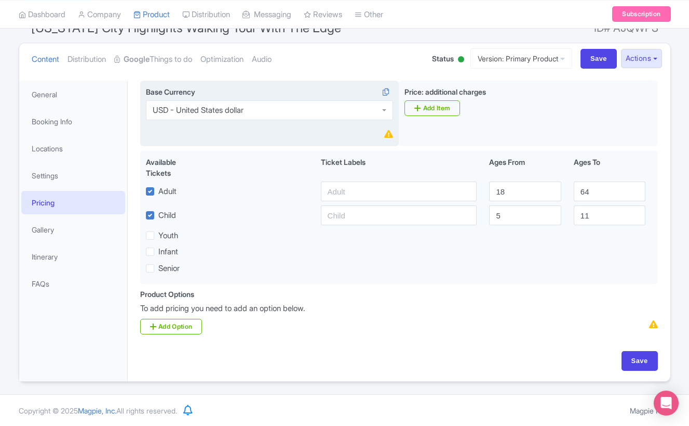
scroll to position [0, 0]
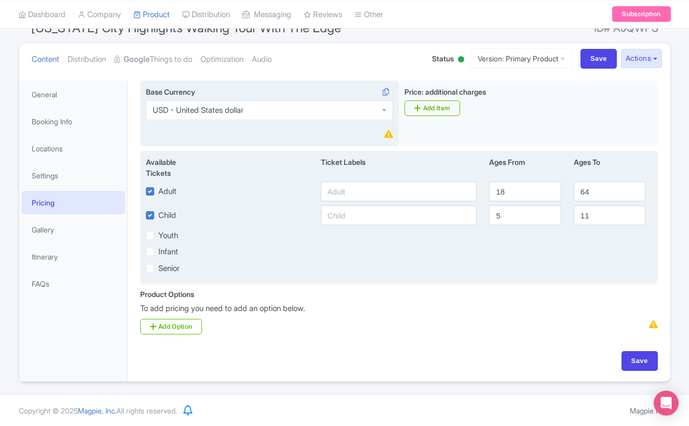
click at [158, 252] on label "Infant" at bounding box center [168, 252] width 20 height 12
click at [158, 252] on input "Infant" at bounding box center [161, 248] width 7 height 7
checkbox input "true"
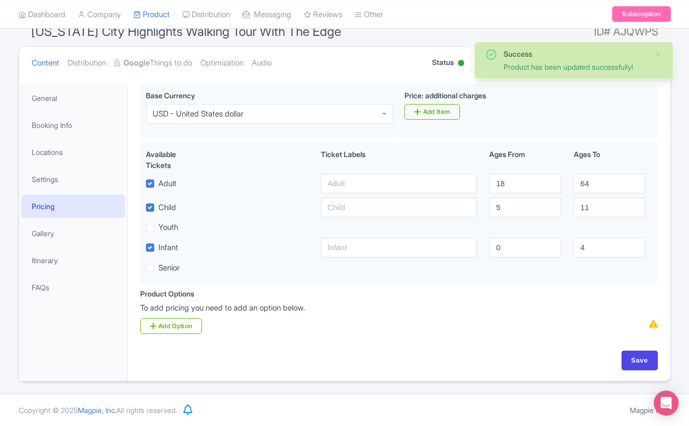
scroll to position [97, 0]
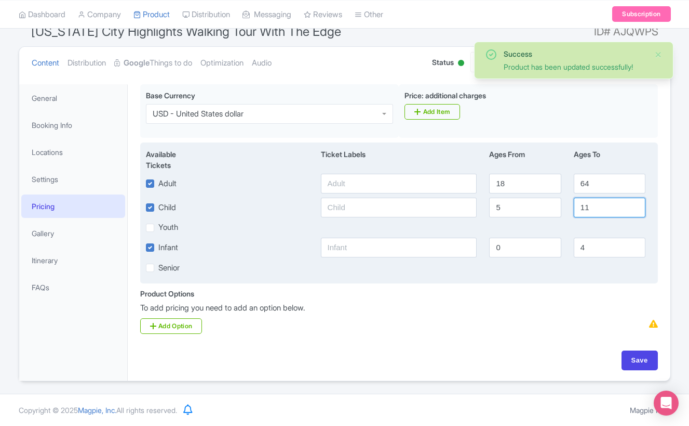
click at [601, 211] on input "11" at bounding box center [610, 207] width 72 height 20
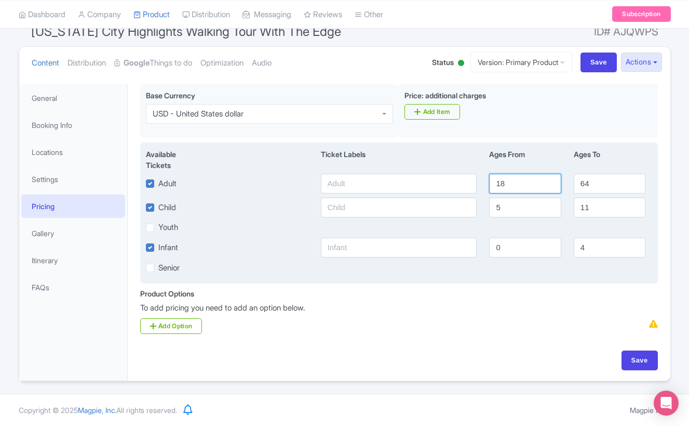
click at [521, 186] on input "18" at bounding box center [525, 184] width 72 height 20
type input "12"
click at [607, 185] on input "64" at bounding box center [610, 184] width 72 height 20
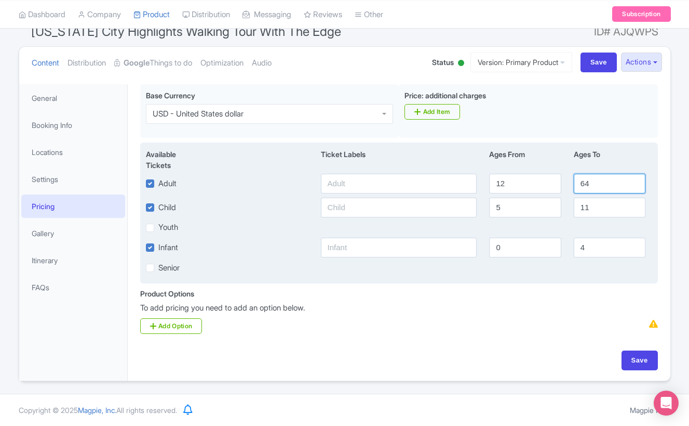
click at [607, 185] on input "64" at bounding box center [610, 184] width 72 height 20
type input "99"
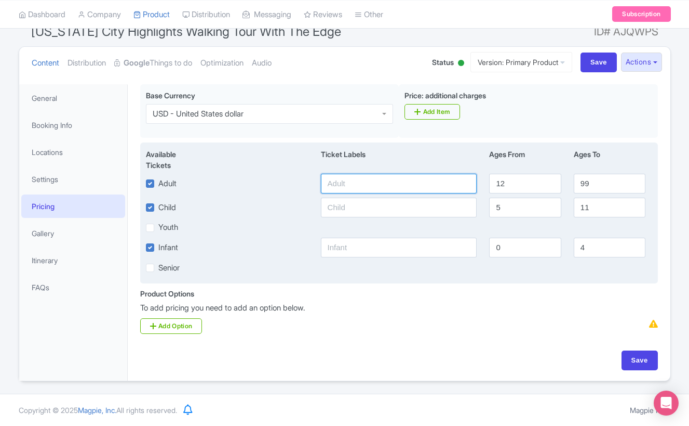
click at [379, 183] on input "text" at bounding box center [399, 184] width 156 height 20
type input "85"
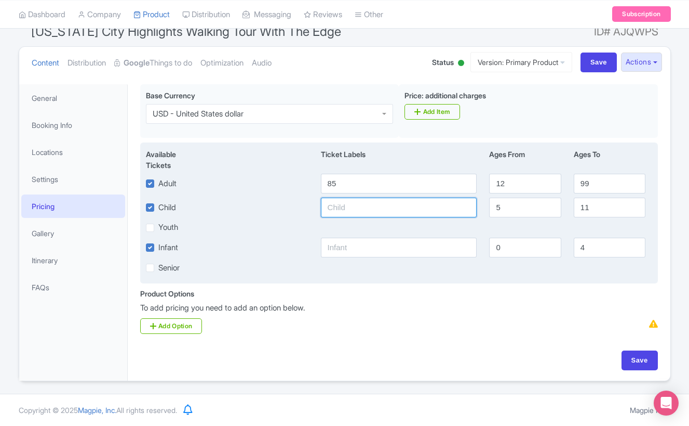
click at [362, 204] on input "text" at bounding box center [399, 207] width 156 height 20
type input "69"
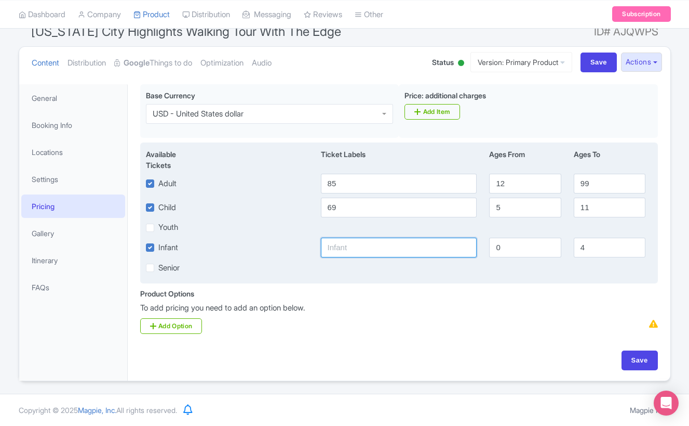
click at [390, 247] on input "text" at bounding box center [399, 247] width 156 height 20
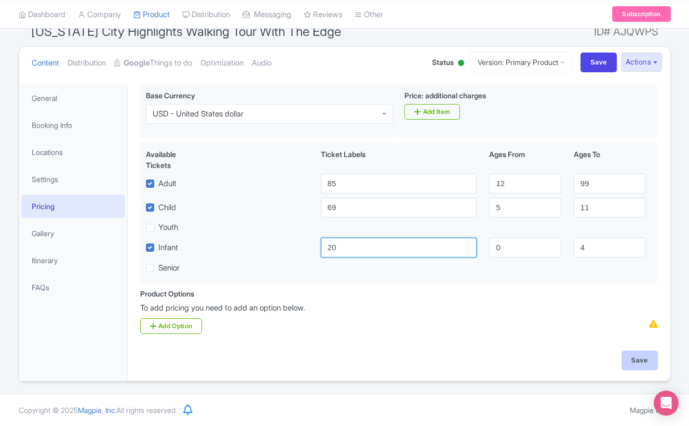
type input "20"
click at [649, 362] on input "Save" at bounding box center [640, 360] width 36 height 20
type input "Update Product"
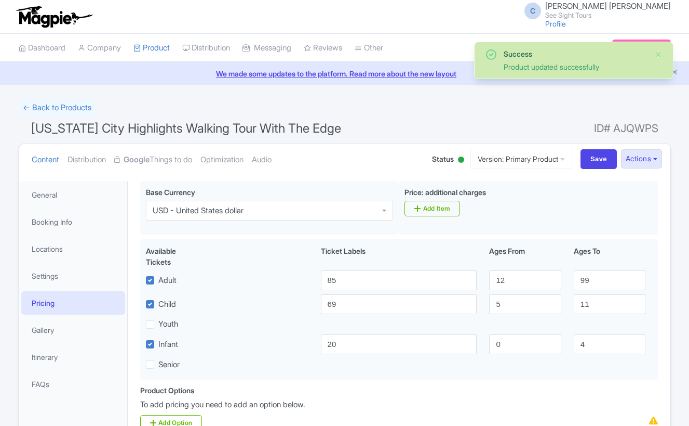
scroll to position [97, 0]
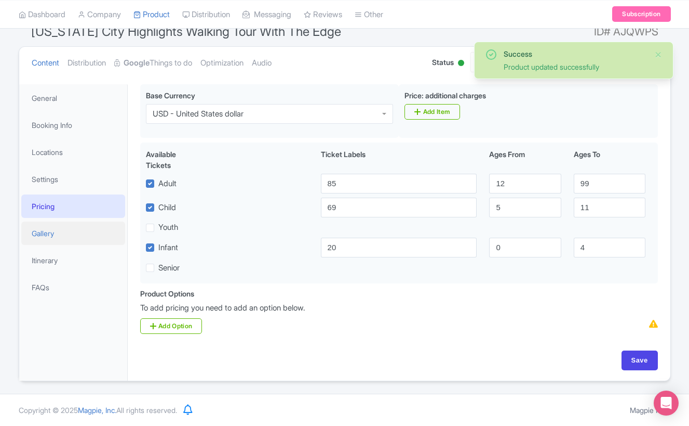
click at [70, 237] on link "Gallery" at bounding box center [73, 232] width 104 height 23
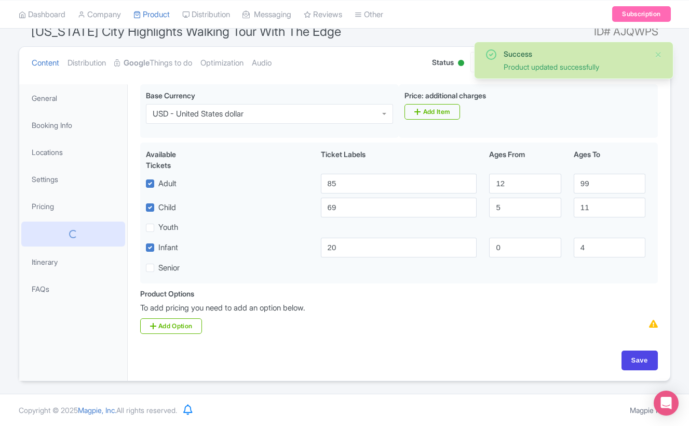
scroll to position [29, 0]
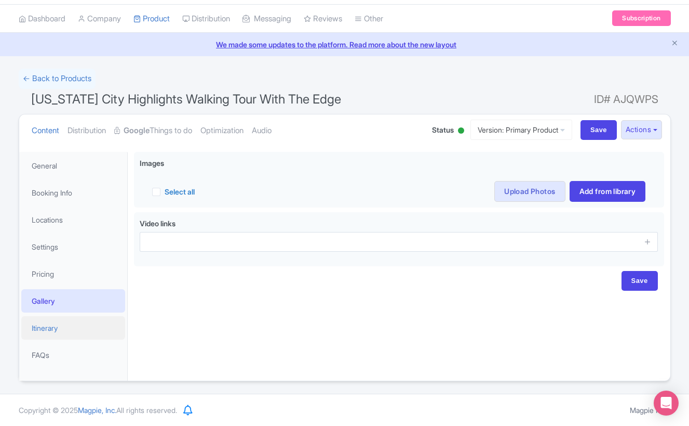
click at [66, 323] on link "Itinerary" at bounding box center [73, 327] width 104 height 23
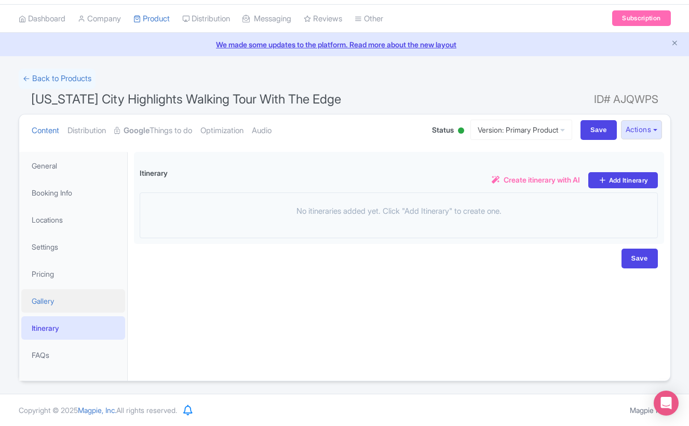
click at [60, 306] on link "Gallery" at bounding box center [73, 300] width 104 height 23
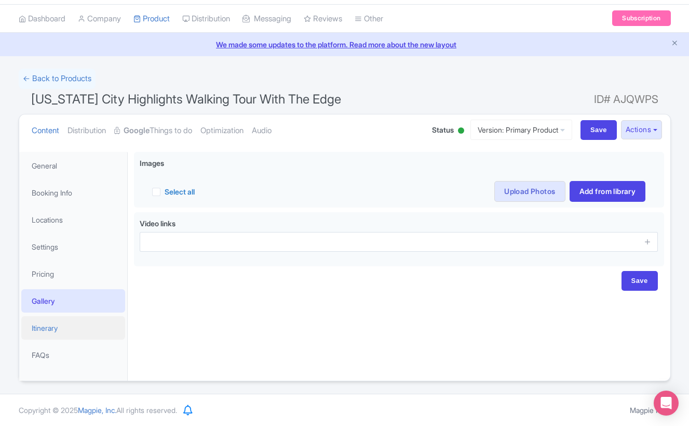
click at [56, 332] on link "Itinerary" at bounding box center [73, 327] width 104 height 23
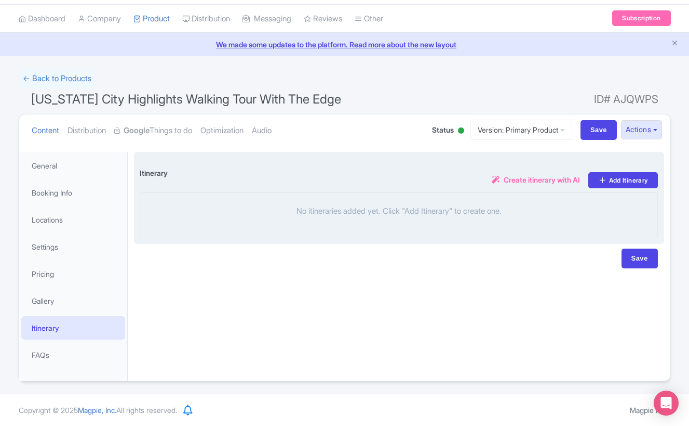
click at [531, 178] on span "Create itinerary with AI" at bounding box center [542, 179] width 76 height 11
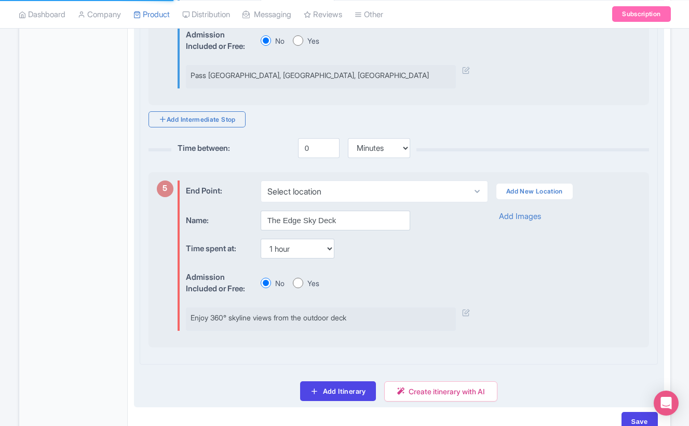
scroll to position [1170, 0]
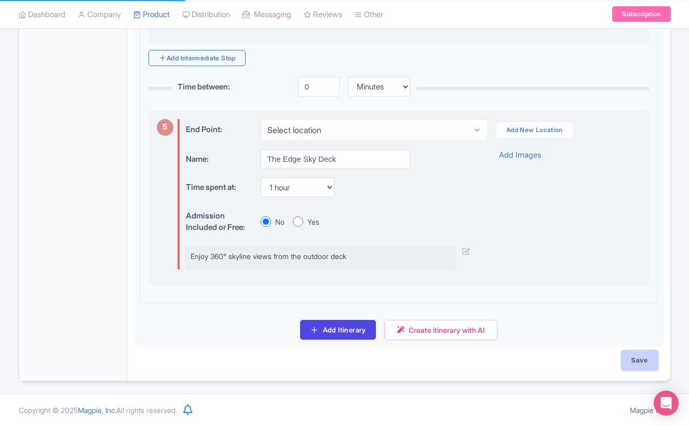
click at [655, 365] on input "Save" at bounding box center [640, 360] width 36 height 20
type input "Saving..."
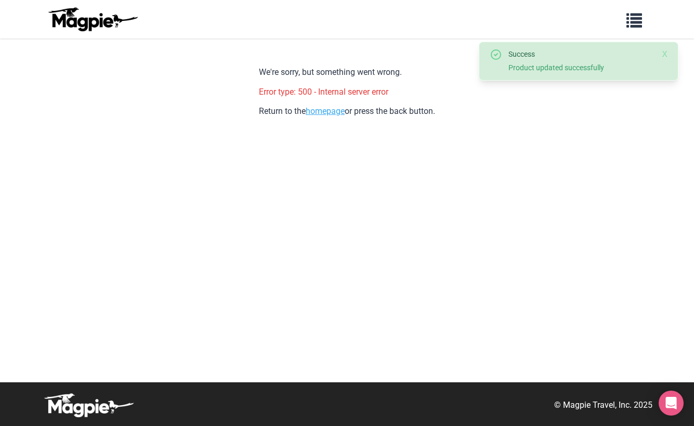
click at [323, 112] on link "homepage" at bounding box center [325, 111] width 39 height 10
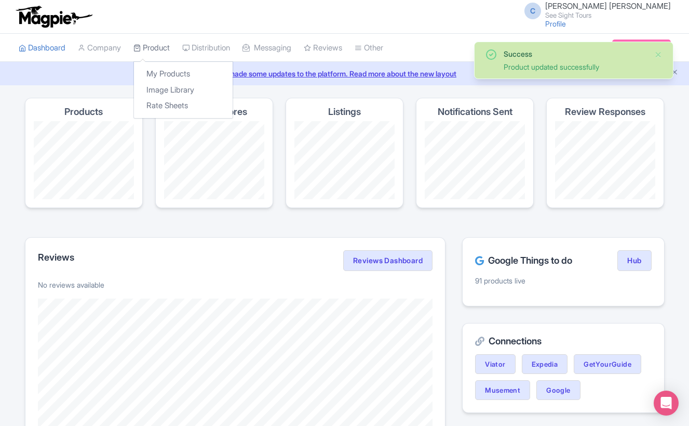
click at [170, 50] on link "Product" at bounding box center [152, 48] width 36 height 29
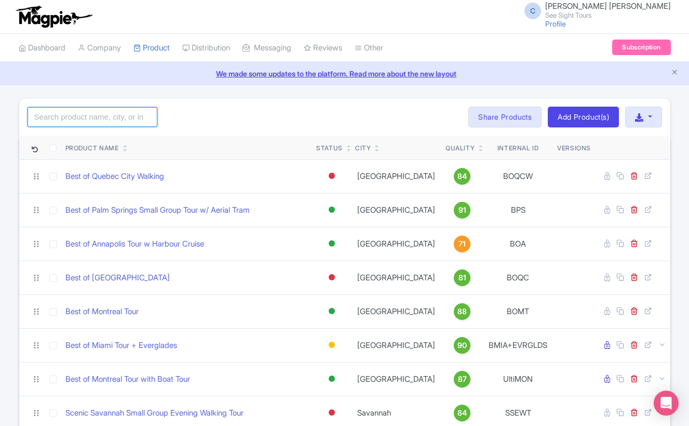
click at [101, 112] on input "search" at bounding box center [93, 117] width 130 height 20
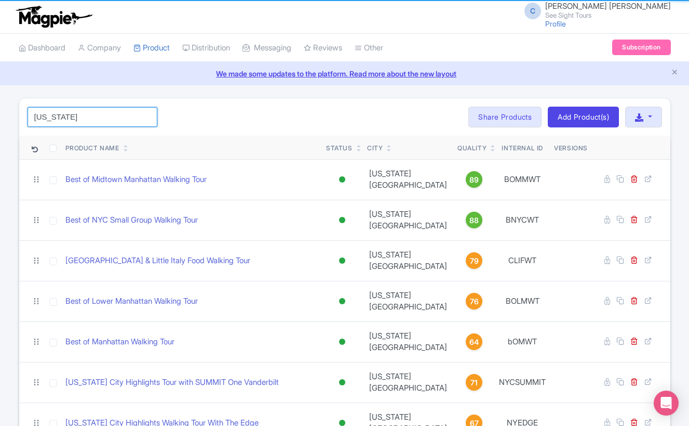
type input "[US_STATE]"
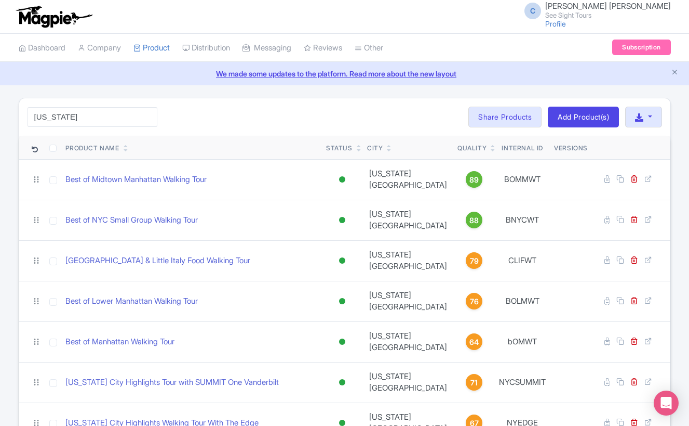
click at [209, 127] on div "[US_STATE] Search Bulk Actions [GEOGRAPHIC_DATA] Add to Collection Share Produc…" at bounding box center [345, 116] width 652 height 37
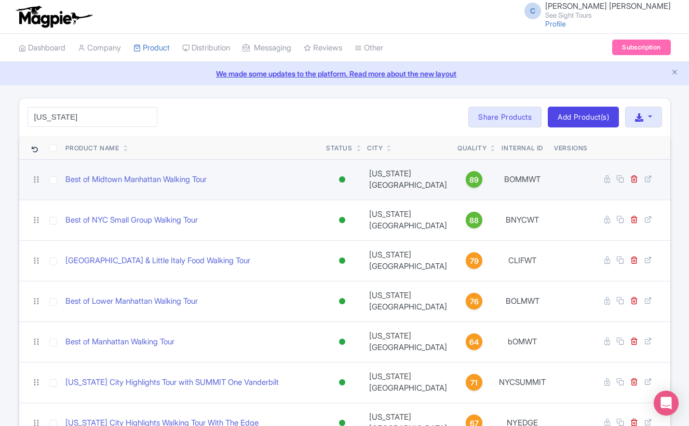
scroll to position [82, 0]
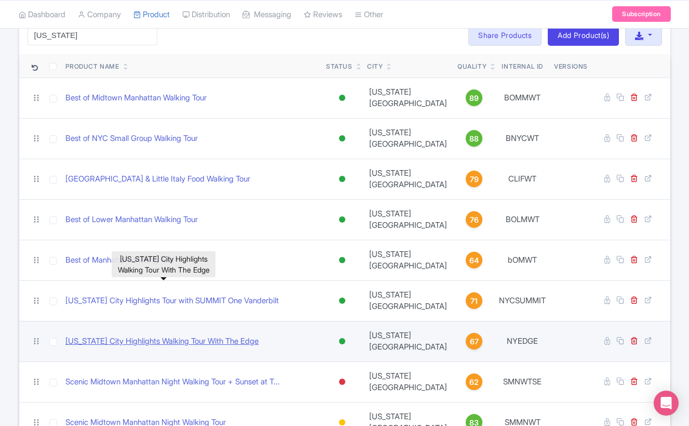
click at [232, 335] on link "[US_STATE] City Highlights Walking Tour With The Edge" at bounding box center [161, 341] width 193 height 12
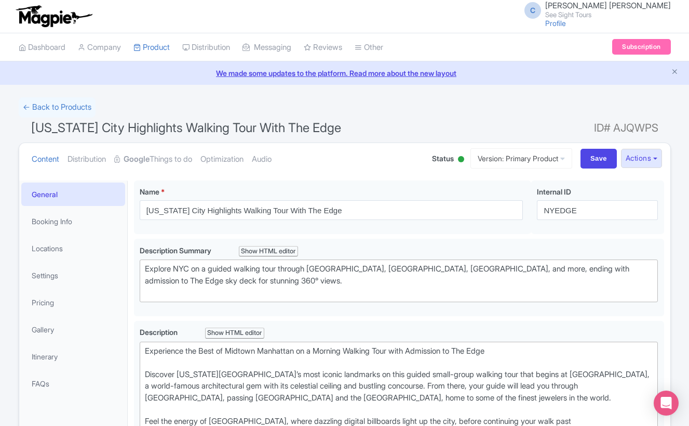
scroll to position [17, 0]
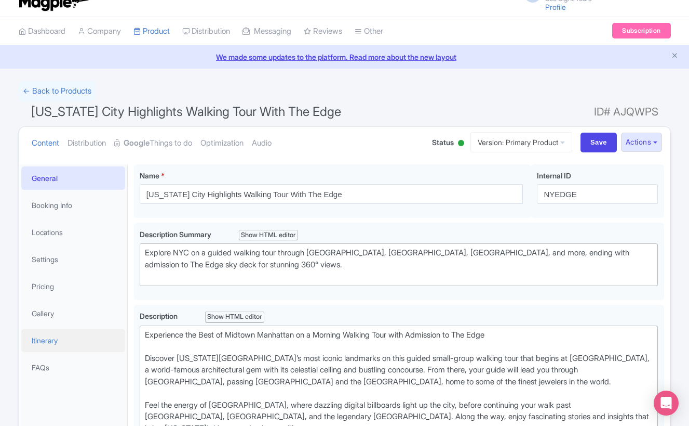
click at [56, 341] on link "Itinerary" at bounding box center [73, 339] width 104 height 23
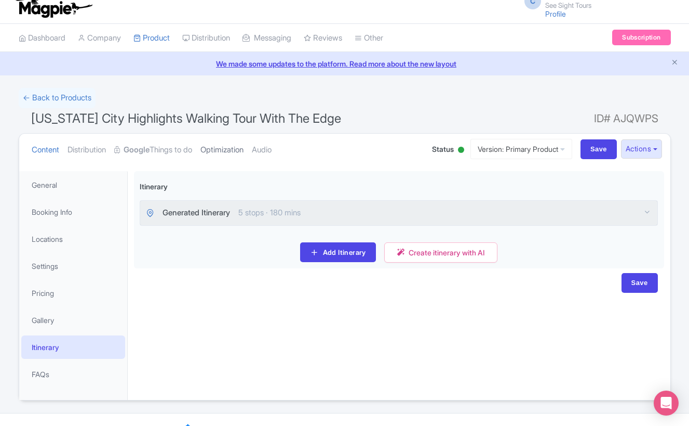
scroll to position [0, 0]
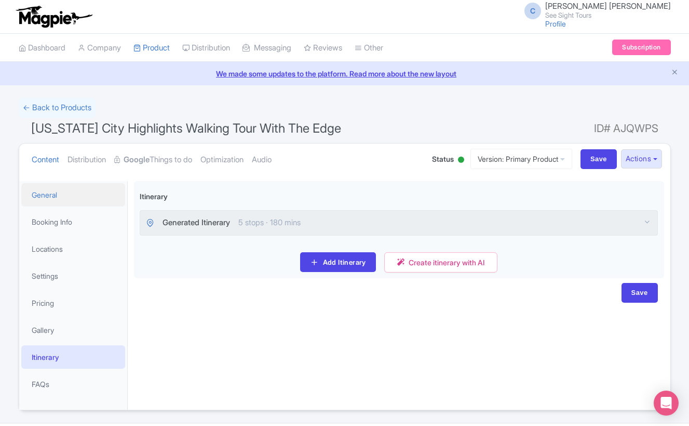
click at [51, 199] on link "General" at bounding box center [73, 194] width 104 height 23
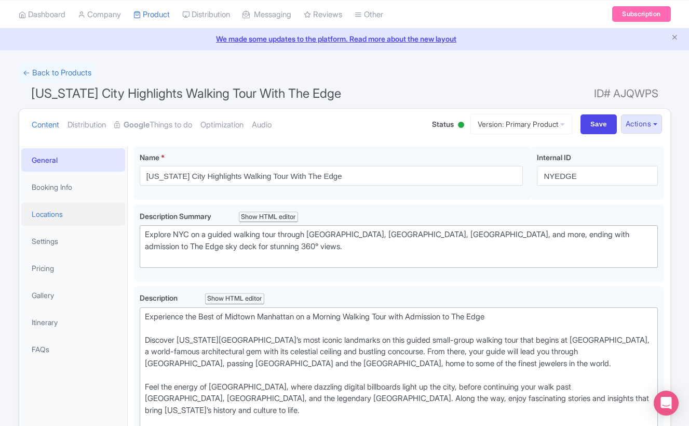
scroll to position [38, 0]
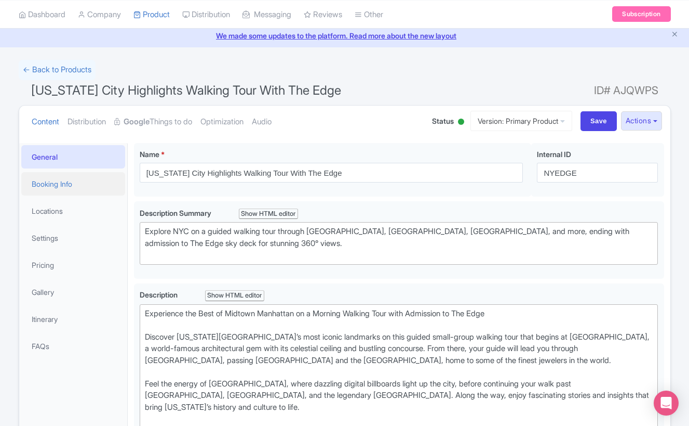
click at [67, 188] on link "Booking Info" at bounding box center [73, 183] width 104 height 23
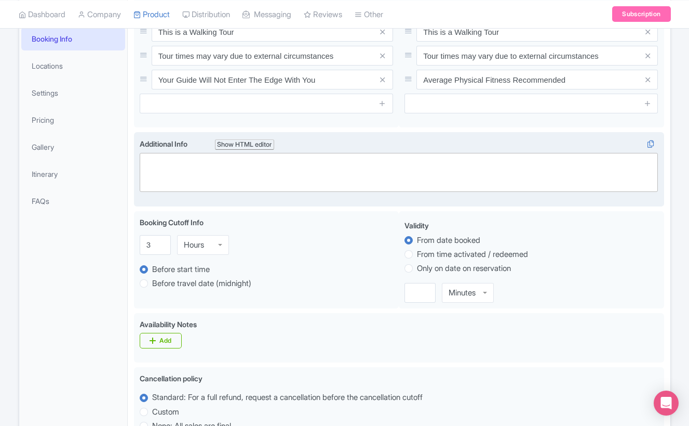
scroll to position [166, 0]
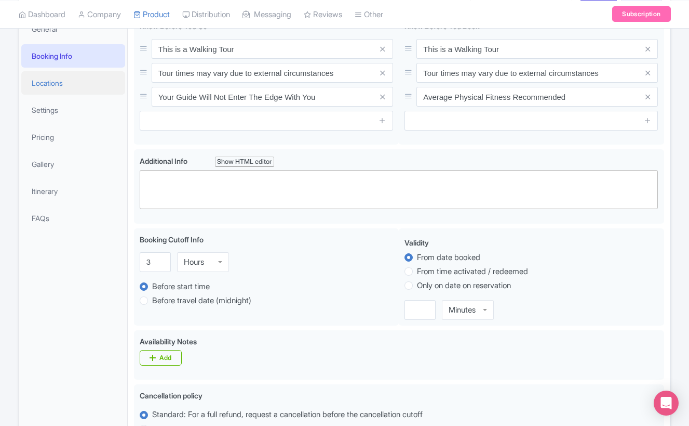
click at [57, 78] on link "Locations" at bounding box center [73, 82] width 104 height 23
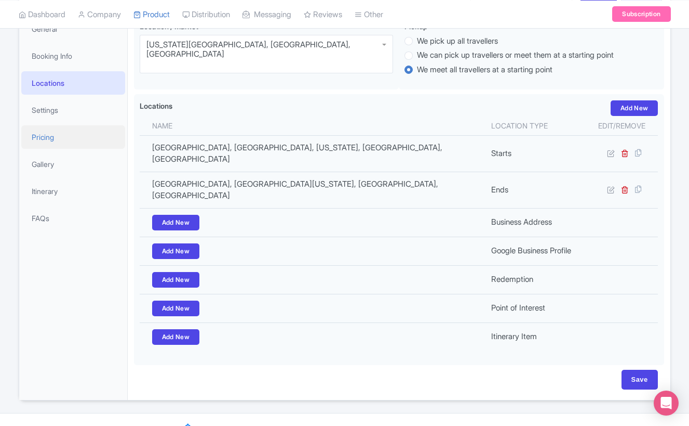
scroll to position [162, 0]
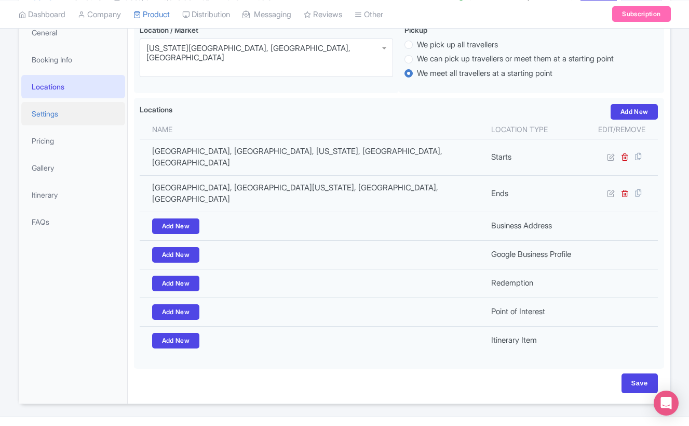
click at [64, 116] on link "Settings" at bounding box center [73, 113] width 104 height 23
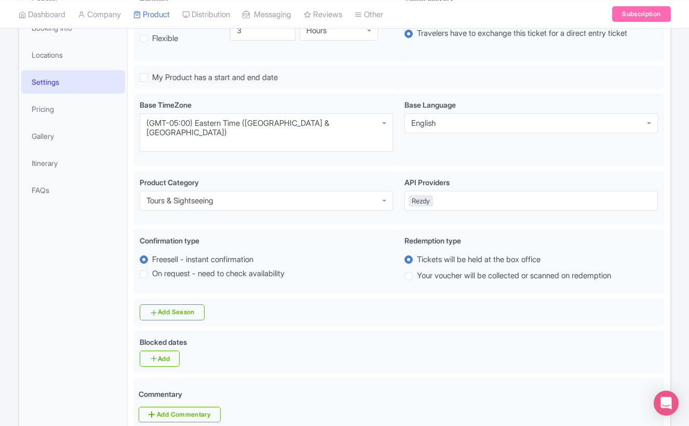
scroll to position [0, 0]
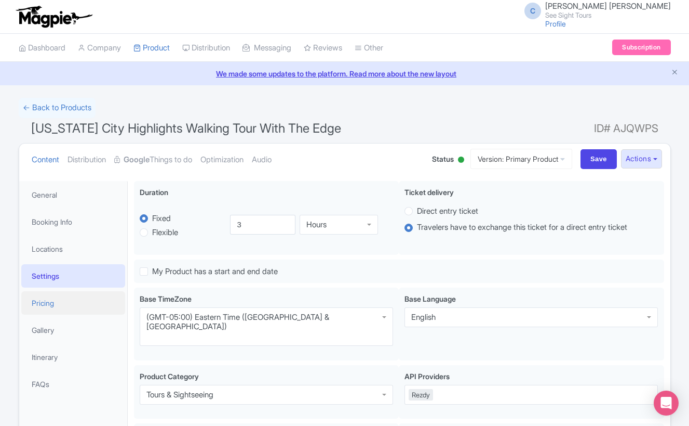
click at [53, 303] on link "Pricing" at bounding box center [73, 302] width 104 height 23
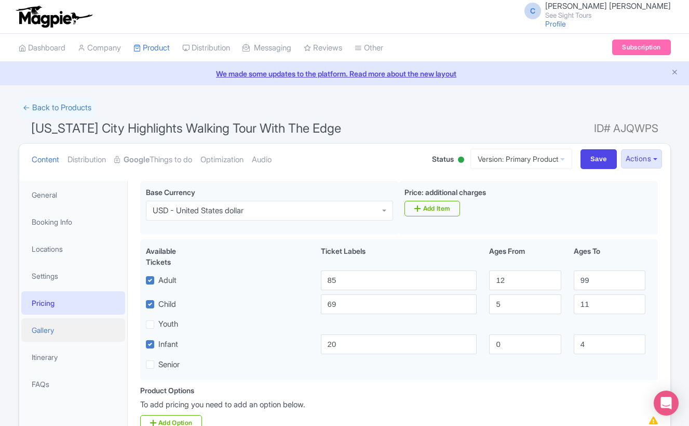
click at [50, 340] on link "Gallery" at bounding box center [73, 329] width 104 height 23
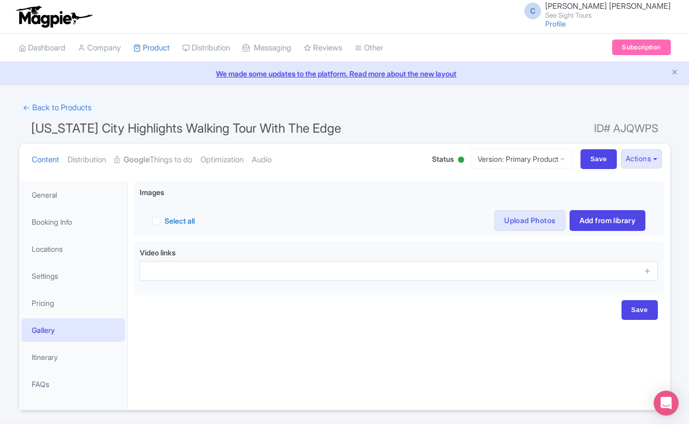
click at [350, 118] on h1 "[US_STATE] City Highlights Walking Tour With The Edge ID# AJQWPS" at bounding box center [345, 130] width 653 height 25
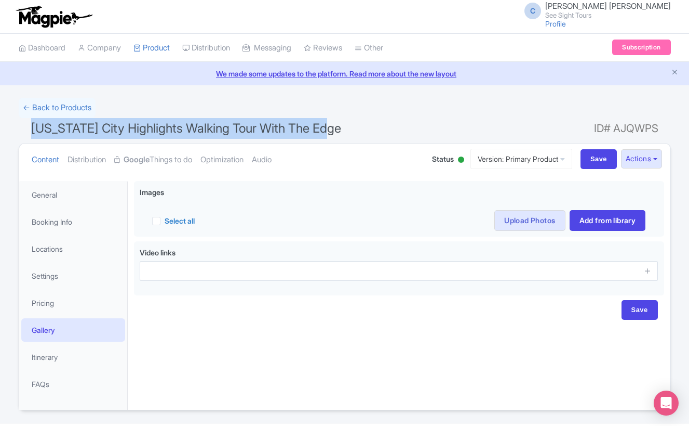
drag, startPoint x: 351, startPoint y: 130, endPoint x: 32, endPoint y: 133, distance: 319.0
click at [32, 133] on h1 "[US_STATE] City Highlights Walking Tour With The Edge ID# AJQWPS" at bounding box center [345, 130] width 653 height 25
copy span "[US_STATE] City Highlights Walking Tour With The Edge"
click at [57, 301] on link "Pricing" at bounding box center [73, 302] width 104 height 23
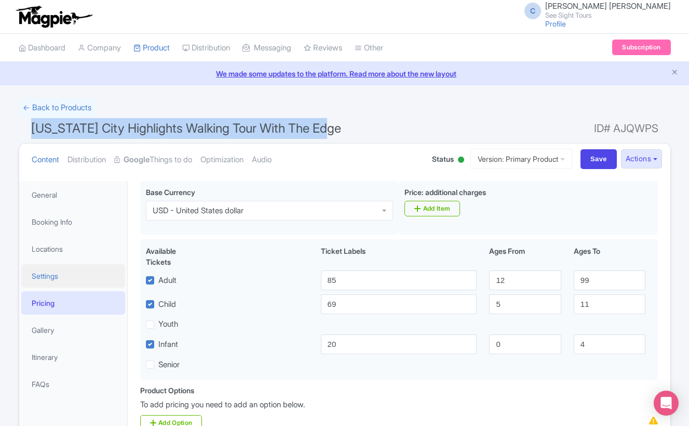
click at [51, 285] on link "Settings" at bounding box center [73, 275] width 104 height 23
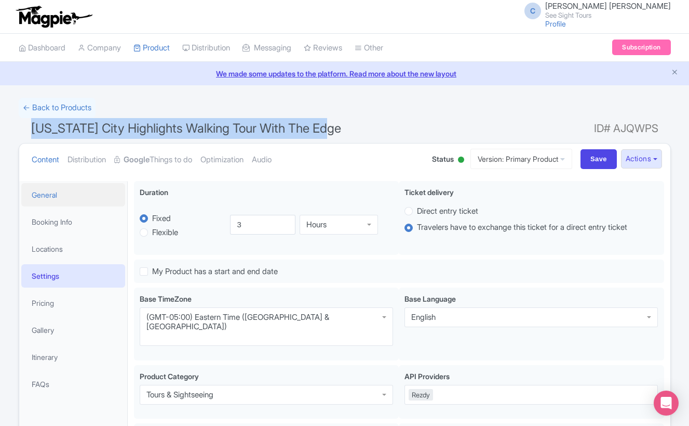
click at [68, 195] on link "General" at bounding box center [73, 194] width 104 height 23
